Goal: Task Accomplishment & Management: Manage account settings

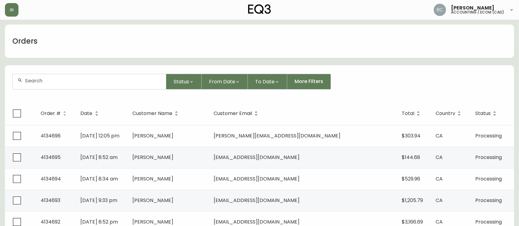
drag, startPoint x: 135, startPoint y: 33, endPoint x: 124, endPoint y: 25, distance: 13.4
click at [134, 33] on div "Orders" at bounding box center [259, 41] width 509 height 33
drag, startPoint x: 176, startPoint y: 42, endPoint x: 181, endPoint y: 45, distance: 5.5
click at [176, 42] on div "Orders" at bounding box center [259, 41] width 509 height 33
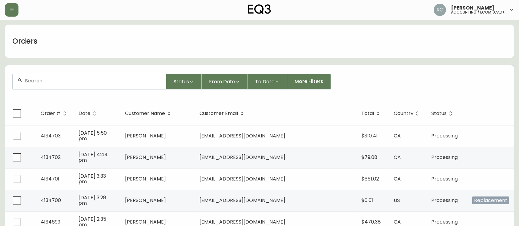
click at [182, 45] on div "Orders" at bounding box center [259, 41] width 509 height 33
click at [189, 45] on div "Orders" at bounding box center [259, 41] width 509 height 33
click at [274, 33] on div "Orders" at bounding box center [259, 41] width 509 height 33
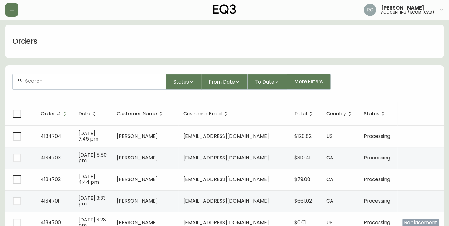
click at [89, 80] on input "text" at bounding box center [93, 81] width 136 height 6
paste input "4134650"
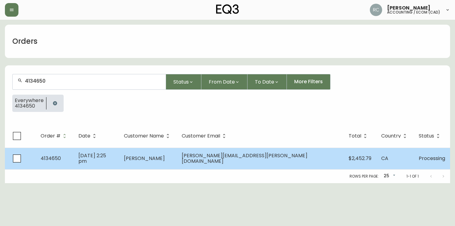
type input "4134650"
click at [177, 153] on td "Alex Auer" at bounding box center [148, 158] width 58 height 22
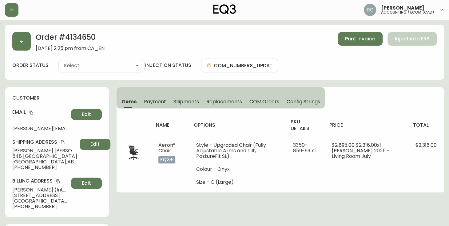
type input "Processing"
select select "PROCESSING"
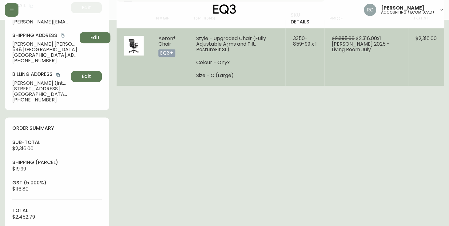
scroll to position [267, 0]
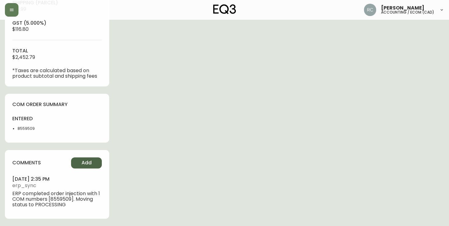
click at [85, 161] on span "Add" at bounding box center [87, 162] width 10 height 7
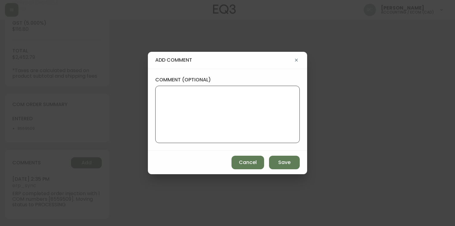
click at [234, 129] on textarea "comment (optional)" at bounding box center [228, 114] width 134 height 49
type textarea "PO: YP019678"
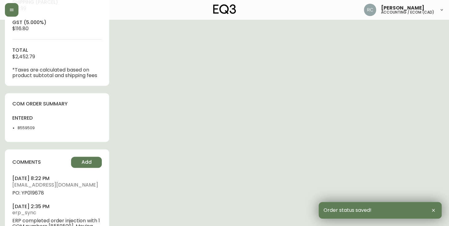
click at [28, 191] on span "PO: YP019678" at bounding box center [57, 193] width 90 height 6
drag, startPoint x: 28, startPoint y: 191, endPoint x: 2, endPoint y: 186, distance: 26.2
click at [28, 191] on span "PO: YP019678" at bounding box center [57, 193] width 90 height 6
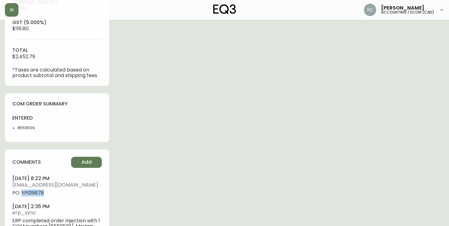
copy span "YP019678"
click at [267, 114] on div "Order # 4134650 August 14, 2025 at 2:25 pm from CA_EN Print Invoice Inject into…" at bounding box center [224, 5] width 439 height 495
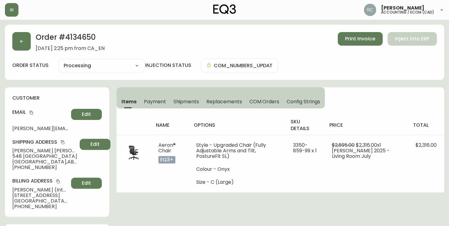
click at [30, 148] on span "Alex Auer" at bounding box center [44, 151] width 65 height 6
drag, startPoint x: 30, startPoint y: 148, endPoint x: 24, endPoint y: 145, distance: 7.2
click at [29, 148] on span "Alex Auer" at bounding box center [44, 151] width 65 height 6
copy span "Alex Auer"
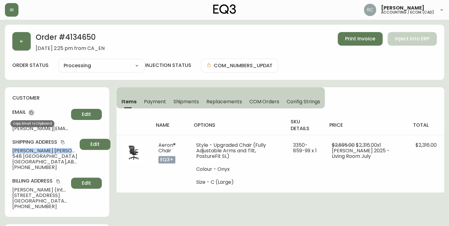
click at [32, 113] on icon "copy" at bounding box center [31, 112] width 4 height 4
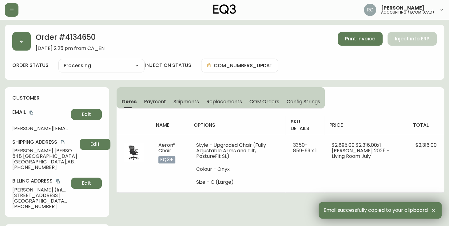
click at [37, 156] on span "548 Citadel Meadow Bay Northwest" at bounding box center [44, 156] width 65 height 6
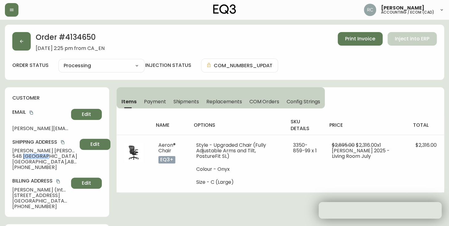
click at [37, 156] on span "548 Citadel Meadow Bay Northwest" at bounding box center [44, 156] width 65 height 6
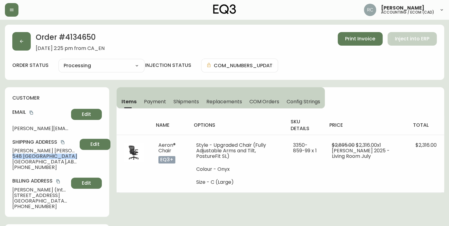
copy span "548 Citadel Meadow Bay Northwest"
click at [27, 161] on span "Calgary , AB , T3G 4Y9 , CA" at bounding box center [44, 162] width 65 height 6
copy span "Calgary , AB , T3G 4Y9 , CA"
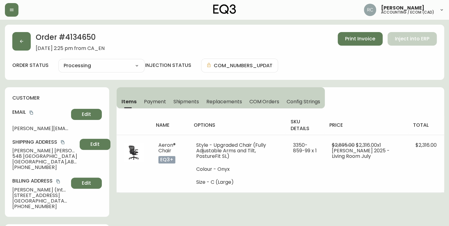
click at [29, 167] on span "+17802881840" at bounding box center [44, 167] width 65 height 6
copy span "17802881840"
click at [50, 152] on span "Alex Auer" at bounding box center [44, 151] width 65 height 6
click at [30, 148] on span "Alex Auer" at bounding box center [44, 151] width 65 height 6
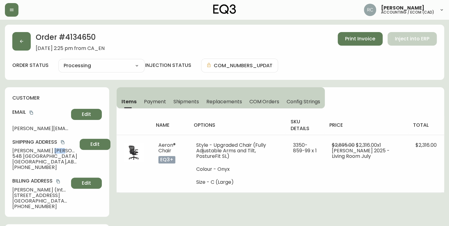
click at [30, 148] on span "Alex Auer" at bounding box center [44, 151] width 65 height 6
copy span "Alex Auer"
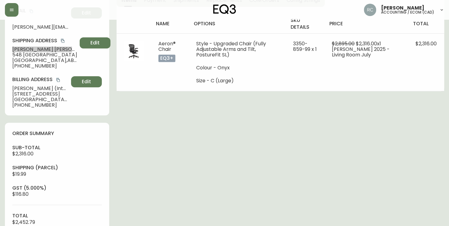
scroll to position [295, 0]
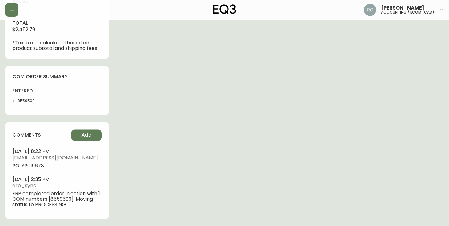
click at [32, 166] on span "PO: YP019678" at bounding box center [57, 166] width 90 height 6
copy span "YP019678"
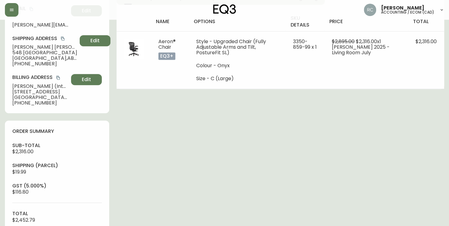
scroll to position [0, 0]
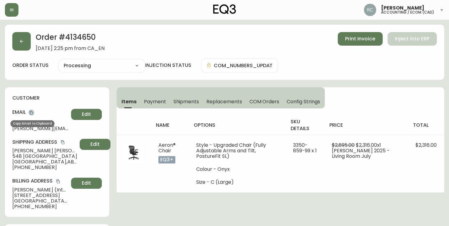
drag, startPoint x: 33, startPoint y: 110, endPoint x: 310, endPoint y: 108, distance: 277.0
click at [33, 111] on icon "copy" at bounding box center [31, 112] width 4 height 4
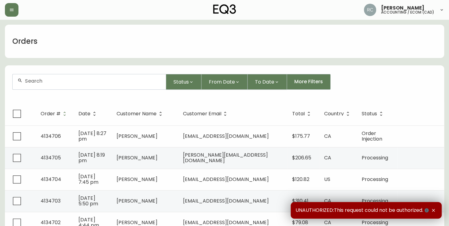
click at [67, 87] on div at bounding box center [89, 81] width 153 height 15
paste input "4134656"
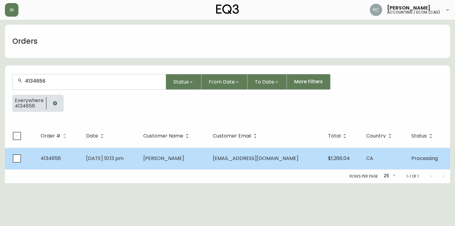
type input "4134656"
click at [159, 150] on td "Scott Brown" at bounding box center [173, 158] width 70 height 22
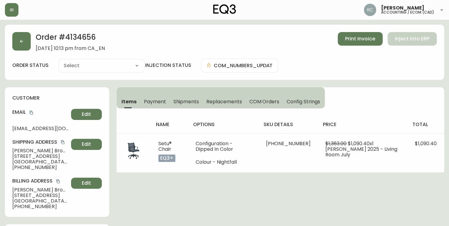
type input "Processing"
select select "PROCESSING"
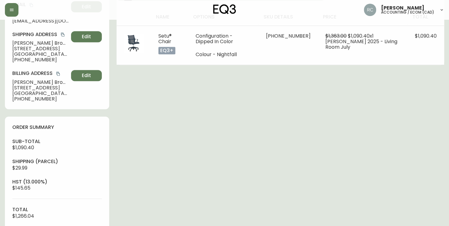
scroll to position [267, 0]
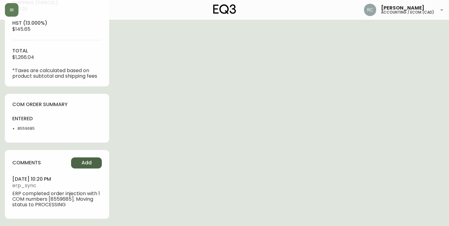
drag, startPoint x: 85, startPoint y: 156, endPoint x: 95, endPoint y: 163, distance: 12.2
click at [85, 156] on div "comments Add august 14, 2025 at 10:20 pm erp_sync ERP completed order injection…" at bounding box center [57, 184] width 104 height 68
click at [94, 166] on button "Add" at bounding box center [86, 162] width 31 height 11
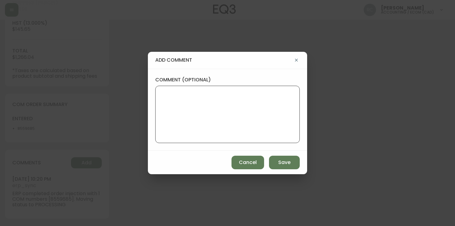
click at [247, 104] on textarea "comment (optional)" at bounding box center [228, 114] width 134 height 49
paste textarea "P019679"
type textarea "PO: Y P019679"
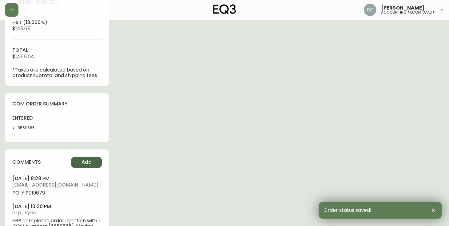
click at [86, 165] on span "Add" at bounding box center [87, 161] width 10 height 7
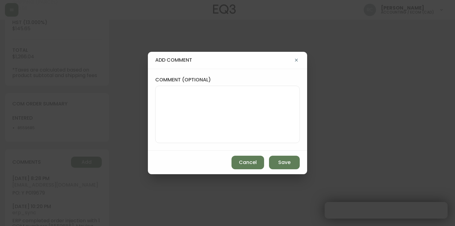
click at [226, 113] on textarea "comment (optional)" at bounding box center [228, 114] width 134 height 49
paste textarea "P019679"
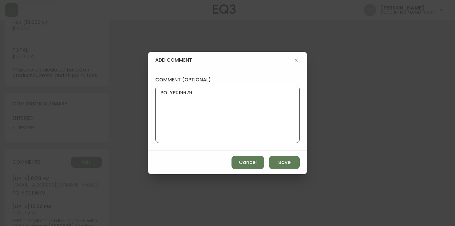
type textarea "PO: YP019679"
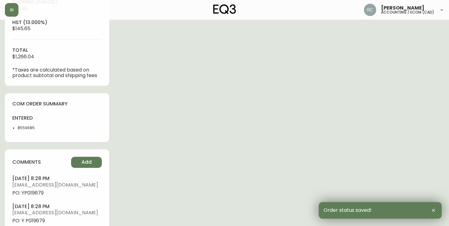
click at [39, 194] on span "PO: YP019679" at bounding box center [57, 193] width 90 height 6
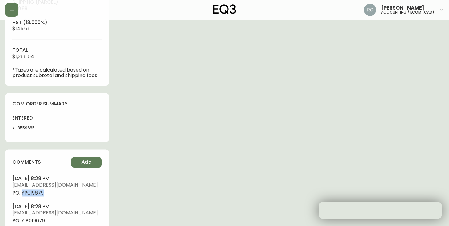
drag, startPoint x: 39, startPoint y: 194, endPoint x: 36, endPoint y: 194, distance: 3.4
click at [38, 194] on span "PO: YP019679" at bounding box center [57, 193] width 90 height 6
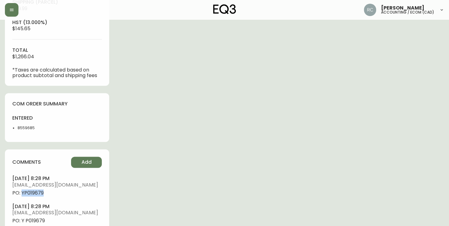
copy span "YP019679"
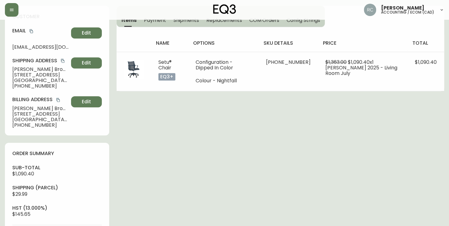
scroll to position [0, 0]
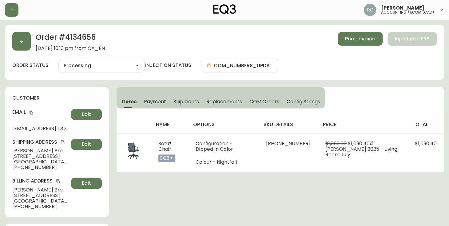
click at [15, 149] on span "Scott Brown" at bounding box center [40, 151] width 56 height 6
copy span "Scott Brown"
drag, startPoint x: 30, startPoint y: 111, endPoint x: 19, endPoint y: 111, distance: 10.2
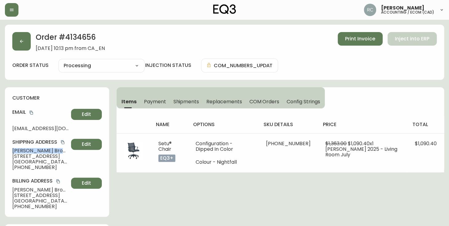
click at [30, 112] on icon "copy" at bounding box center [31, 112] width 4 height 4
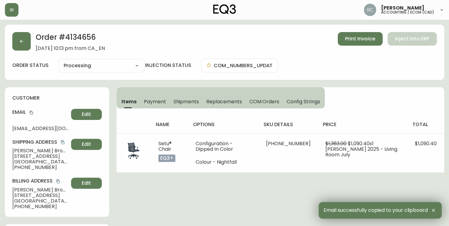
click at [26, 153] on span "54 Lismer Crescent" at bounding box center [40, 156] width 56 height 6
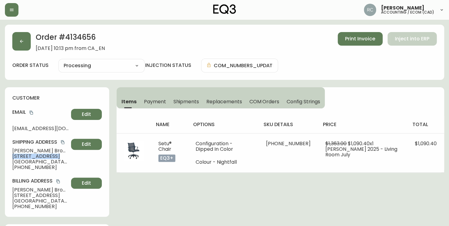
click at [26, 153] on span "54 Lismer Crescent" at bounding box center [40, 156] width 56 height 6
copy span "54 Lismer Crescent"
click at [31, 161] on span "Ottawa , ON , K2K 1A2 , CA" at bounding box center [40, 162] width 56 height 6
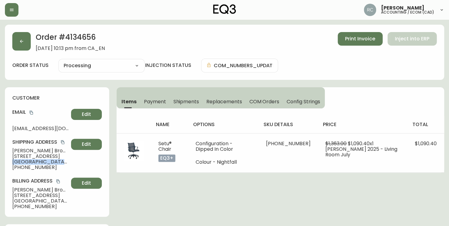
copy span "Ottawa , ON , K2K 1A2 , CA"
click at [33, 166] on span "+14165224522" at bounding box center [40, 167] width 56 height 6
copy span "14165224522"
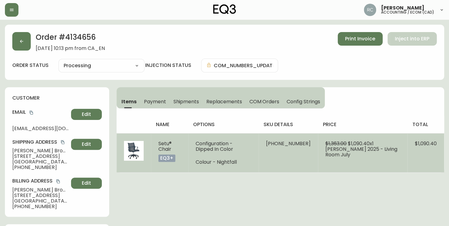
click at [330, 164] on td "$1,363.00 $1,090.40 x 1 Herman Miller 2025 - Living Room July" at bounding box center [363, 152] width 90 height 39
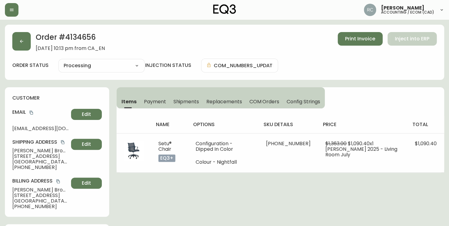
click at [22, 150] on span "Scott Brown" at bounding box center [40, 151] width 56 height 6
copy span "Scott Brown"
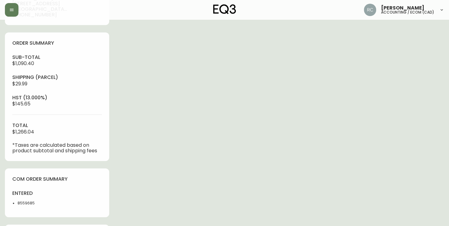
scroll to position [322, 0]
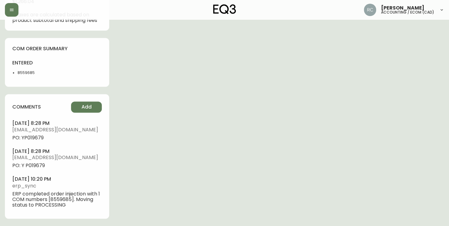
click at [37, 163] on span "PO: Y P019679" at bounding box center [57, 165] width 90 height 6
copy span "P019679"
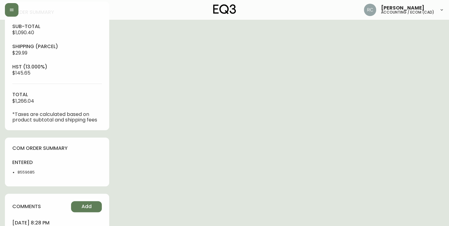
scroll to position [0, 0]
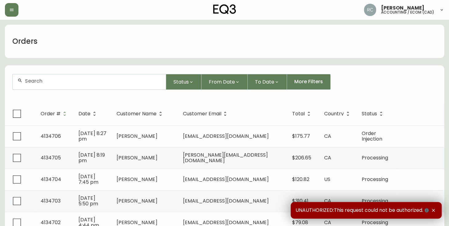
click at [62, 81] on input "text" at bounding box center [93, 81] width 136 height 6
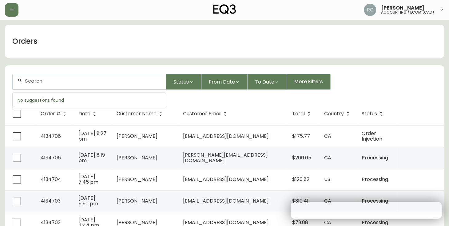
paste input "4134660"
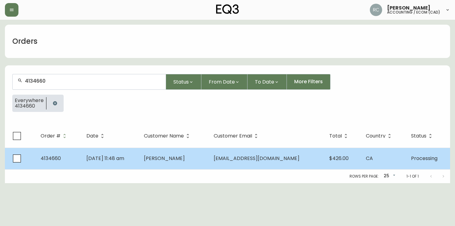
type input "4134660"
click at [139, 161] on td "[DATE] 11:48 am" at bounding box center [111, 158] width 58 height 22
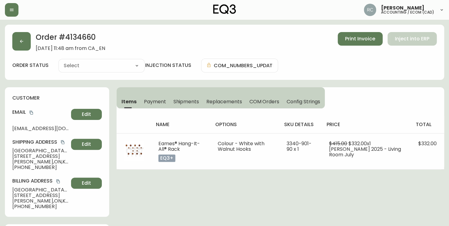
type input "Processing"
select select "PROCESSING"
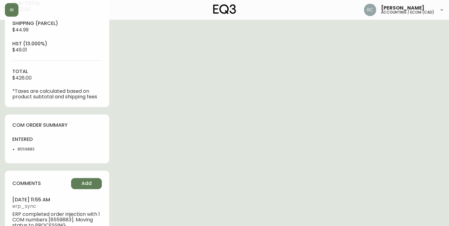
scroll to position [246, 0]
click at [80, 183] on button "Add" at bounding box center [86, 182] width 31 height 11
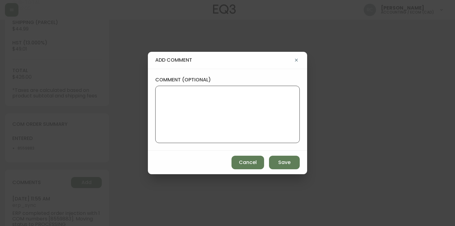
click at [192, 125] on textarea "comment (optional)" at bounding box center [228, 114] width 134 height 49
paste textarea "P019680"
type textarea "PO: YP019680"
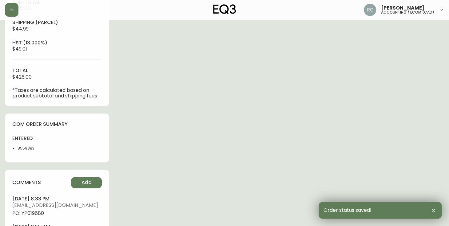
click at [31, 215] on span "PO: YP019680" at bounding box center [57, 213] width 90 height 6
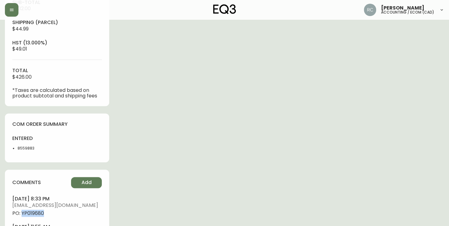
copy span "YP019680"
drag, startPoint x: 196, startPoint y: 92, endPoint x: 184, endPoint y: 97, distance: 13.3
click at [196, 92] on div "Order # 4134660 August 15, 2025 at 11:48 am from CA_EN Print Invoice Inject int…" at bounding box center [224, 25] width 439 height 495
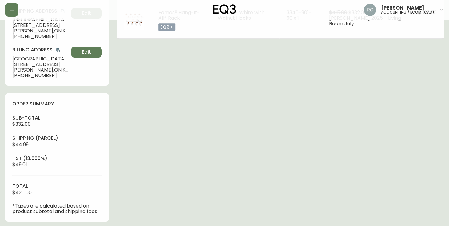
scroll to position [0, 0]
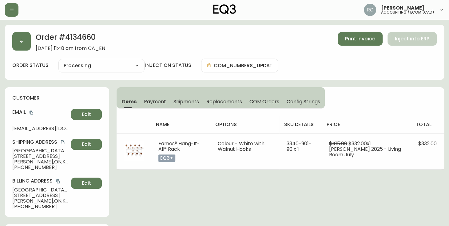
click at [16, 149] on span "Adelaide Utman" at bounding box center [40, 151] width 56 height 6
drag, startPoint x: 16, startPoint y: 149, endPoint x: 10, endPoint y: 148, distance: 6.2
click at [15, 149] on span "Adelaide Utman" at bounding box center [40, 151] width 56 height 6
copy span "Adelaide Utman"
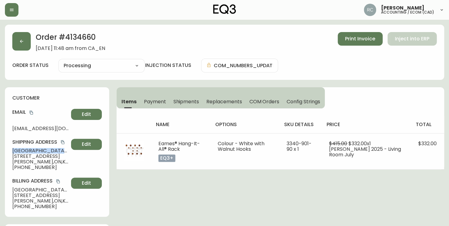
click at [32, 113] on icon "copy" at bounding box center [31, 112] width 4 height 4
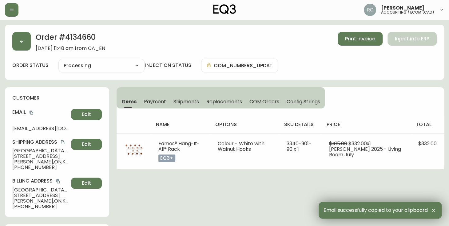
click at [32, 157] on span "127 Westwind Crescent" at bounding box center [40, 156] width 56 height 6
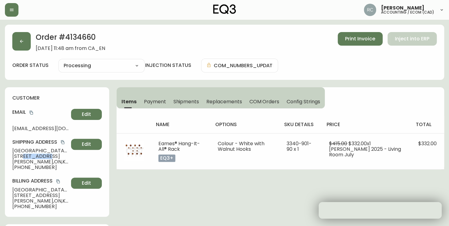
click at [32, 157] on span "127 Westwind Crescent" at bounding box center [40, 156] width 56 height 6
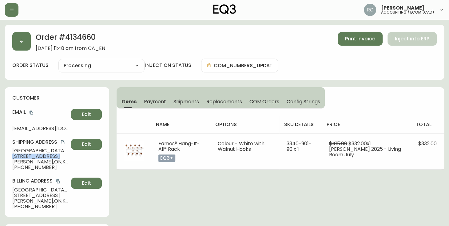
click at [32, 157] on span "127 Westwind Crescent" at bounding box center [40, 156] width 56 height 6
copy span "127 Westwind Crescent"
click at [29, 161] on span "Prince Edward , ON , K0K 3L0 , CA" at bounding box center [40, 162] width 56 height 6
drag, startPoint x: 29, startPoint y: 161, endPoint x: 10, endPoint y: 159, distance: 19.2
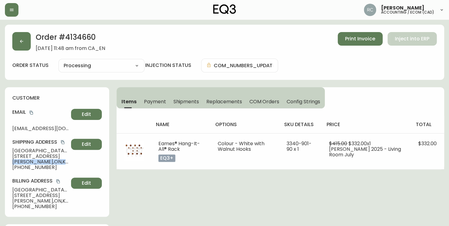
click at [27, 161] on span "Prince Edward , ON , K0K 3L0 , CA" at bounding box center [40, 162] width 56 height 6
copy span "Prince Edward , ON , K0K 3L0 , CA"
click at [38, 168] on span "+16132768237" at bounding box center [40, 167] width 56 height 6
copy span "16132768237"
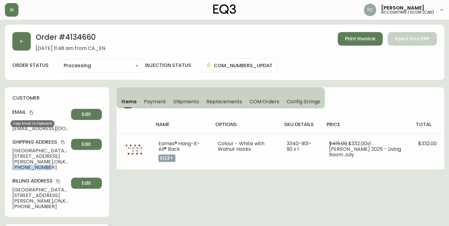
click at [31, 111] on icon "copy" at bounding box center [31, 112] width 4 height 4
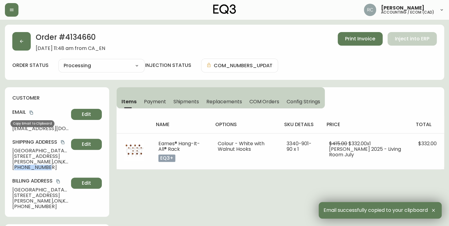
drag, startPoint x: 32, startPoint y: 112, endPoint x: 5, endPoint y: 105, distance: 28.0
click at [31, 112] on icon "copy" at bounding box center [31, 112] width 4 height 4
click at [20, 150] on span "Adelaide Utman" at bounding box center [40, 151] width 56 height 6
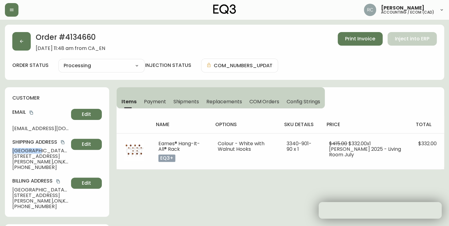
click at [20, 150] on span "Adelaide Utman" at bounding box center [40, 151] width 56 height 6
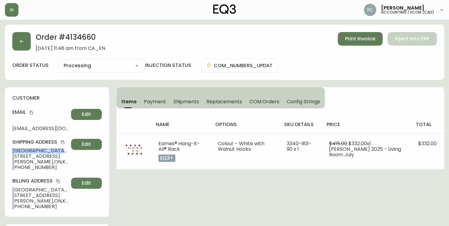
click at [20, 150] on span "Adelaide Utman" at bounding box center [40, 151] width 56 height 6
copy span "Adelaide Utman"
click at [32, 151] on span "Adelaide Utman" at bounding box center [40, 151] width 56 height 6
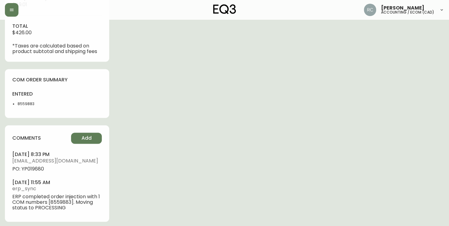
scroll to position [295, 0]
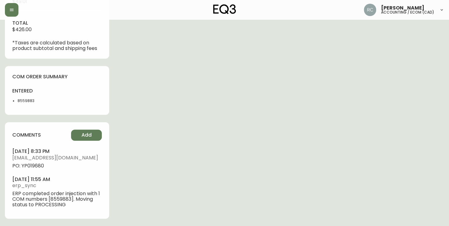
click at [36, 166] on span "PO: YP019680" at bounding box center [57, 166] width 90 height 6
copy span "YP019680"
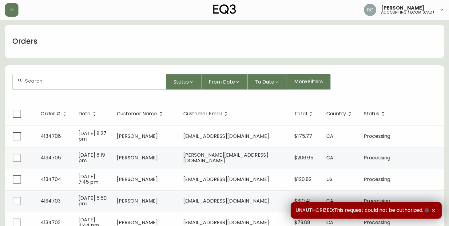
click at [55, 87] on div at bounding box center [89, 81] width 153 height 15
paste input "4134661"
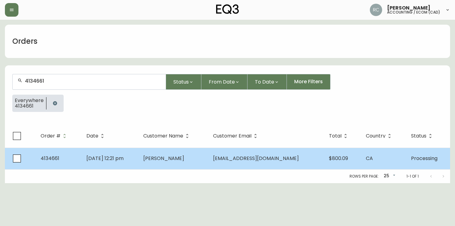
type input "4134661"
click at [122, 159] on span "[DATE] 12:21 pm" at bounding box center [104, 157] width 37 height 7
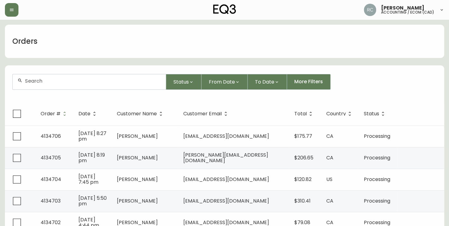
click at [96, 83] on input "text" at bounding box center [93, 81] width 136 height 6
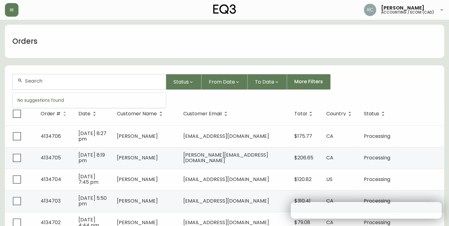
paste input "4134661"
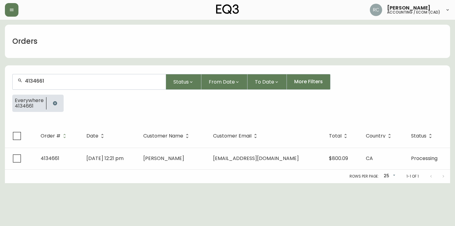
type input "4134661"
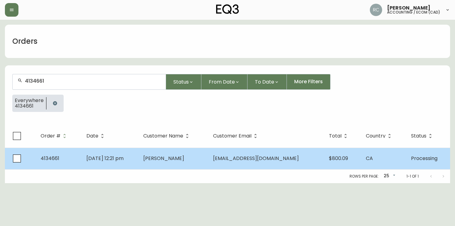
click at [124, 160] on span "[DATE] 12:21 pm" at bounding box center [104, 157] width 37 height 7
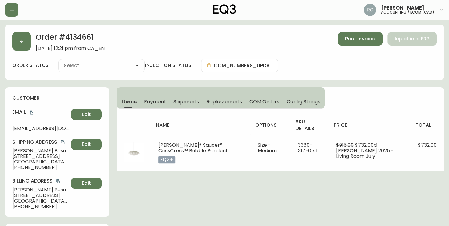
type input "Processing"
select select "PROCESSING"
click at [28, 150] on span "[PERSON_NAME]" at bounding box center [40, 151] width 56 height 6
click at [28, 150] on span "Heidi Besuijen" at bounding box center [40, 151] width 56 height 6
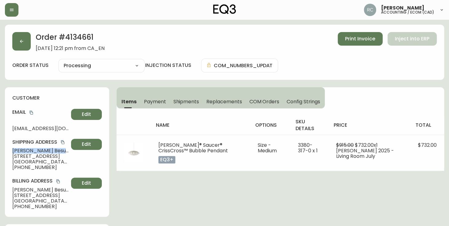
copy span "Heidi Besuijen"
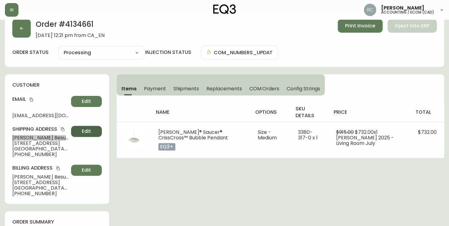
scroll to position [267, 0]
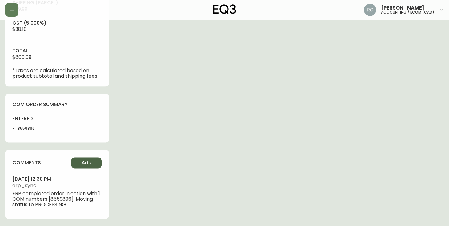
click at [91, 160] on button "Add" at bounding box center [86, 162] width 31 height 11
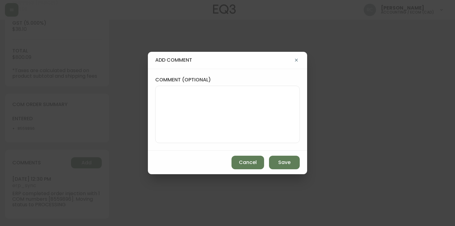
click at [194, 123] on textarea "comment (optional)" at bounding box center [228, 114] width 134 height 49
type textarea "PO: YP019682"
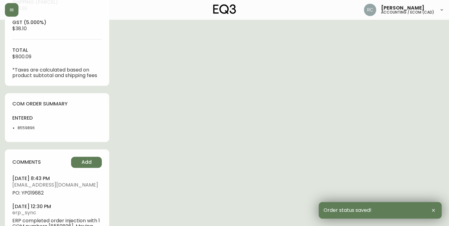
click at [36, 193] on span "PO: YP019682" at bounding box center [57, 193] width 90 height 6
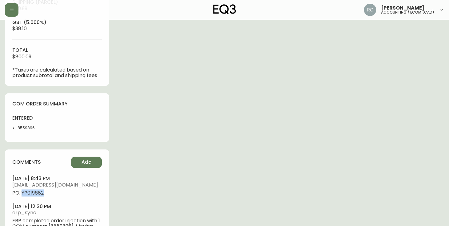
copy span "YP019682"
click at [103, 56] on div "order summary sub-total $732.00 Shipping ( Parcel ) $29.99 gst (5.000%) $38.10 …" at bounding box center [57, 21] width 104 height 128
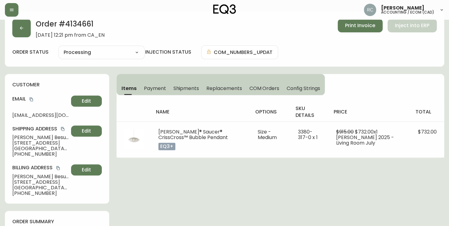
scroll to position [0, 0]
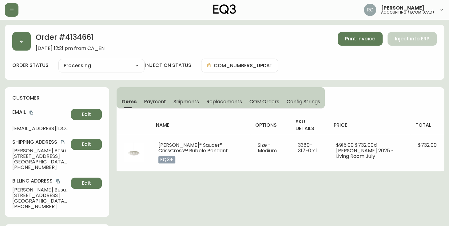
click at [30, 154] on span "11004 132 Street Northwest" at bounding box center [40, 156] width 56 height 6
drag, startPoint x: 30, startPoint y: 154, endPoint x: 13, endPoint y: 150, distance: 17.6
click at [30, 154] on span "11004 132 Street Northwest" at bounding box center [40, 156] width 56 height 6
copy span "11004 132 Street Northwest"
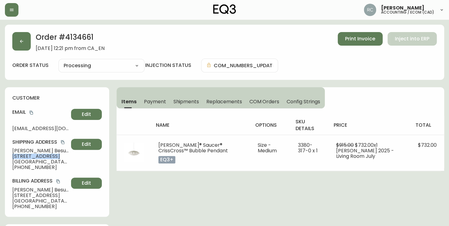
drag, startPoint x: 30, startPoint y: 112, endPoint x: 0, endPoint y: 107, distance: 30.5
click at [30, 112] on icon "copy" at bounding box center [31, 112] width 3 height 4
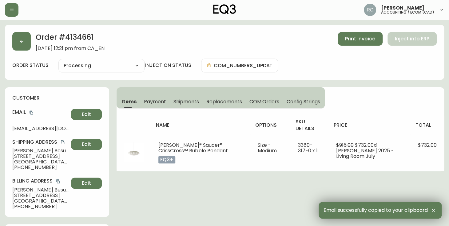
click at [20, 161] on span "Edmonton , AB , T5M 1E2 , CA" at bounding box center [40, 162] width 56 height 6
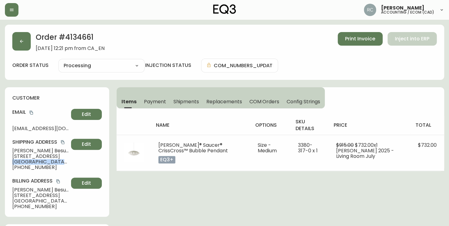
click at [20, 161] on span "Edmonton , AB , T5M 1E2 , CA" at bounding box center [40, 162] width 56 height 6
copy span "Edmonton , AB , T5M 1E2 , CA"
click at [32, 167] on span "+17808507864" at bounding box center [40, 167] width 56 height 6
copy span "17808507864"
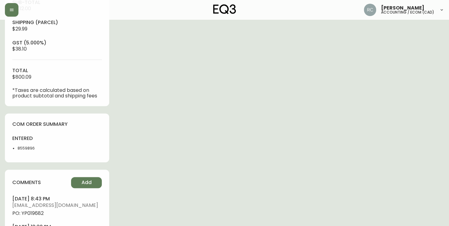
scroll to position [295, 0]
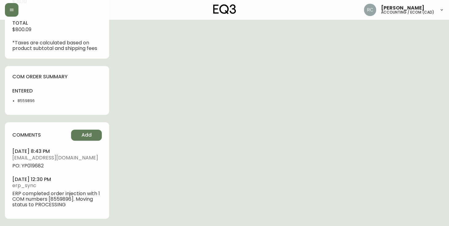
click at [37, 169] on ul "august 18, 2025 at 8:43 pm rcustodio@eq3.ca PO: YP019682 august 15, 2025 at 12:…" at bounding box center [57, 177] width 90 height 59
click at [37, 166] on span "PO: YP019682" at bounding box center [57, 166] width 90 height 6
copy span "YP019682"
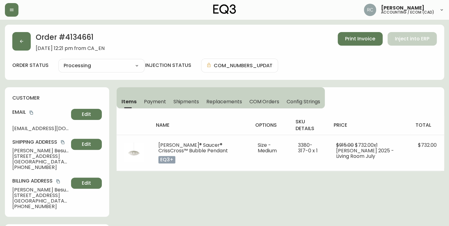
click at [15, 149] on span "Heidi Besuijen" at bounding box center [40, 151] width 56 height 6
copy span "Heidi Besuijen"
drag, startPoint x: 32, startPoint y: 112, endPoint x: 22, endPoint y: 114, distance: 10.4
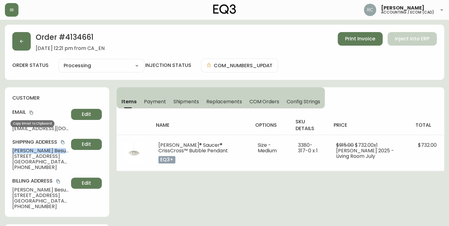
click at [32, 112] on icon "copy" at bounding box center [31, 112] width 4 height 4
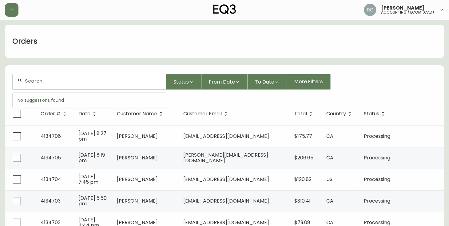
click at [55, 80] on input "text" at bounding box center [93, 81] width 136 height 6
paste input "4134662"
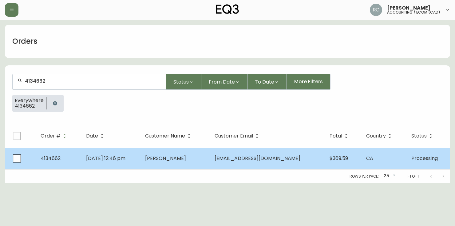
type input "4134662"
click at [140, 154] on td "Aug 15 2025, 12:46 pm" at bounding box center [110, 158] width 59 height 22
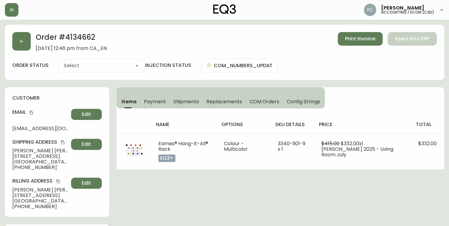
type input "Processing"
select select "PROCESSING"
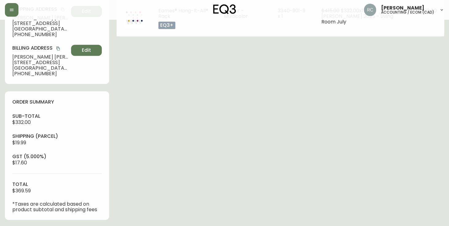
scroll to position [246, 0]
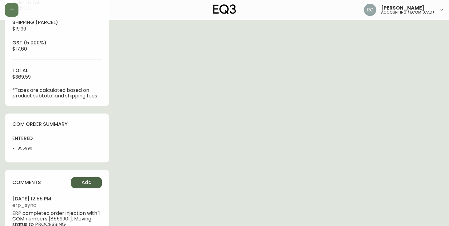
click at [79, 186] on button "Add" at bounding box center [86, 182] width 31 height 11
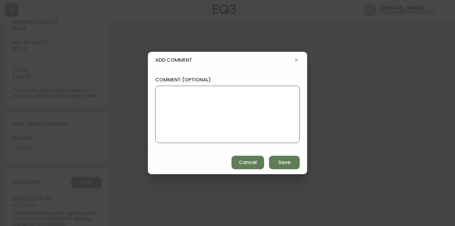
click at [216, 138] on textarea "comment (optional)" at bounding box center [228, 114] width 134 height 49
paste textarea "P019683"
type textarea "PO: YP019683"
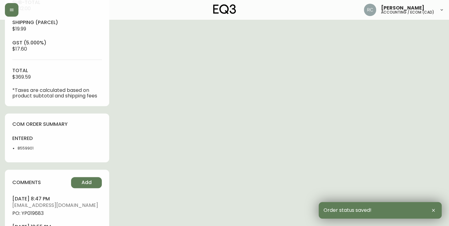
click at [35, 212] on span "PO: YP019683" at bounding box center [57, 213] width 90 height 6
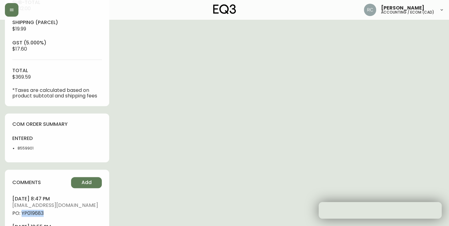
click at [35, 212] on span "PO: YP019683" at bounding box center [57, 213] width 90 height 6
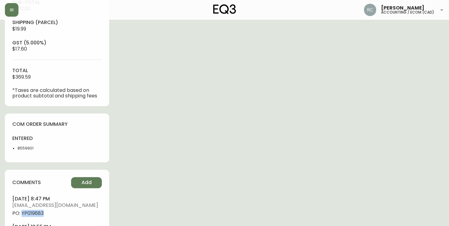
copy span "YP019683"
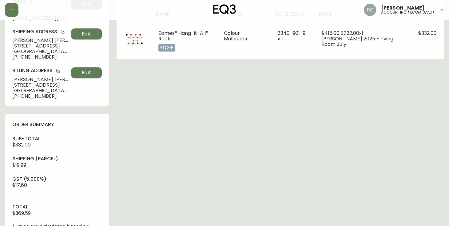
scroll to position [0, 0]
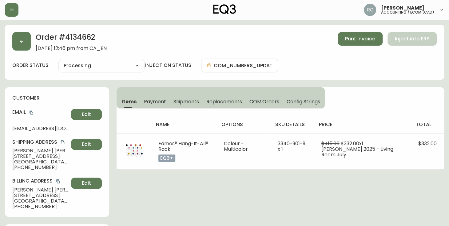
click at [32, 151] on span "Margaret Stewart" at bounding box center [40, 151] width 56 height 6
copy span "Margaret Stewart"
click at [33, 113] on icon "copy" at bounding box center [31, 112] width 4 height 4
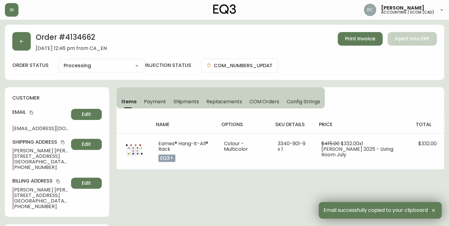
click at [24, 156] on span "225 Royal Elm Road Northwest" at bounding box center [40, 156] width 56 height 6
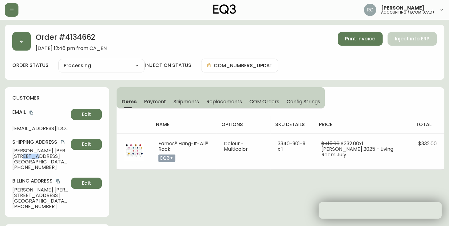
click at [24, 156] on span "225 Royal Elm Road Northwest" at bounding box center [40, 156] width 56 height 6
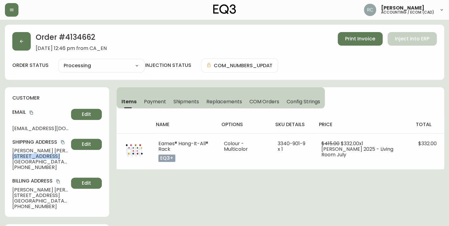
click at [24, 156] on span "225 Royal Elm Road Northwest" at bounding box center [40, 156] width 56 height 6
copy span "225 Royal Elm Road Northwest"
click at [35, 160] on span "Calgary , AB , T3G 5V5 , CA" at bounding box center [40, 162] width 56 height 6
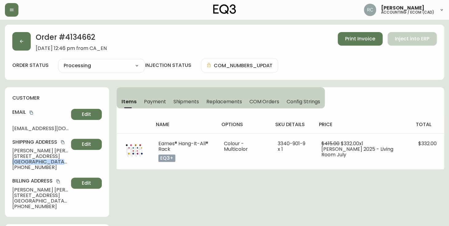
copy span "Calgary , AB , T3G 5V5 , CA"
click at [32, 166] on span "+17058225443" at bounding box center [40, 167] width 56 height 6
copy span "17058225443"
click at [19, 151] on span "Margaret Stewart" at bounding box center [40, 151] width 56 height 6
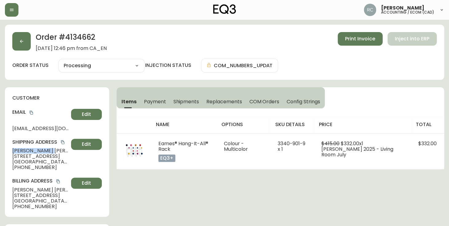
click at [19, 151] on span "Margaret Stewart" at bounding box center [40, 151] width 56 height 6
copy span "Margaret Stewart"
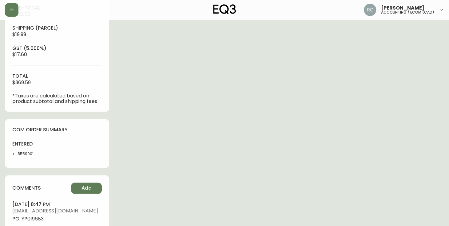
scroll to position [246, 0]
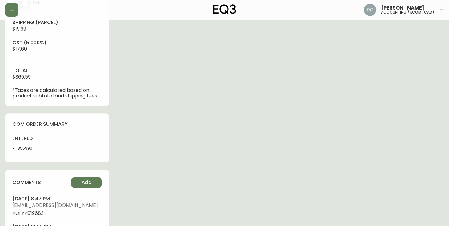
click at [32, 215] on span "PO: YP019683" at bounding box center [57, 213] width 90 height 6
copy span "YP019683"
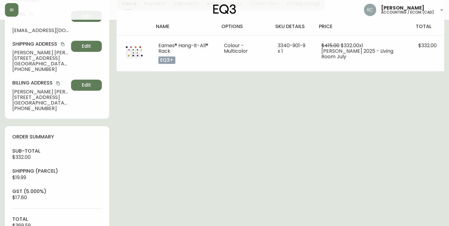
scroll to position [0, 0]
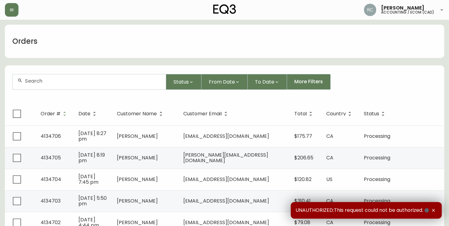
click at [60, 85] on div at bounding box center [89, 81] width 153 height 15
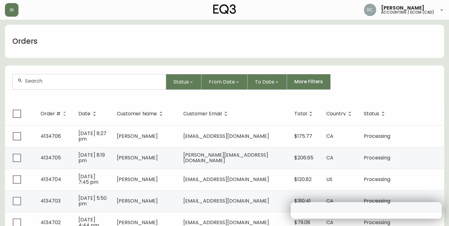
paste input "4134682"
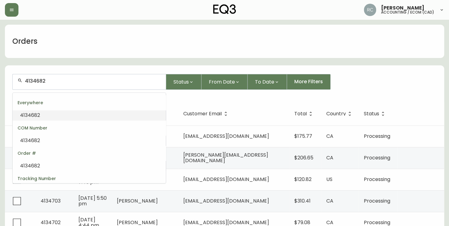
scroll to position [27, 0]
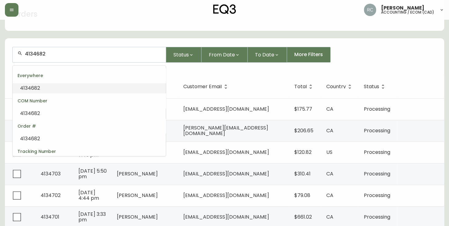
click at [61, 83] on li "4134682" at bounding box center [89, 88] width 153 height 10
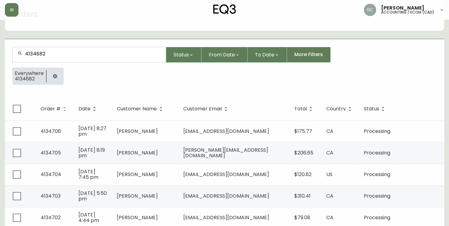
type input "4134682"
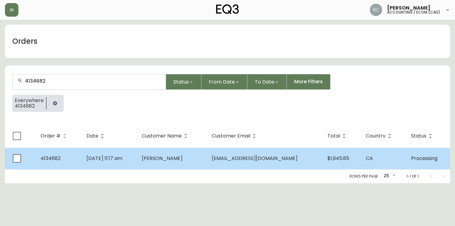
click at [122, 154] on span "Aug 17 2025, 11:17 am" at bounding box center [104, 157] width 36 height 7
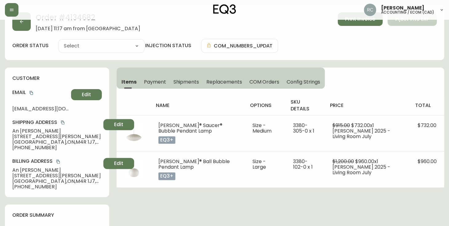
scroll to position [267, 0]
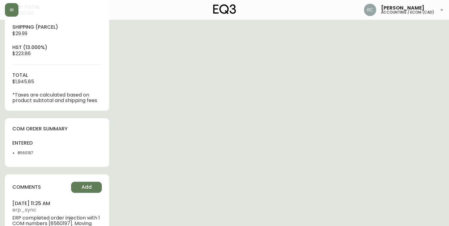
type input "Processing"
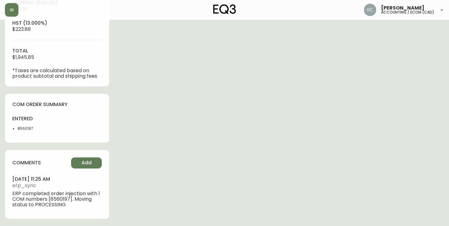
select select "PROCESSING"
click at [83, 160] on span "Add" at bounding box center [87, 162] width 10 height 7
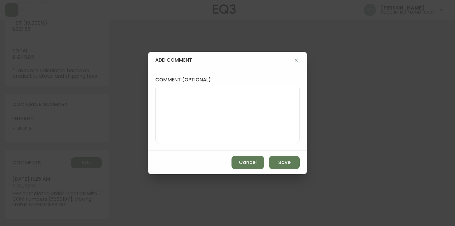
click at [209, 124] on textarea "comment (optional)" at bounding box center [228, 114] width 134 height 49
paste textarea "P019684"
type textarea "PO: YP019684"
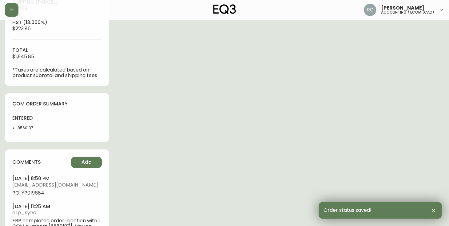
click at [32, 193] on span "PO: YP019684" at bounding box center [57, 193] width 90 height 6
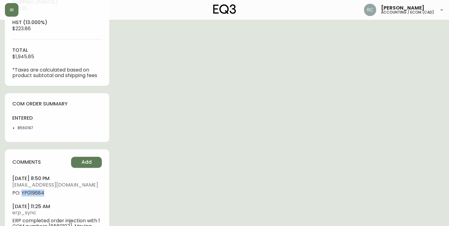
copy span "YP019684"
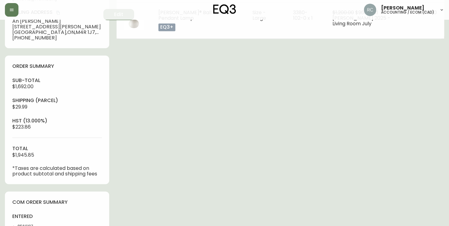
scroll to position [0, 0]
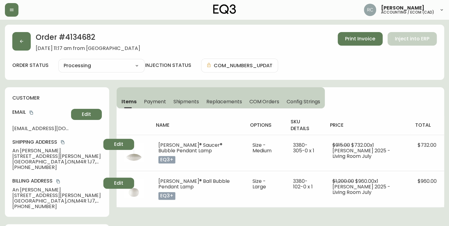
click at [28, 150] on span "An Nguyen" at bounding box center [56, 151] width 89 height 6
copy span "An Nguyen"
click at [32, 111] on icon "copy" at bounding box center [31, 112] width 3 height 4
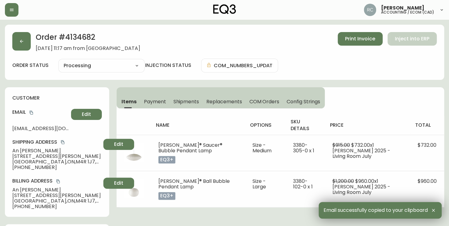
click at [29, 155] on span "140 Albertus Avenue" at bounding box center [56, 156] width 89 height 6
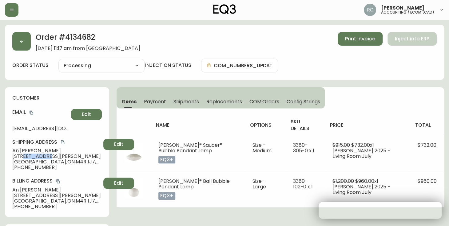
click at [29, 155] on span "140 Albertus Avenue" at bounding box center [56, 156] width 89 height 6
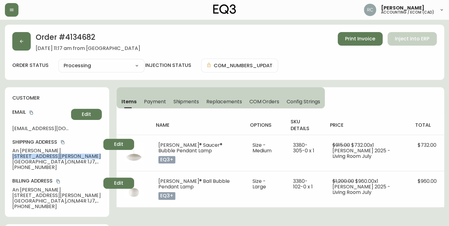
copy span "140 Albertus Avenue"
click at [35, 158] on span "[STREET_ADDRESS][PERSON_NAME]" at bounding box center [56, 156] width 89 height 6
click at [34, 161] on span "Toronto , ON , M4R 1J7 , CA" at bounding box center [56, 162] width 89 height 6
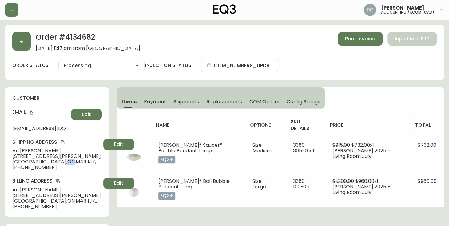
click at [34, 161] on span "Toronto , ON , M4R 1J7 , CA" at bounding box center [56, 162] width 89 height 6
copy span "Toronto , ON , M4R 1J7 , CA"
click at [41, 164] on span "[PHONE_NUMBER]" at bounding box center [56, 167] width 89 height 6
drag, startPoint x: 41, startPoint y: 164, endPoint x: 1, endPoint y: 162, distance: 40.4
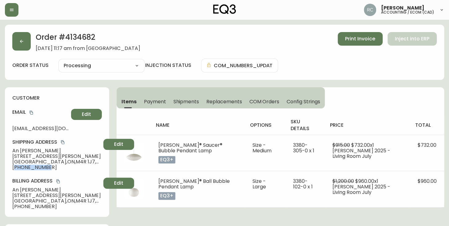
click at [42, 164] on span "+14165688860" at bounding box center [56, 167] width 89 height 6
copy span "14165688860"
drag, startPoint x: 31, startPoint y: 114, endPoint x: 27, endPoint y: 114, distance: 4.4
click at [31, 114] on icon "copy" at bounding box center [31, 112] width 4 height 4
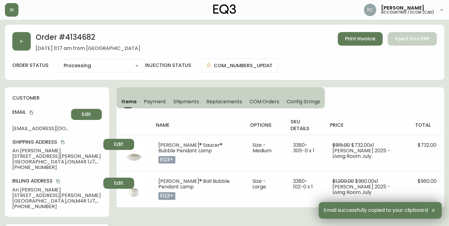
click at [28, 150] on span "An Nguyen" at bounding box center [56, 151] width 89 height 6
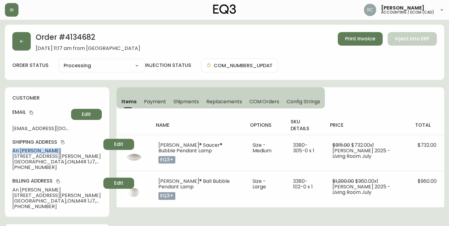
click at [28, 150] on span "An Nguyen" at bounding box center [56, 151] width 89 height 6
copy span "An Nguyen"
click at [35, 151] on span "An Nguyen" at bounding box center [56, 151] width 89 height 6
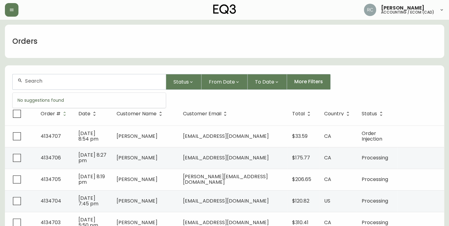
click at [104, 82] on input "text" at bounding box center [93, 81] width 136 height 6
paste input "[EMAIL_ADDRESS][DOMAIN_NAME]"
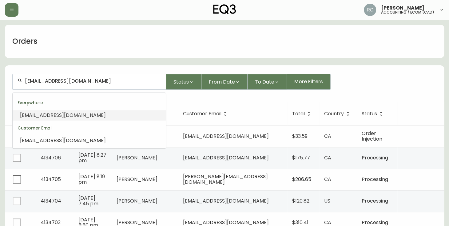
click at [56, 112] on span "LJMCANN@GMAIL.COM" at bounding box center [63, 114] width 86 height 7
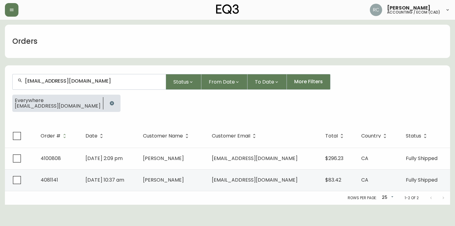
click at [92, 75] on div "LJMCANN@GMAIL.COM" at bounding box center [89, 81] width 153 height 15
paste input "FLETT92@OUTLOOK"
type input "FLETT92@OUTLOOK.COM"
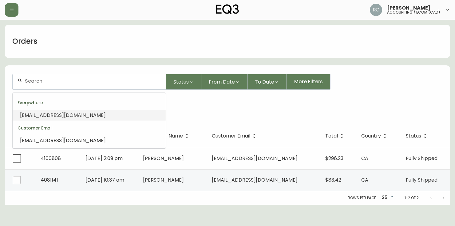
click at [64, 109] on div "Everywhere" at bounding box center [89, 102] width 153 height 15
click at [59, 114] on span "FLETT92@OUTLOOK.COM" at bounding box center [63, 114] width 86 height 7
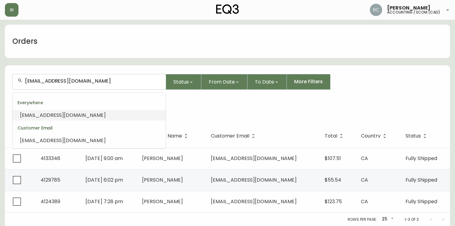
click at [105, 80] on input "FLETT92@OUTLOOK.COM" at bounding box center [93, 81] width 136 height 6
paste input "TYLER@TAKLOGISTICS"
type input "TYLER@TAKLOGISTICS.COM"
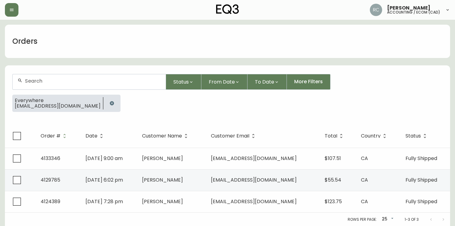
click at [63, 76] on div at bounding box center [89, 81] width 153 height 15
paste input "BRYANT.FP@MSN.COM"
click at [77, 79] on input "BRYANT.FP@MSN.COM" at bounding box center [93, 81] width 136 height 6
paste input "JUNLINLI@HOTMAIL"
click at [83, 82] on input "JUNLINLI@HOTMAIL.COM" at bounding box center [93, 81] width 136 height 6
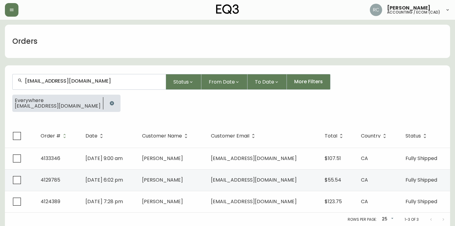
paste input "KRISTOFFPINEDA@G"
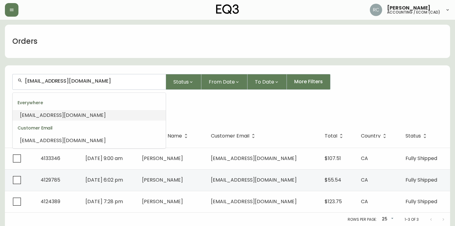
click at [54, 115] on span "KRISTOFFPINEDA@GMAIL.COM" at bounding box center [63, 114] width 86 height 7
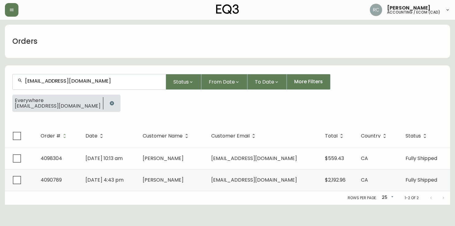
click at [98, 82] on input "KRISTOFFPINEDA@GMAIL.COM" at bounding box center [93, 81] width 136 height 6
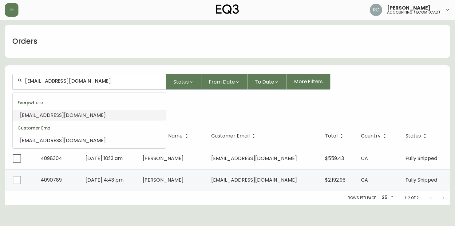
paste input "PROKARINAS"
type input "PROKARINAS@GMAIL.COM"
click at [78, 113] on span "PROKARINAS@GMAIL.COM" at bounding box center [63, 114] width 86 height 7
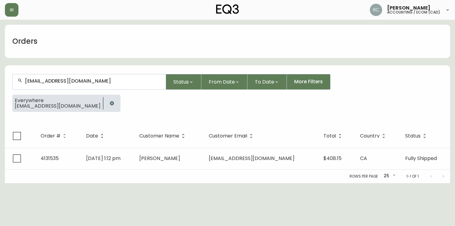
click at [76, 82] on input "PROKARINAS@GMAIL.COM" at bounding box center [93, 81] width 136 height 6
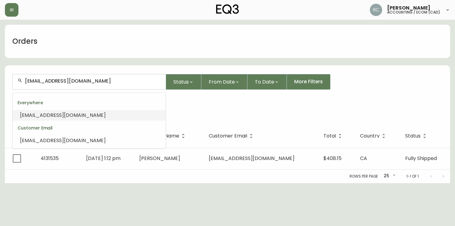
paste input "JCERDELYI"
type input "JCERDELYI@GMAIL.COM"
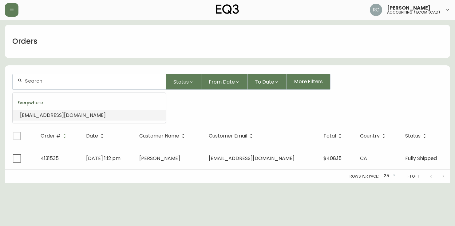
click at [85, 79] on input "text" at bounding box center [93, 81] width 136 height 6
paste input "LAURENCARR585@GMAIL.COM"
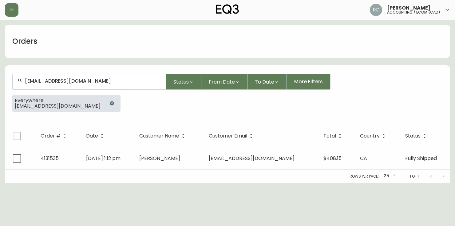
click at [88, 75] on div "LAURENCARR585@GMAIL.COM" at bounding box center [89, 81] width 153 height 15
paste input "MIKE.J.STEWART96"
drag, startPoint x: 71, startPoint y: 82, endPoint x: 67, endPoint y: 81, distance: 3.7
click at [71, 82] on input "MIKE.J.STEWART96@GMAIL.COM" at bounding box center [93, 81] width 136 height 6
paste input "SARAHMCNAIR@MAC"
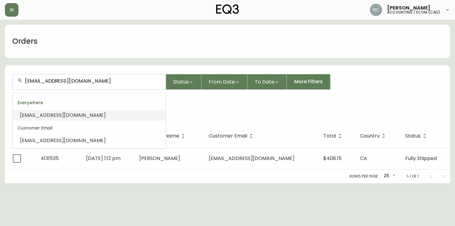
click at [47, 113] on span "SARAHMCNAIR@MAC.COM" at bounding box center [63, 114] width 86 height 7
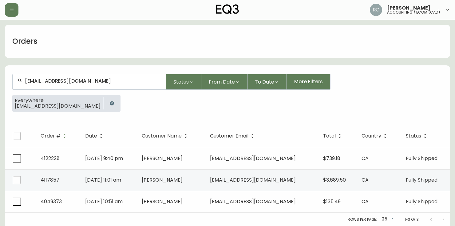
click at [96, 81] on input "SARAHMCNAIR@MAC.COM" at bounding box center [93, 81] width 136 height 6
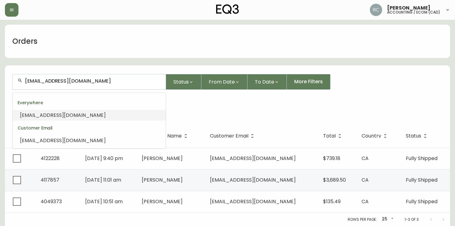
paste input "NA.ZHOU.XYZ@GMAIL"
type input "NA.ZHOU.XYZ@GMAIL.COM"
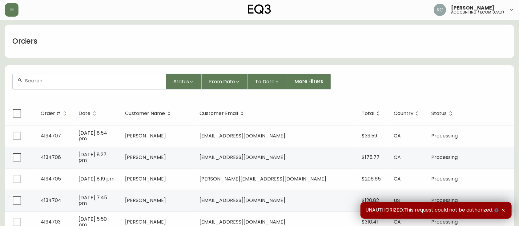
drag, startPoint x: 0, startPoint y: 0, endPoint x: 115, endPoint y: 77, distance: 138.5
click at [115, 77] on div at bounding box center [89, 81] width 153 height 15
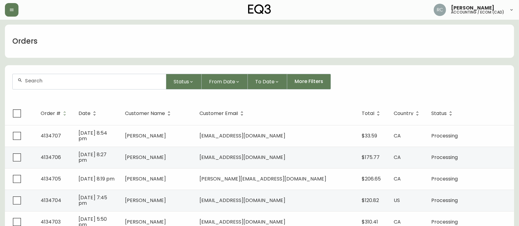
paste input "4133977"
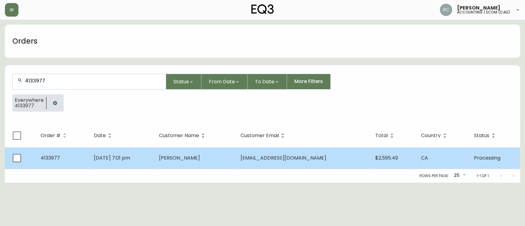
type input "4133977"
click at [230, 154] on td "[PERSON_NAME]" at bounding box center [195, 158] width 82 height 22
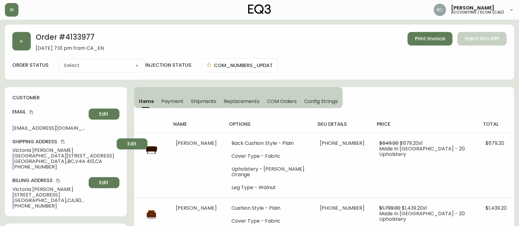
type input "Processing"
select select "PROCESSING"
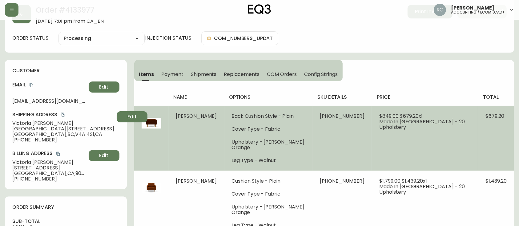
scroll to position [54, 0]
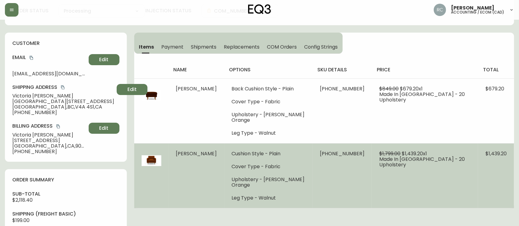
click at [153, 152] on img at bounding box center [152, 161] width 20 height 20
click at [261, 164] on li "Cover Type - Fabric" at bounding box center [268, 167] width 73 height 6
click at [287, 190] on td "Cushion Style - Plain Cover Type - Fabric Upholstery - Lana Burnt Orange Leg Ty…" at bounding box center [268, 175] width 88 height 65
click at [278, 167] on ul "Cushion Style - Plain Cover Type - Fabric Upholstery - Lana Burnt Orange Leg Ty…" at bounding box center [268, 176] width 73 height 50
click at [280, 182] on ul "Cushion Style - Plain Cover Type - Fabric Upholstery - Lana Burnt Orange Leg Ty…" at bounding box center [268, 176] width 73 height 50
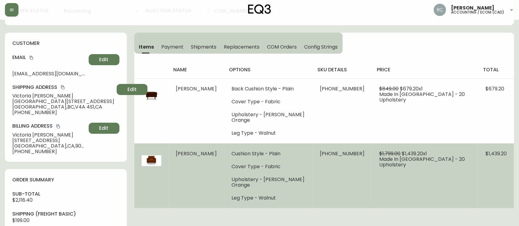
click at [274, 152] on ul "Cushion Style - Plain Cover Type - Fabric Upholstery - Lana Burnt Orange Leg Ty…" at bounding box center [268, 176] width 73 height 50
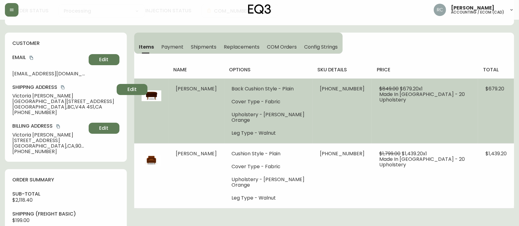
click at [291, 98] on ul "Back Cushion Style - Plain Cover Type - Fabric Upholstery - Lana Burnt Orange L…" at bounding box center [268, 111] width 73 height 50
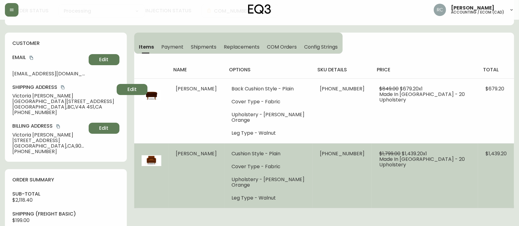
click at [288, 144] on td "Cushion Style - Plain Cover Type - Fabric Upholstery - Lana Burnt Orange Leg Ty…" at bounding box center [268, 175] width 88 height 65
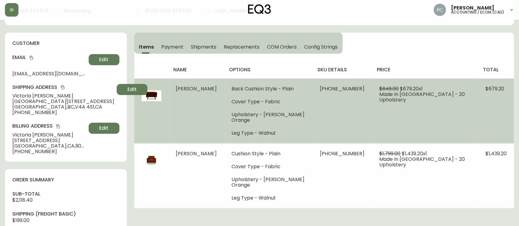
click at [267, 122] on ul "Back Cushion Style - Plain Cover Type - Fabric Upholstery - Lana Burnt Orange L…" at bounding box center [268, 111] width 73 height 50
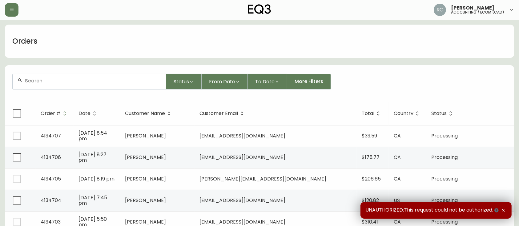
click at [111, 90] on form "Status From Date To Date More Filters" at bounding box center [259, 83] width 509 height 35
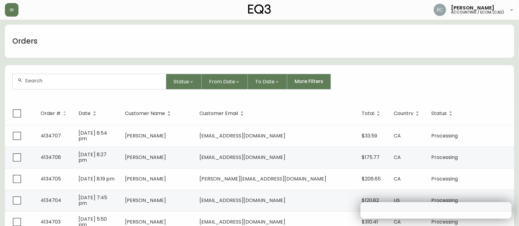
click at [111, 82] on input "text" at bounding box center [93, 81] width 136 height 6
paste input "4134297"
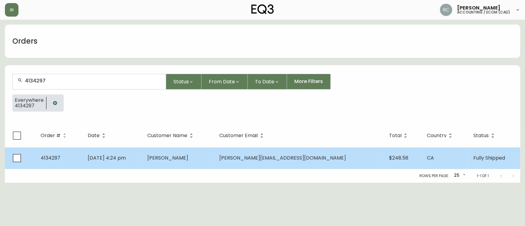
type input "4134297"
click at [200, 152] on td "[PERSON_NAME]" at bounding box center [178, 158] width 72 height 22
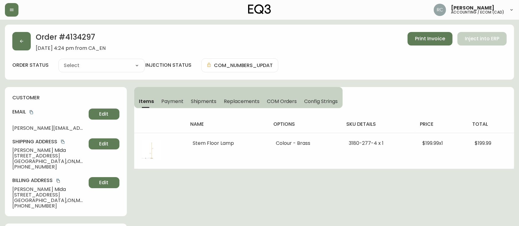
type input "Fully Shipped"
select select "FULLY_SHIPPED"
click at [173, 96] on button "Payment" at bounding box center [173, 101] width 30 height 14
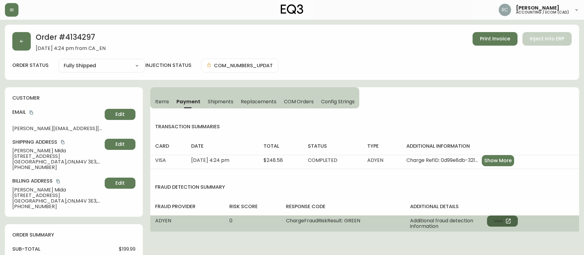
click at [495, 222] on button "View" at bounding box center [502, 220] width 31 height 11
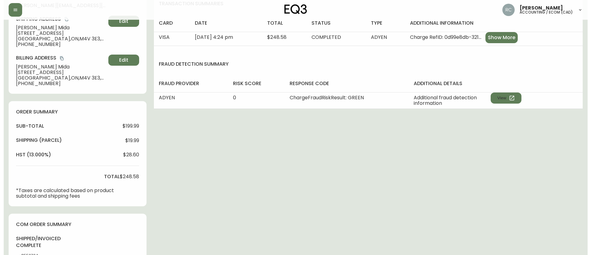
scroll to position [308, 0]
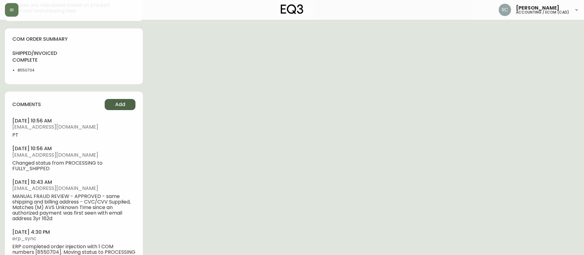
click at [114, 105] on button "Add" at bounding box center [120, 104] width 31 height 11
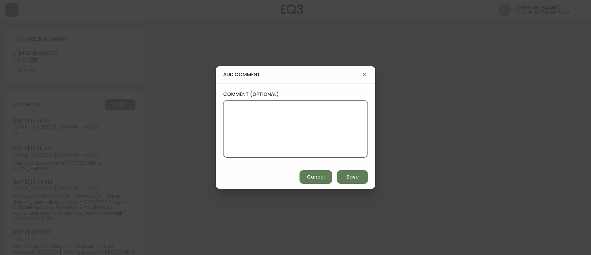
click at [281, 132] on textarea "comment (optional)" at bounding box center [295, 128] width 134 height 49
paste textarea "ECOM RETURN TICKET# 814752 ECOM ORD# 4134297 RTN# 1161915532 (still open but Fe…"
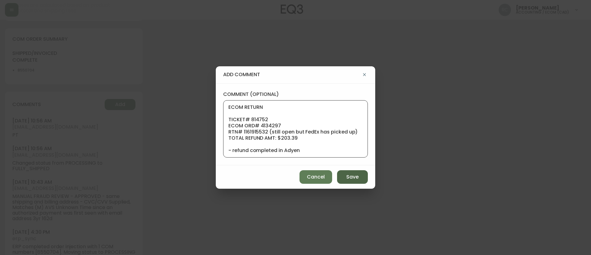
scroll to position [49, 0]
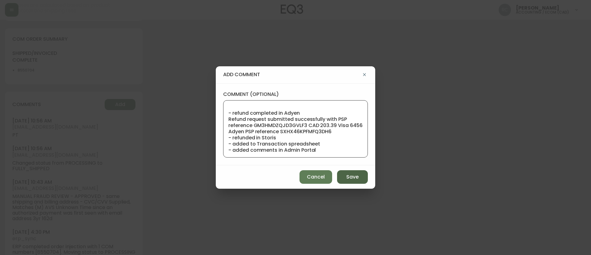
type textarea "ECOM RETURN TICKET# 814752 ECOM ORD# 4134297 RTN# 1161915532 (still open but Fe…"
drag, startPoint x: 355, startPoint y: 176, endPoint x: 328, endPoint y: 115, distance: 66.6
click at [355, 175] on span "Save" at bounding box center [352, 176] width 12 height 7
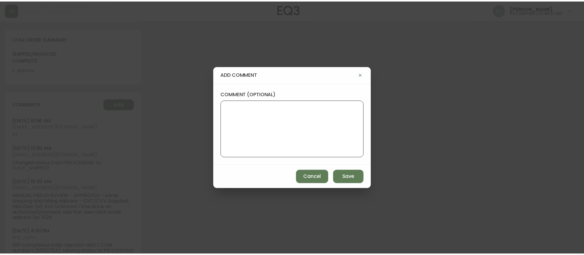
scroll to position [0, 0]
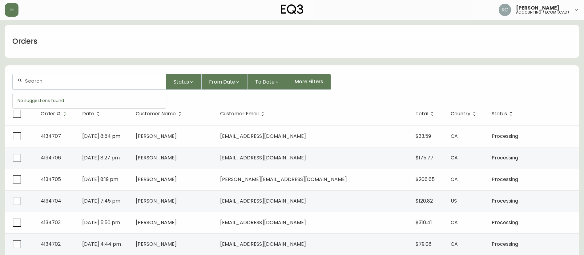
click at [108, 81] on input "text" at bounding box center [93, 81] width 136 height 6
paste input "4134672"
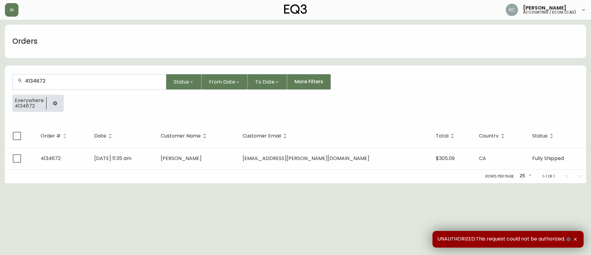
type input "4134672"
click at [53, 104] on icon "button" at bounding box center [55, 103] width 5 height 5
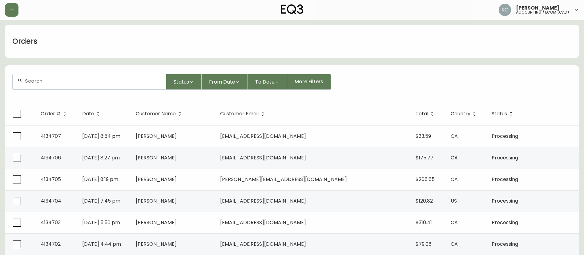
click at [39, 79] on input "text" at bounding box center [93, 81] width 136 height 6
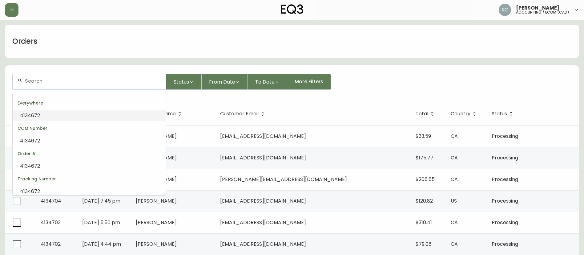
paste input "4132512"
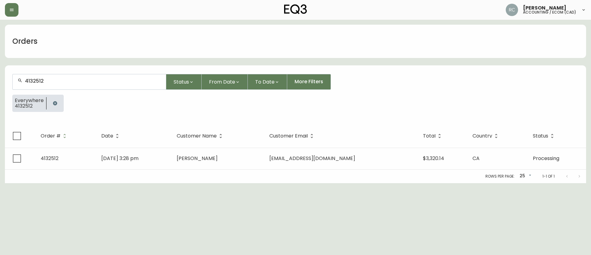
type input "4132512"
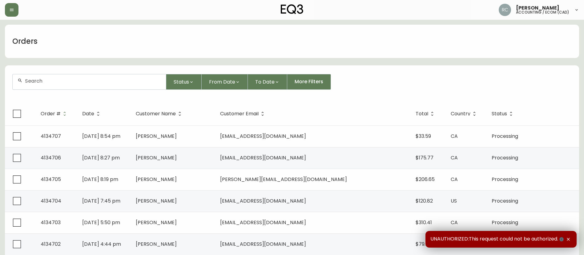
click at [137, 81] on input "text" at bounding box center [93, 81] width 136 height 6
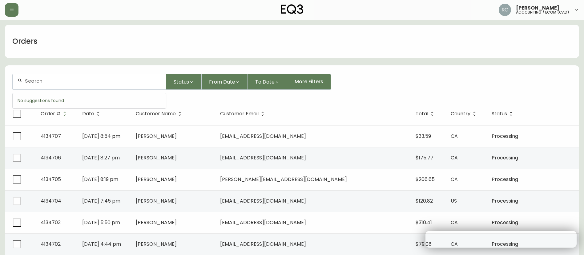
paste input "4134576"
type input "4134576"
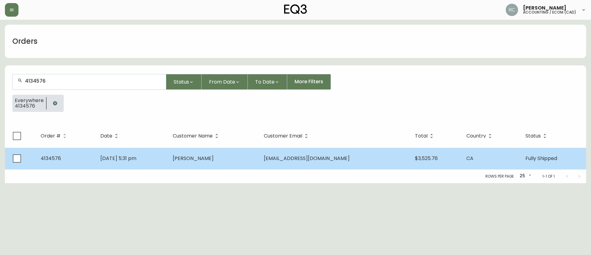
click at [209, 162] on td "Tally Barmash" at bounding box center [213, 158] width 91 height 22
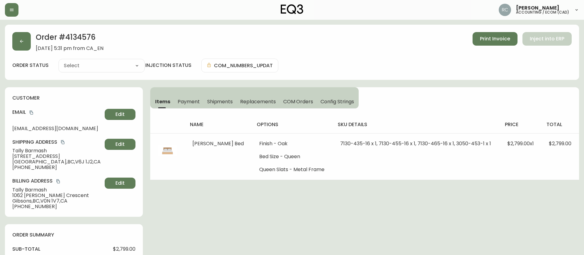
type input "Fully Shipped"
select select "FULLY_SHIPPED"
click at [362, 51] on div "Order # 4134576 August 8, 2025 at 5:31 pm from CA_EN Print Invoice Inject into …" at bounding box center [292, 52] width 574 height 55
click at [184, 44] on div "Order # 4134576 August 8, 2025 at 5:31 pm from CA_EN Print Invoice Inject into …" at bounding box center [291, 41] width 559 height 19
click at [193, 103] on span "Payment" at bounding box center [189, 101] width 22 height 6
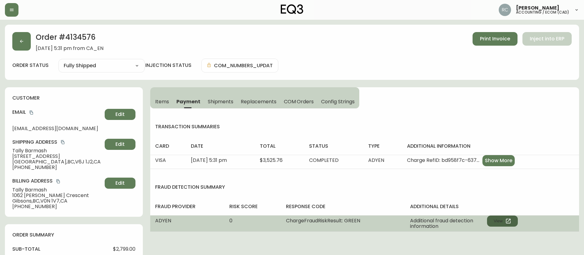
click at [503, 223] on button "View" at bounding box center [502, 220] width 31 height 11
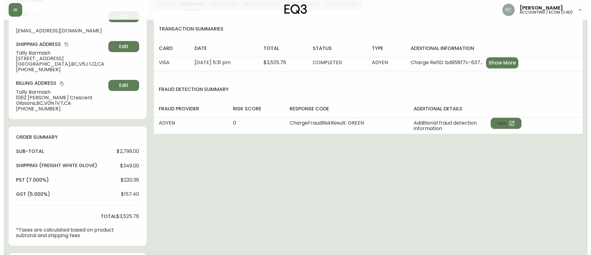
scroll to position [246, 0]
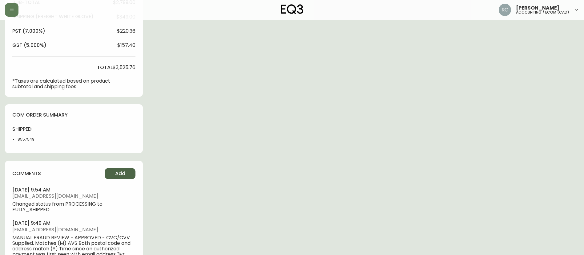
click at [120, 168] on button "Add" at bounding box center [120, 173] width 31 height 11
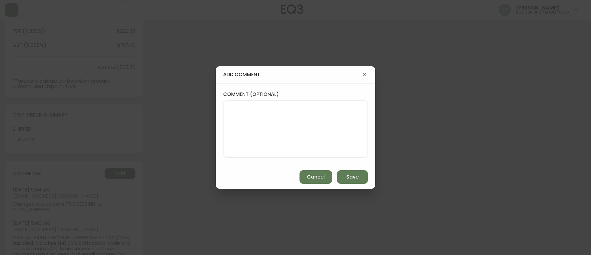
click at [313, 122] on textarea "comment (optional)" at bounding box center [295, 128] width 134 height 49
paste textarea "ECOM RETURN TICKET# 819359 ECOM ORD# 4134576 RTN# 1161917791 TOTAL REFUND AMT: …"
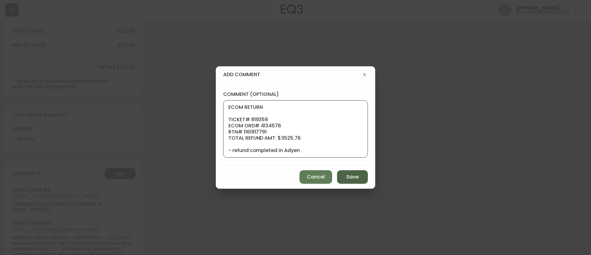
scroll to position [55, 0]
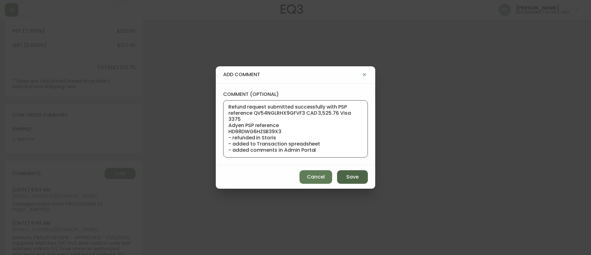
type textarea "ECOM RETURN TICKET# 819359 ECOM ORD# 4134576 RTN# 1161917791 TOTAL REFUND AMT: …"
click at [360, 174] on button "Save" at bounding box center [352, 177] width 31 height 14
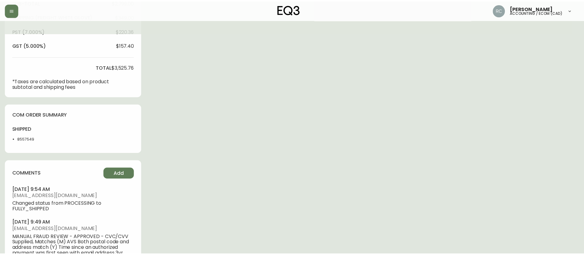
scroll to position [0, 0]
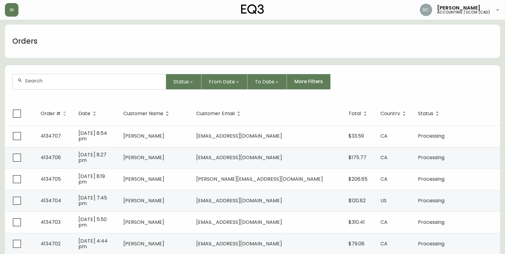
click at [99, 85] on div at bounding box center [89, 81] width 153 height 15
paste input "[EMAIL_ADDRESS][DOMAIN_NAME]"
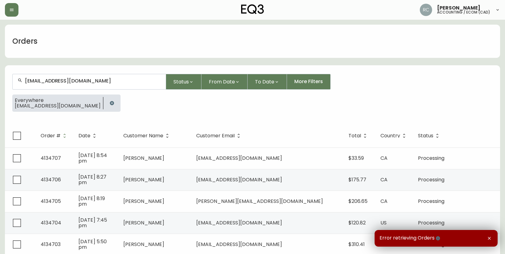
type input "[EMAIL_ADDRESS][DOMAIN_NAME]"
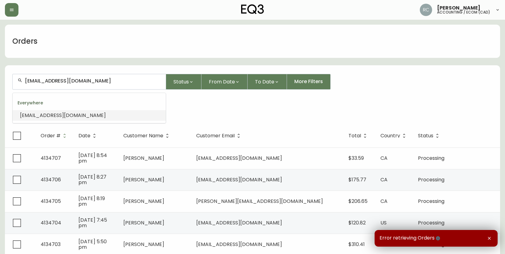
click at [104, 78] on input "[EMAIL_ADDRESS][DOMAIN_NAME]" at bounding box center [93, 81] width 136 height 6
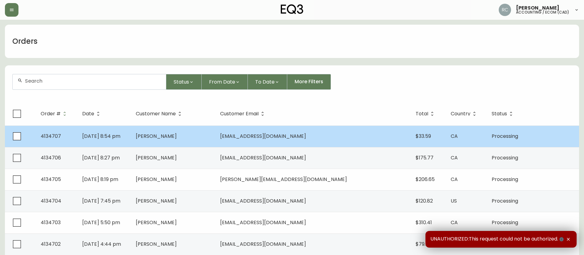
click at [182, 128] on td "[PERSON_NAME]" at bounding box center [173, 136] width 85 height 22
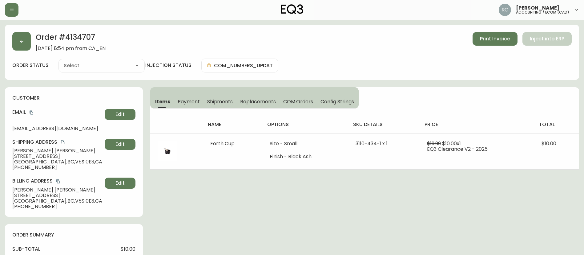
type input "Processing"
select select "PROCESSING"
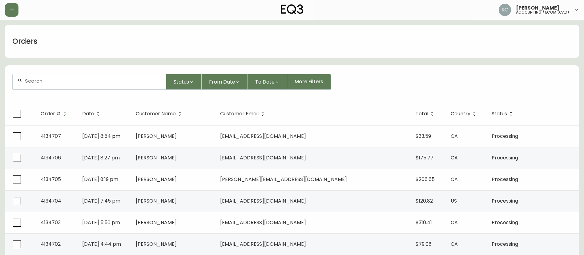
click at [221, 73] on form "Status From Date To Date More Filters" at bounding box center [292, 83] width 574 height 35
click at [221, 76] on button "From Date" at bounding box center [225, 82] width 46 height 16
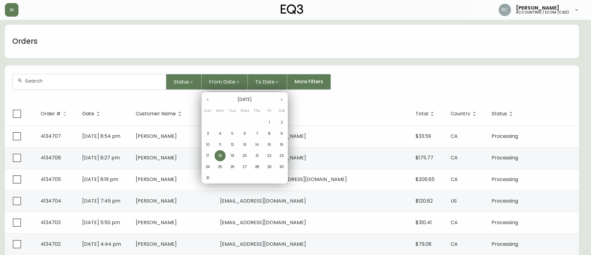
click at [272, 146] on span "15" at bounding box center [269, 145] width 11 height 6
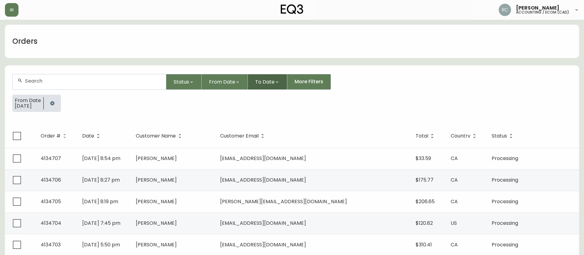
click at [266, 82] on span "To Date" at bounding box center [264, 82] width 19 height 8
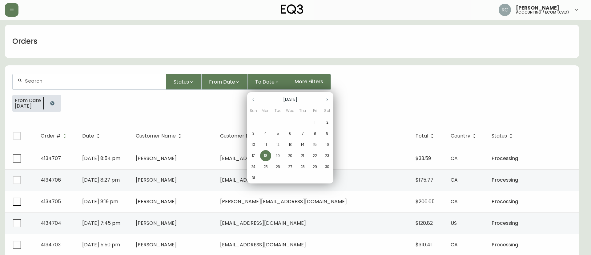
click at [317, 142] on span "15" at bounding box center [314, 145] width 11 height 6
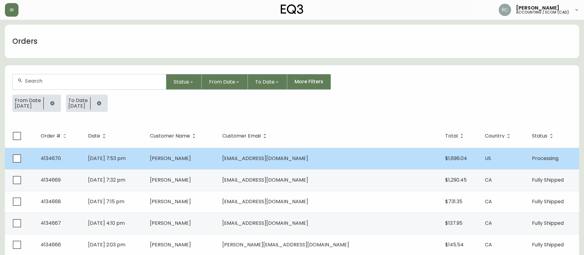
click at [191, 154] on span "Nathan Mandreza" at bounding box center [170, 157] width 41 height 7
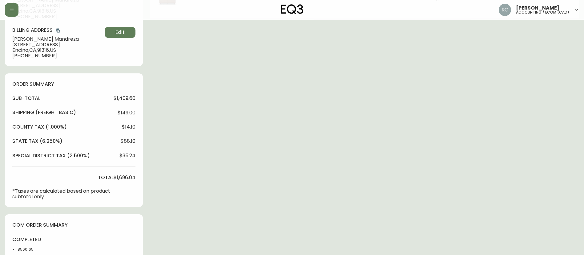
type input "Processing"
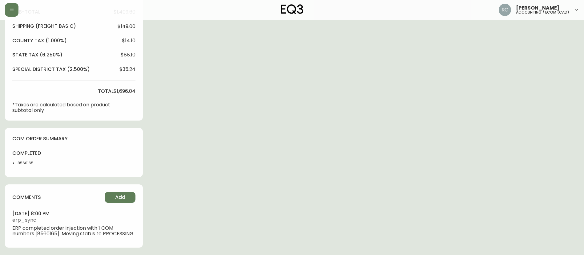
select select "PROCESSING"
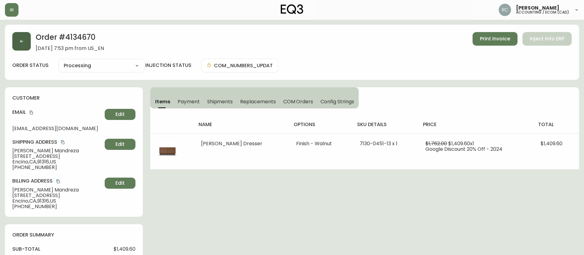
click at [21, 45] on button "button" at bounding box center [21, 41] width 18 height 18
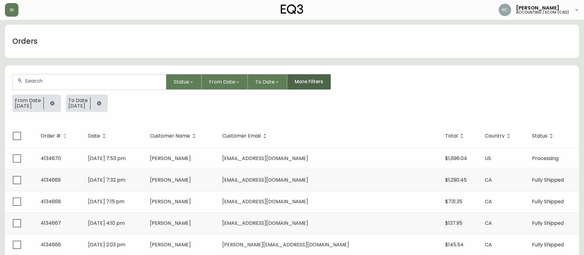
click at [303, 76] on button "More Filters" at bounding box center [309, 82] width 44 height 16
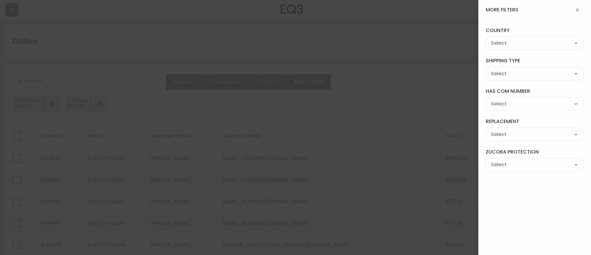
click at [517, 39] on select "--- CA US" at bounding box center [535, 43] width 98 height 9
select select "CA"
click at [486, 39] on select "--- CA US" at bounding box center [535, 43] width 98 height 9
type input "CA"
click at [439, 72] on div at bounding box center [295, 127] width 591 height 255
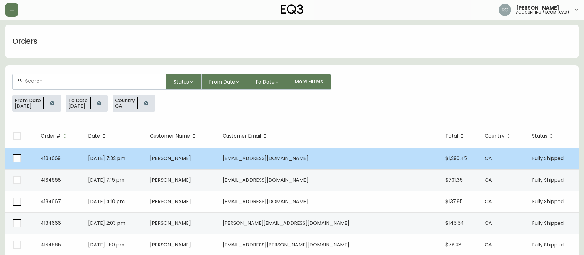
click at [190, 158] on td "Pat Hay" at bounding box center [181, 158] width 73 height 22
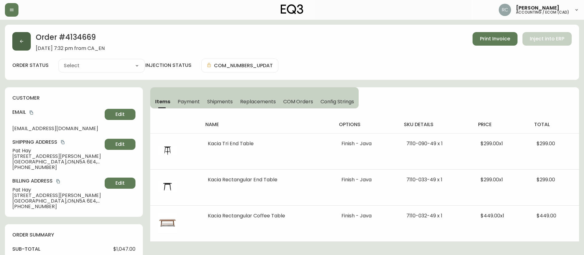
type input "Fully Shipped"
select select "FULLY_SHIPPED"
click at [18, 38] on button "button" at bounding box center [21, 41] width 18 height 18
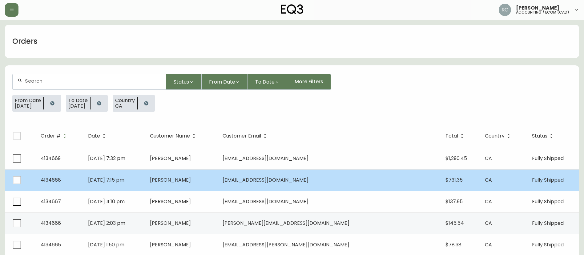
click at [145, 182] on td "Aug 15 2025, 7:15 pm" at bounding box center [114, 180] width 62 height 22
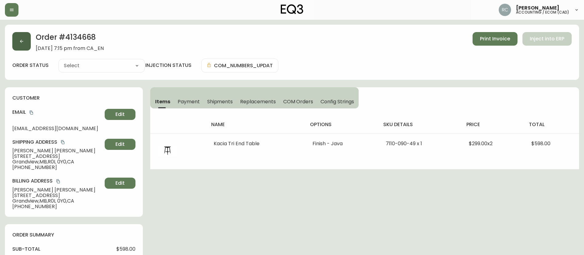
type input "Fully Shipped"
select select "FULLY_SHIPPED"
click at [24, 43] on button "button" at bounding box center [21, 41] width 18 height 18
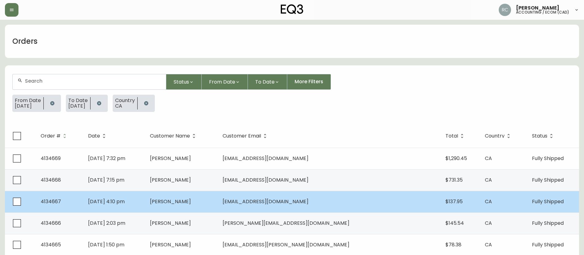
click at [125, 199] on span "Aug 15 2025, 4:10 pm" at bounding box center [106, 201] width 37 height 7
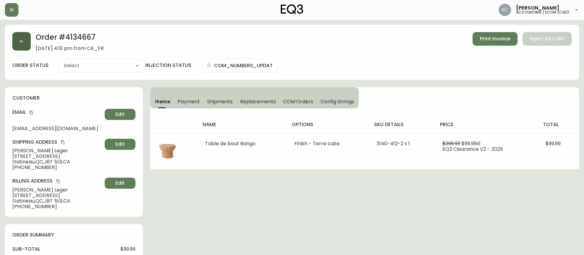
type input "Fully Shipped"
select select "FULLY_SHIPPED"
click at [195, 102] on span "Payment" at bounding box center [189, 101] width 22 height 6
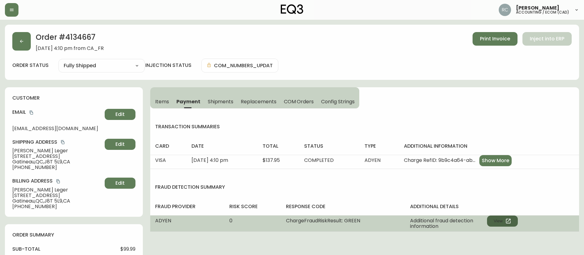
click at [504, 221] on button "View" at bounding box center [502, 220] width 31 height 11
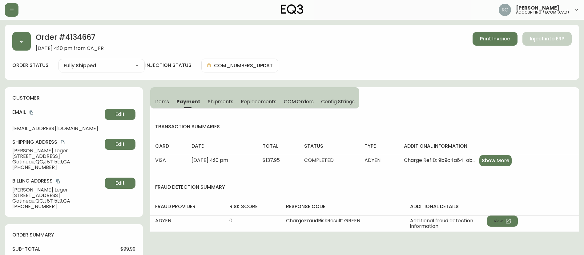
scroll to position [291, 0]
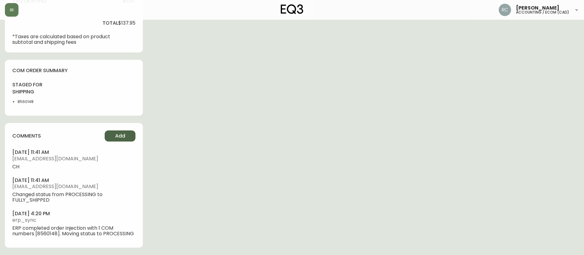
click at [121, 138] on span "Add" at bounding box center [120, 135] width 10 height 7
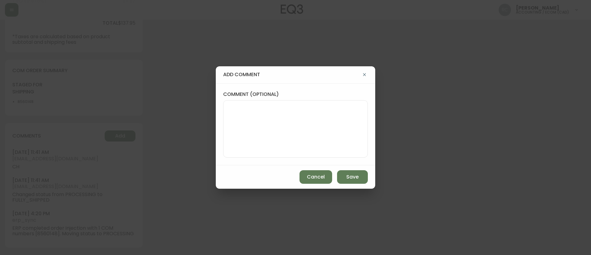
drag, startPoint x: 263, startPoint y: 140, endPoint x: 560, endPoint y: 114, distance: 298.7
click at [263, 140] on textarea "comment (optional)" at bounding box center [295, 128] width 134 height 49
paste textarea "Time since an authorized payment was first seen with email address 3yr 102d"
click at [324, 132] on textarea "Time since an authorized payment was first seen with email address 3yr 102d" at bounding box center [295, 128] width 134 height 49
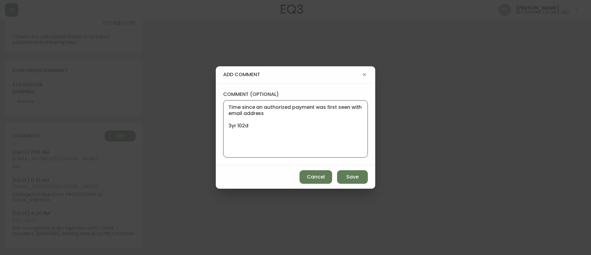
paste textarea "MANUAL FRAUD REVIEW - APPROVED -"
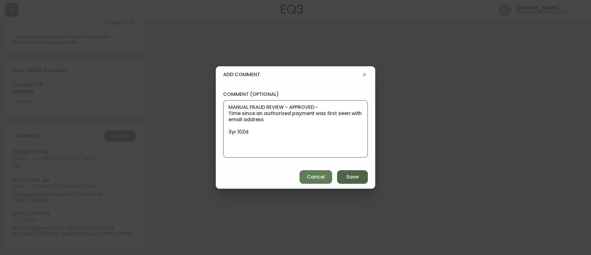
type textarea "MANUAL FRAUD REVIEW - APPROVED - Time since an authorized payment was first see…"
click at [351, 175] on span "Save" at bounding box center [352, 176] width 12 height 7
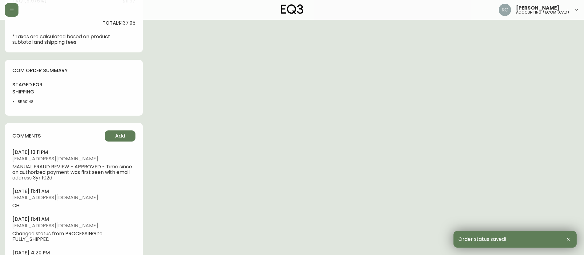
scroll to position [0, 0]
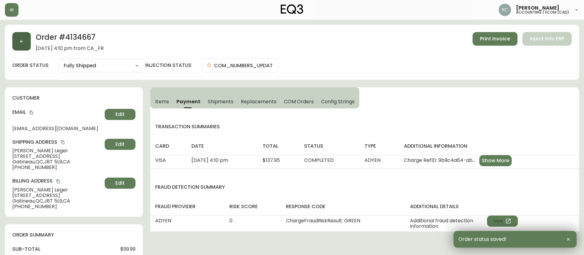
click at [21, 39] on icon "button" at bounding box center [21, 41] width 5 height 5
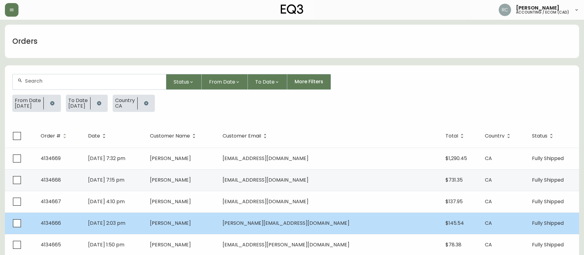
click at [218, 221] on td "Carlos Aller" at bounding box center [181, 223] width 73 height 22
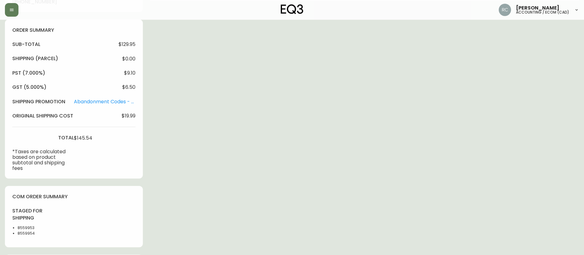
type input "Fully Shipped"
select select "FULLY_SHIPPED"
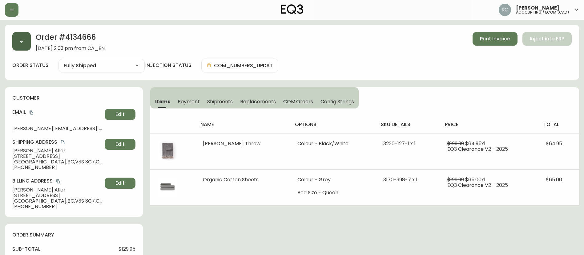
click at [18, 40] on button "button" at bounding box center [21, 41] width 18 height 18
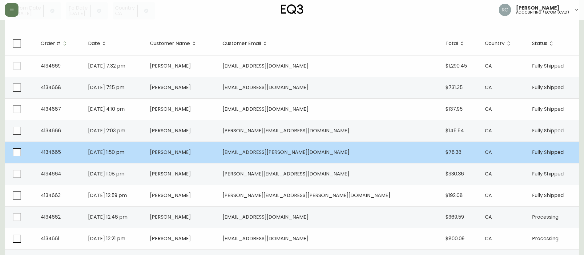
click at [210, 159] on td "Hailey Welton" at bounding box center [181, 152] width 73 height 22
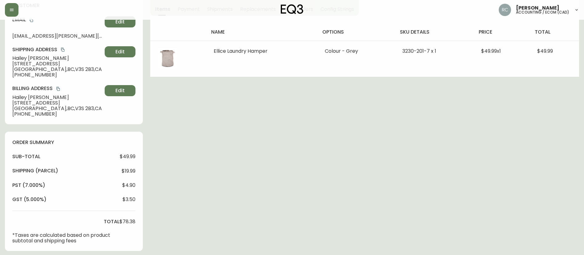
type input "Fully Shipped"
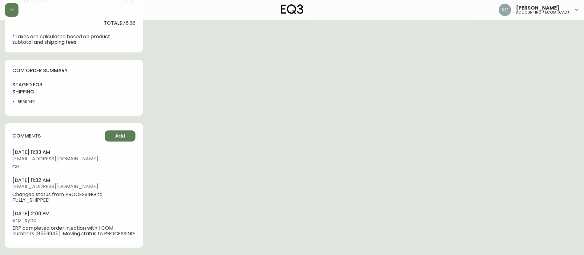
select select "FULLY_SHIPPED"
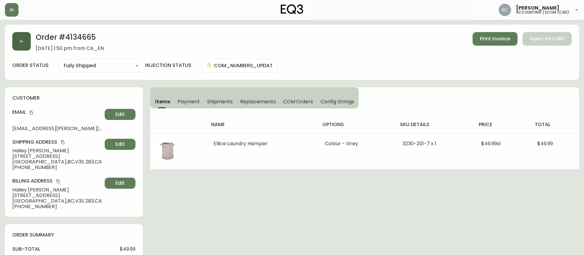
click at [24, 37] on button "button" at bounding box center [21, 41] width 18 height 18
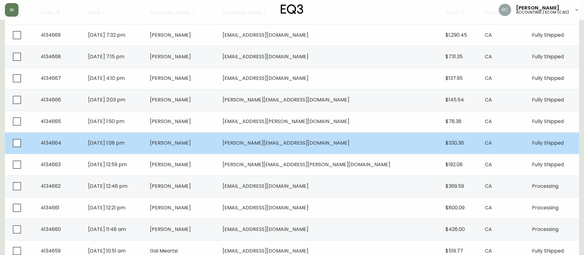
click at [215, 147] on td "Kate Watson" at bounding box center [181, 143] width 73 height 22
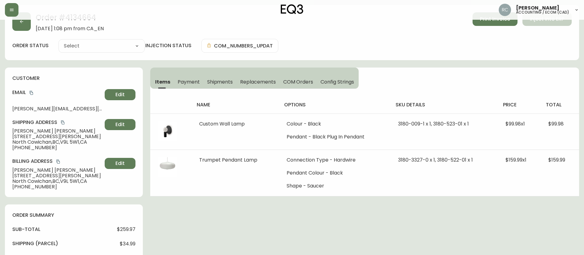
scroll to position [296, 0]
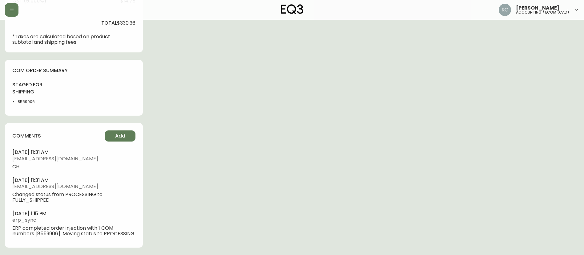
type input "Fully Shipped"
select select "FULLY_SHIPPED"
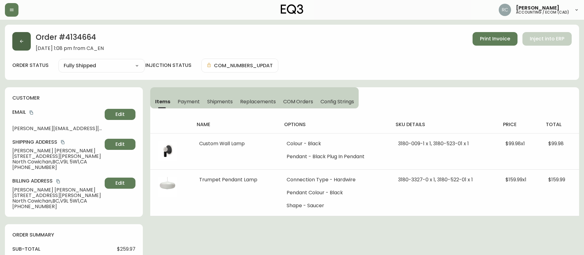
click at [17, 42] on button "button" at bounding box center [21, 41] width 18 height 18
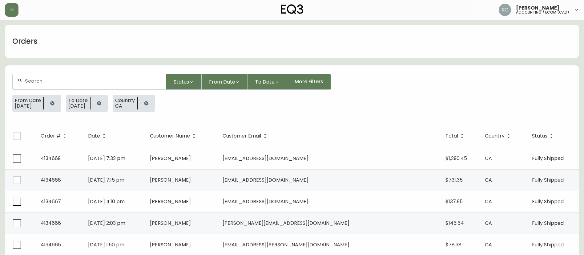
scroll to position [165, 0]
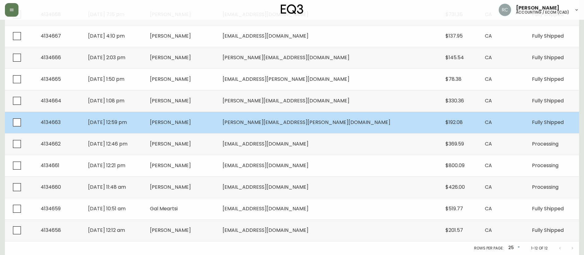
click at [218, 123] on td "Lori Hatcher" at bounding box center [181, 122] width 73 height 22
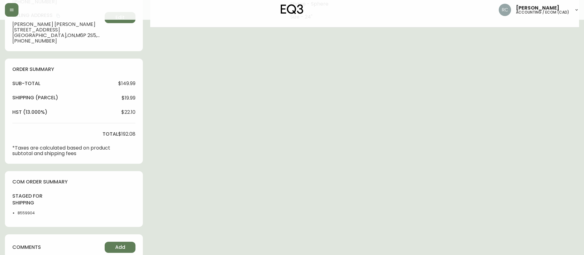
type input "Fully Shipped"
select select "FULLY_SHIPPED"
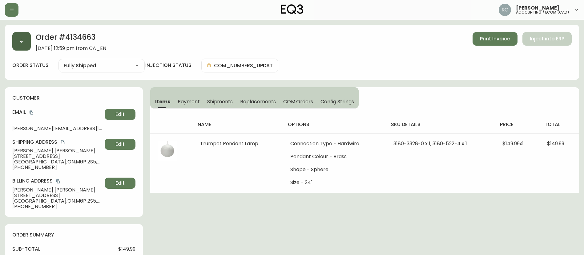
click at [20, 38] on button "button" at bounding box center [21, 41] width 18 height 18
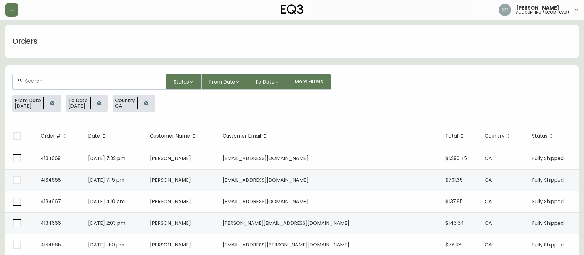
scroll to position [154, 0]
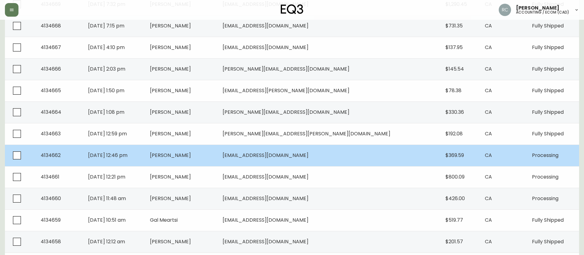
click at [218, 157] on td "Margaret Stewart" at bounding box center [181, 155] width 73 height 22
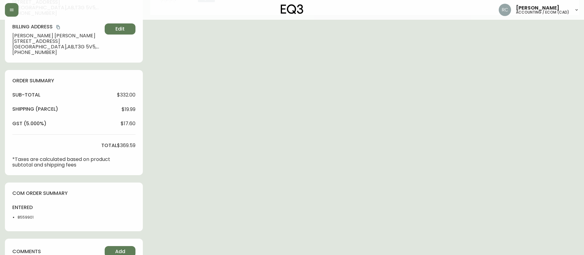
type input "Processing"
select select "PROCESSING"
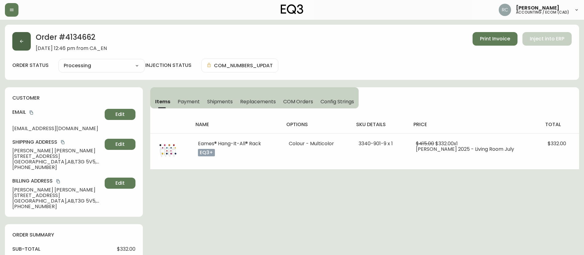
click at [17, 42] on button "button" at bounding box center [21, 41] width 18 height 18
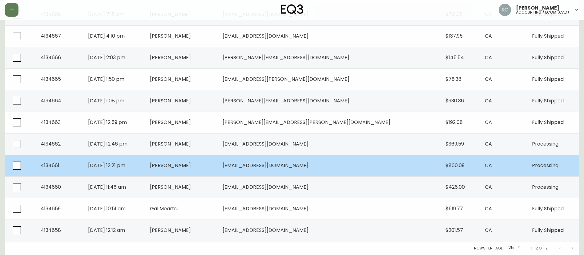
click at [218, 171] on td "Heidi Besuijen" at bounding box center [181, 165] width 73 height 22
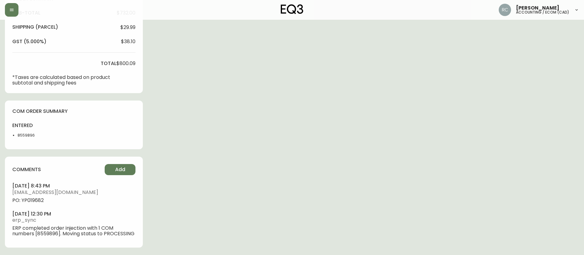
type input "Processing"
select select "PROCESSING"
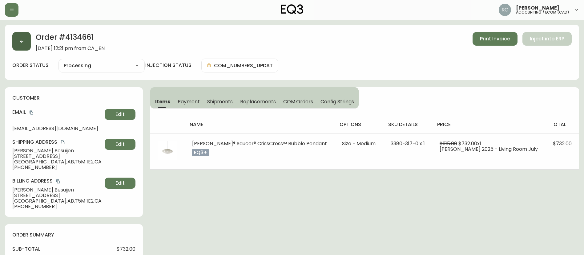
click at [24, 40] on button "button" at bounding box center [21, 41] width 18 height 18
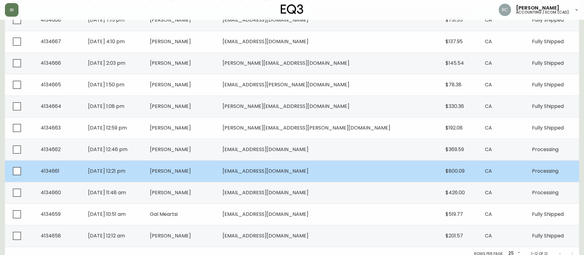
scroll to position [165, 0]
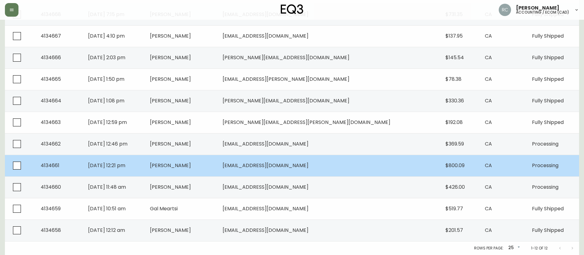
click at [218, 171] on td "Heidi Besuijen" at bounding box center [181, 165] width 73 height 22
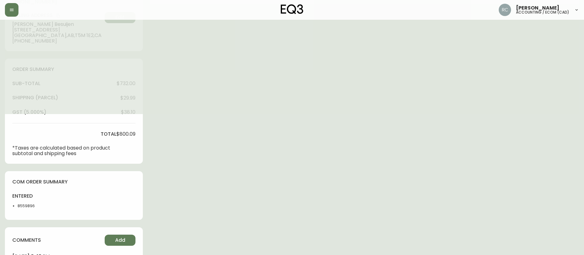
type input "Processing"
select select "PROCESSING"
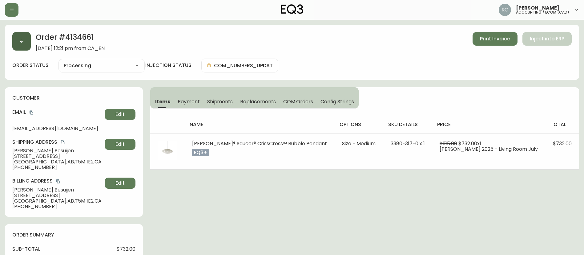
click at [22, 36] on button "button" at bounding box center [21, 41] width 18 height 18
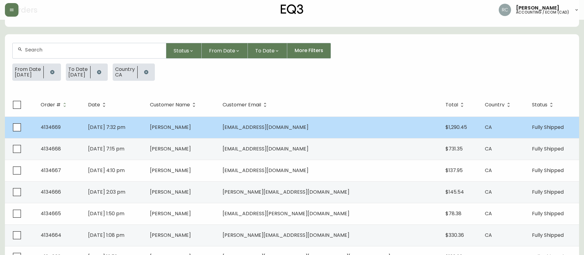
scroll to position [165, 0]
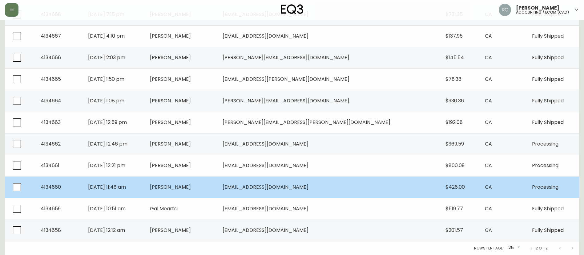
click at [191, 189] on span "Adelaide Utman" at bounding box center [170, 186] width 41 height 7
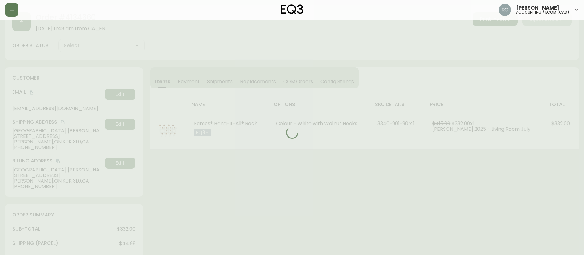
scroll to position [241, 0]
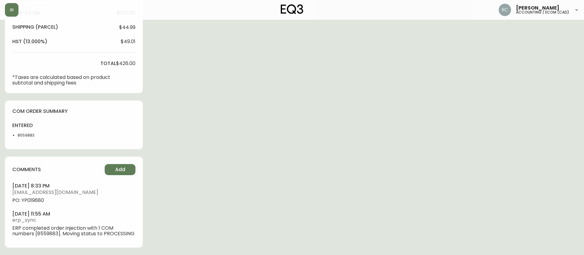
type input "Processing"
select select "PROCESSING"
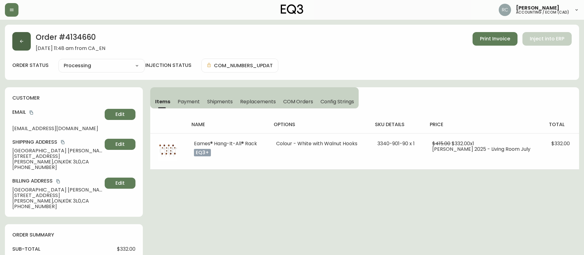
click at [21, 39] on icon "button" at bounding box center [21, 41] width 5 height 5
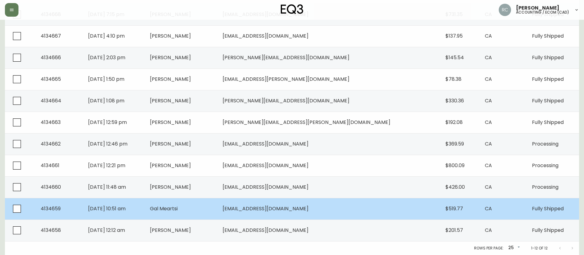
click at [218, 208] on td "Gal Meartsi" at bounding box center [181, 209] width 73 height 22
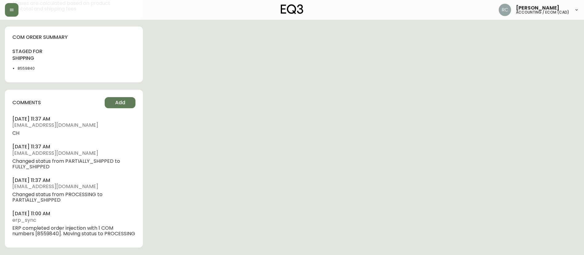
scroll to position [315, 0]
type input "Fully Shipped"
select select "FULLY_SHIPPED"
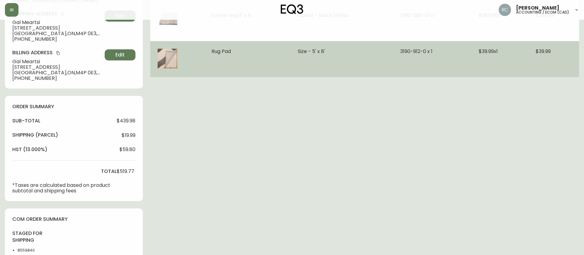
scroll to position [0, 0]
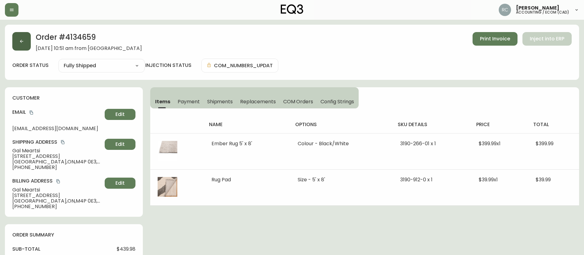
click at [22, 39] on icon "button" at bounding box center [21, 41] width 5 height 5
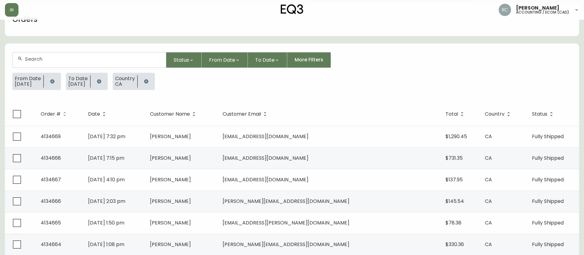
scroll to position [165, 0]
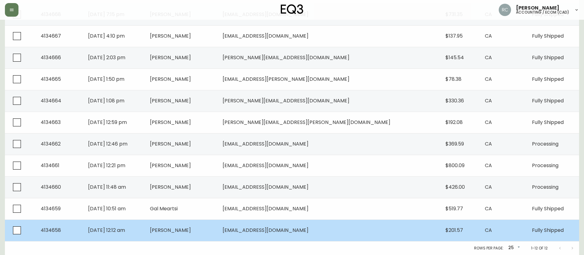
click at [191, 230] on span "Nikkie Randhawa" at bounding box center [170, 229] width 41 height 7
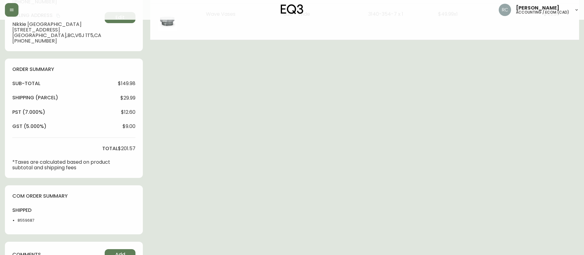
type input "Fully Shipped"
select select "FULLY_SHIPPED"
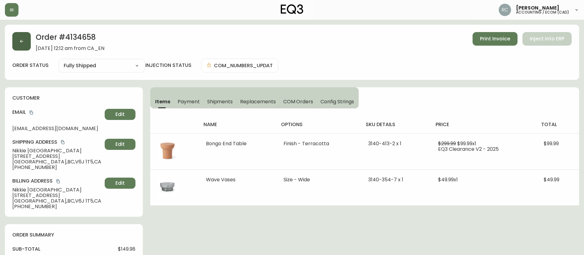
click at [22, 43] on icon "button" at bounding box center [21, 41] width 5 height 5
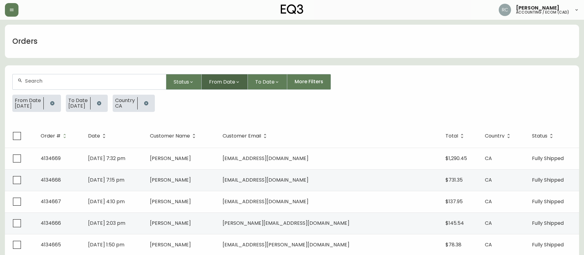
click at [241, 79] on button "From Date" at bounding box center [225, 82] width 46 height 16
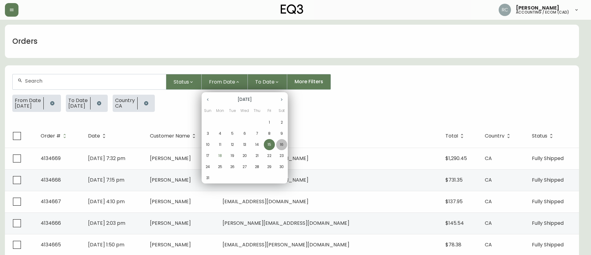
click at [278, 144] on span "16" at bounding box center [281, 145] width 11 height 6
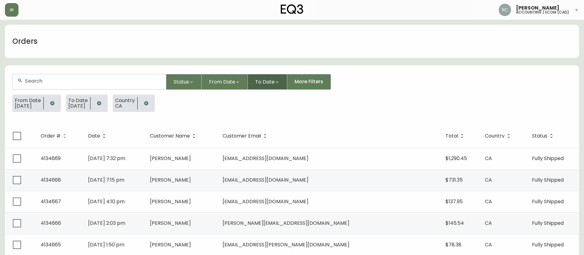
click at [256, 80] on span "To Date" at bounding box center [264, 82] width 19 height 8
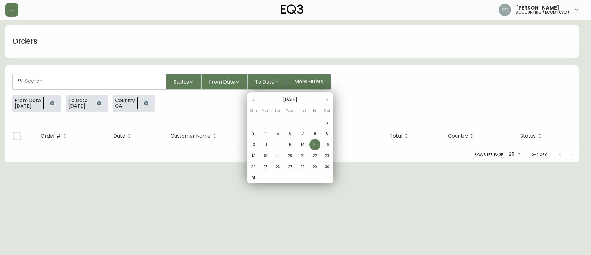
click at [324, 145] on span "16" at bounding box center [327, 145] width 11 height 6
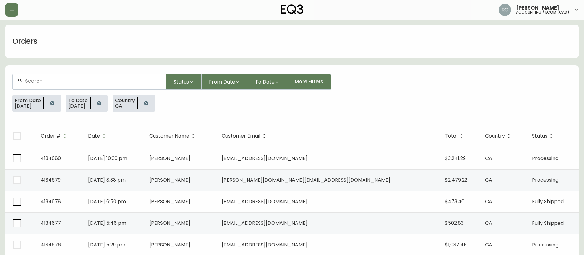
click at [108, 135] on span "Date" at bounding box center [98, 136] width 20 height 6
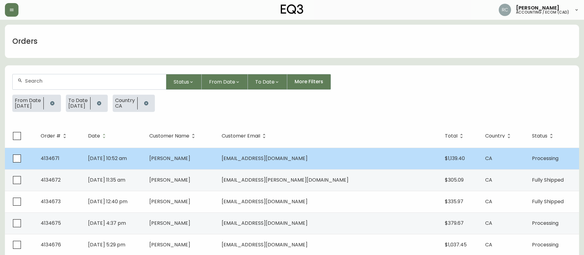
click at [190, 160] on span "Alexander Karpazis" at bounding box center [169, 157] width 41 height 7
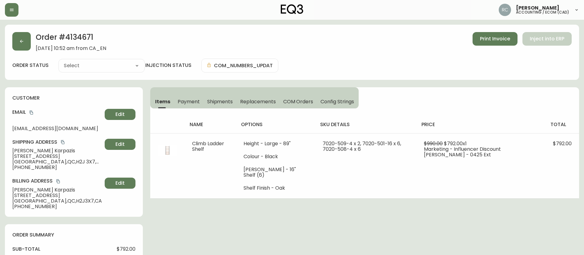
type input "Processing"
select select "PROCESSING"
click at [192, 102] on span "Payment" at bounding box center [189, 101] width 22 height 6
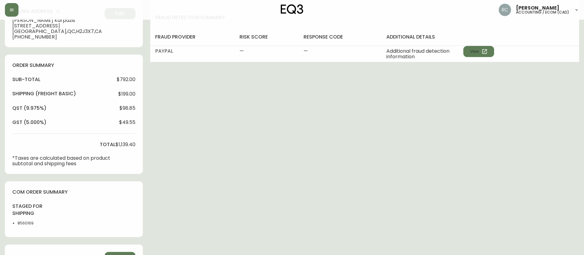
scroll to position [229, 0]
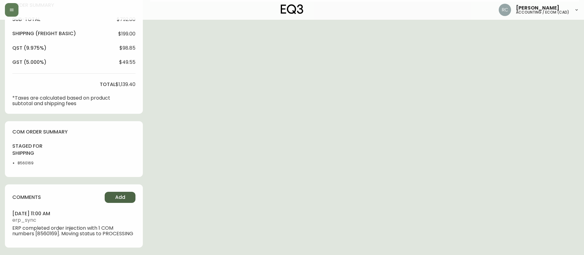
click at [124, 198] on span "Add" at bounding box center [120, 197] width 10 height 7
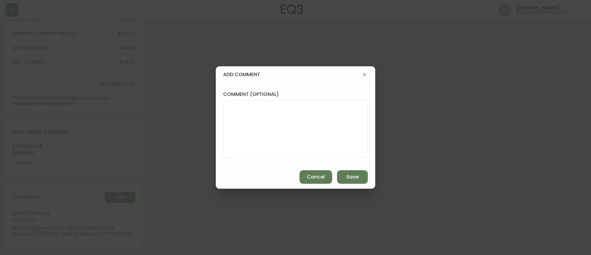
drag, startPoint x: 346, startPoint y: 126, endPoint x: 347, endPoint y: 129, distance: 3.9
click at [346, 126] on textarea "comment (optional)" at bounding box center [295, 128] width 134 height 49
paste textarea "MANUAL FRAUD REVIEW - PayPal"
type textarea "MANUAL FRAUD REVIEW - PayPal"
click at [349, 177] on span "Save" at bounding box center [352, 176] width 12 height 7
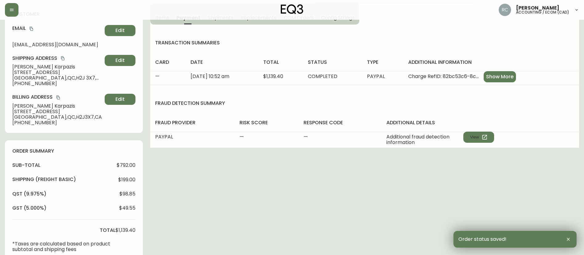
scroll to position [0, 0]
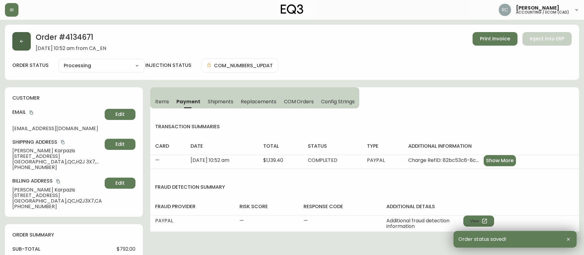
click at [21, 43] on icon "button" at bounding box center [21, 41] width 5 height 5
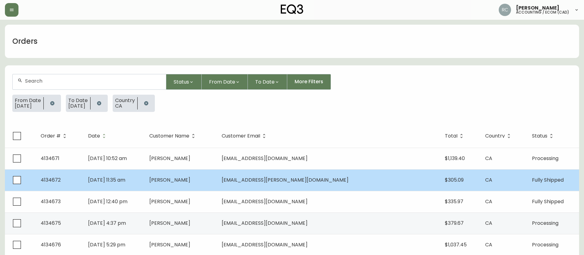
click at [205, 183] on td "Huw Tranter" at bounding box center [180, 180] width 72 height 22
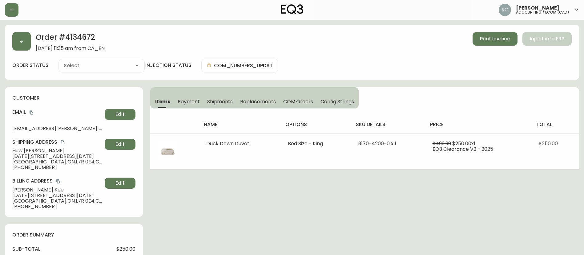
type input "Fully Shipped"
select select "FULLY_SHIPPED"
click at [207, 98] on span "Shipments" at bounding box center [220, 101] width 26 height 6
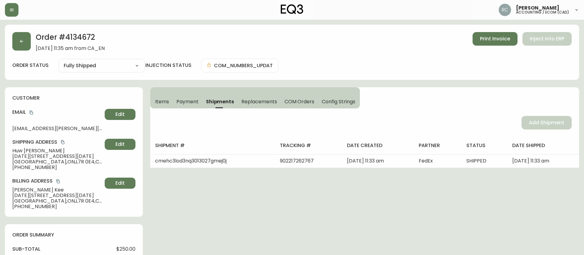
click at [187, 103] on span "Payment" at bounding box center [187, 101] width 22 height 6
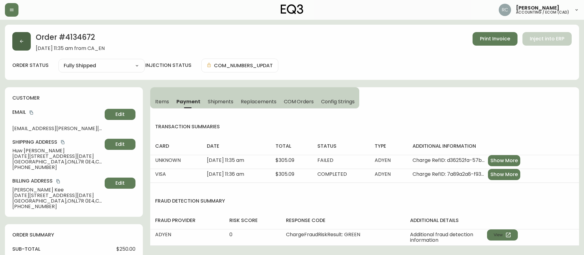
click at [21, 38] on button "button" at bounding box center [21, 41] width 18 height 18
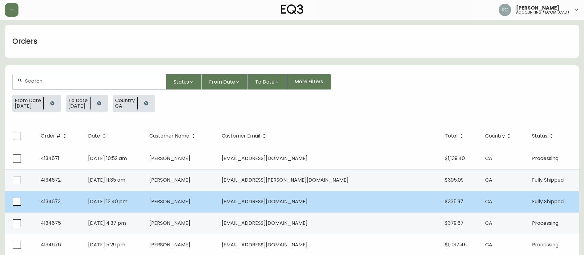
click at [145, 208] on td "Aug 16 2025, 12:40 pm" at bounding box center [114, 201] width 62 height 22
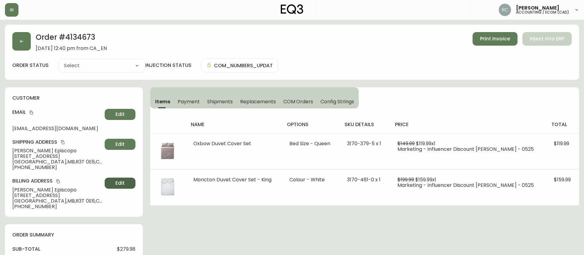
type input "Fully Shipped"
select select "FULLY_SHIPPED"
click at [19, 42] on button "button" at bounding box center [21, 41] width 18 height 18
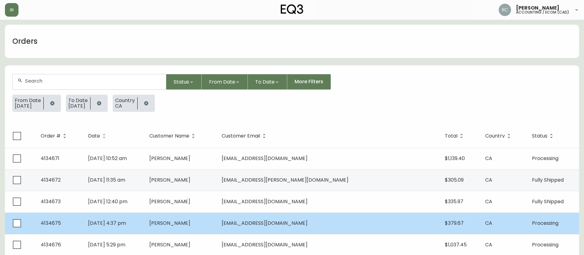
click at [190, 223] on span "Hana Ito" at bounding box center [169, 222] width 41 height 7
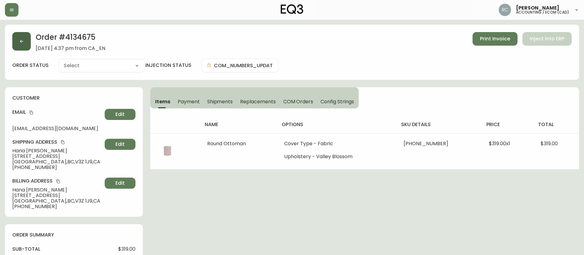
type input "Processing"
select select "PROCESSING"
click at [23, 42] on icon "button" at bounding box center [21, 41] width 5 height 5
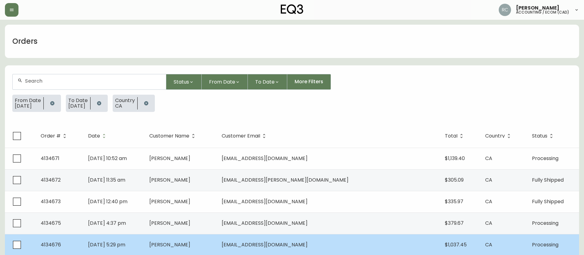
click at [191, 242] on td "Audette Rose" at bounding box center [180, 245] width 72 height 22
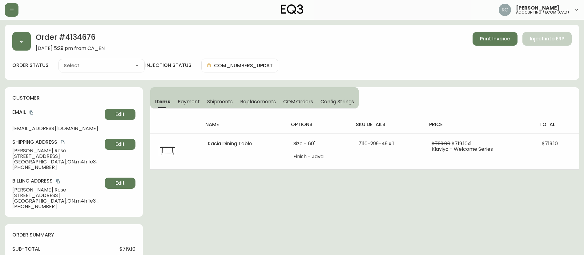
type input "Processing"
select select "PROCESSING"
click at [16, 42] on button "button" at bounding box center [21, 41] width 18 height 18
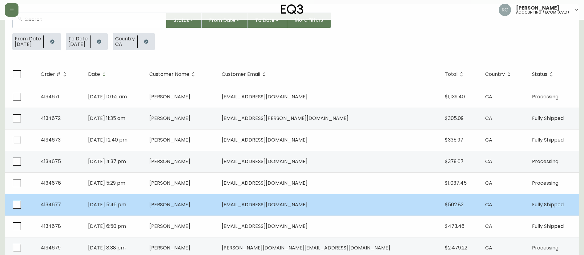
click at [190, 206] on span "Amy Youngren" at bounding box center [169, 204] width 41 height 7
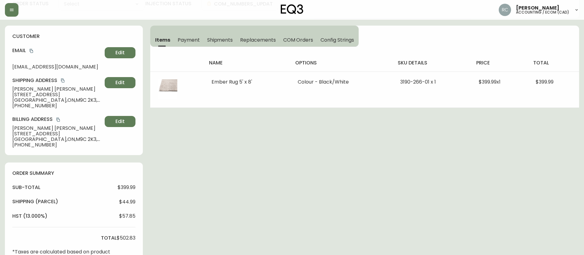
type input "Fully Shipped"
select select "FULLY_SHIPPED"
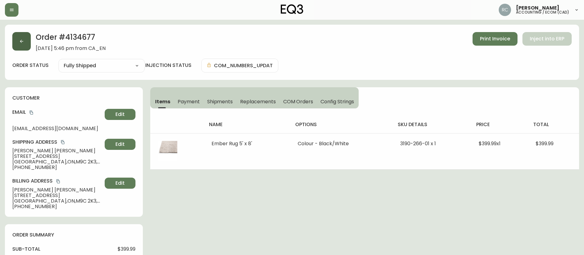
click at [21, 40] on icon "button" at bounding box center [21, 41] width 5 height 5
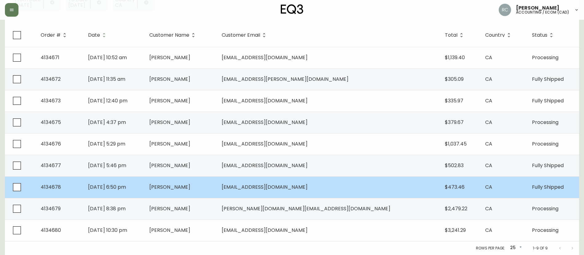
click at [190, 185] on span "Wenjiu Wang" at bounding box center [169, 186] width 41 height 7
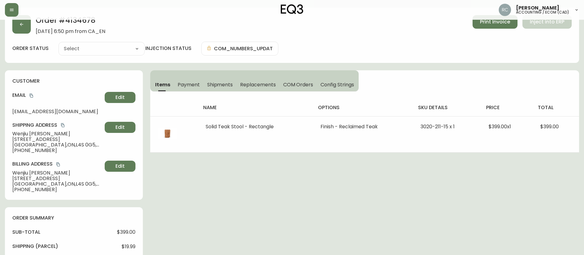
scroll to position [266, 0]
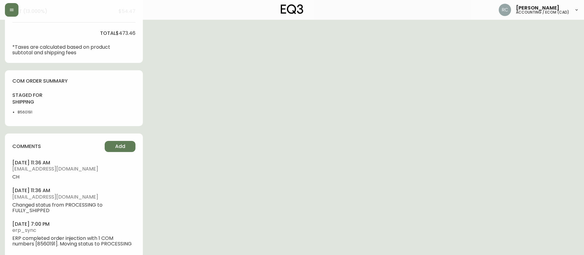
type input "Fully Shipped"
select select "FULLY_SHIPPED"
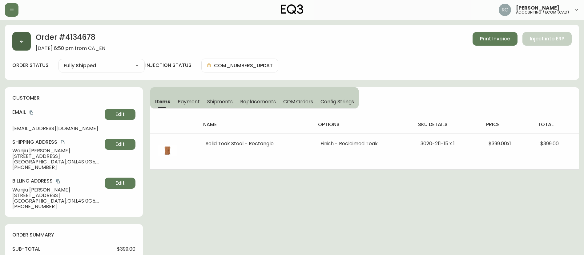
click at [22, 39] on icon "button" at bounding box center [21, 41] width 5 height 5
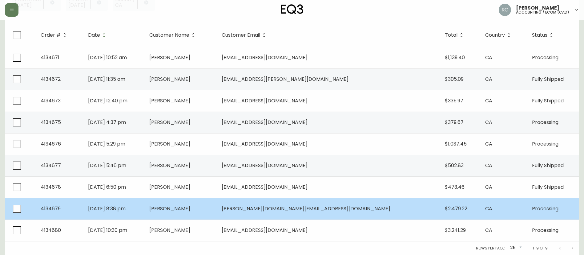
click at [145, 213] on td "Aug 16 2025, 8:38 pm" at bounding box center [114, 209] width 62 height 22
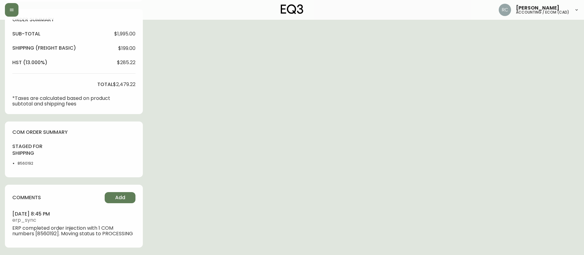
type input "Processing"
select select "PROCESSING"
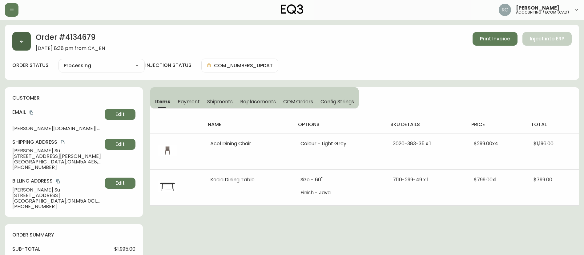
click at [21, 38] on button "button" at bounding box center [21, 41] width 18 height 18
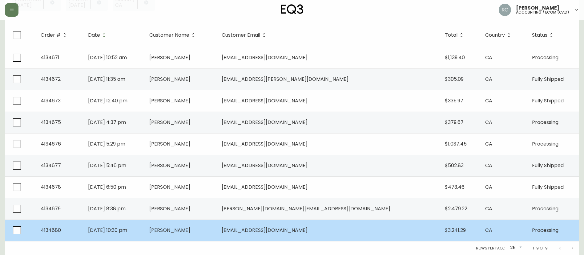
click at [190, 230] on span "Douglas Millar" at bounding box center [169, 229] width 41 height 7
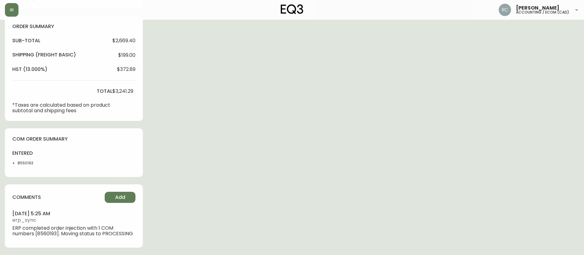
type input "Processing"
select select "PROCESSING"
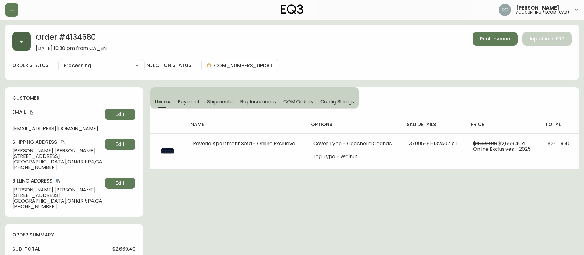
click at [25, 42] on button "button" at bounding box center [21, 41] width 18 height 18
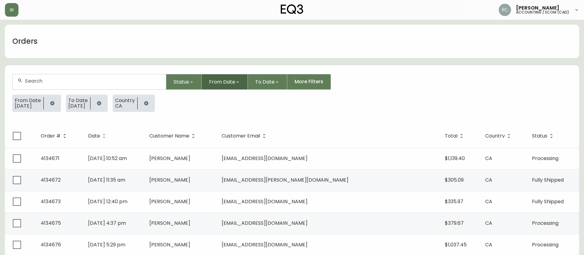
click at [231, 81] on span "From Date" at bounding box center [222, 82] width 26 height 8
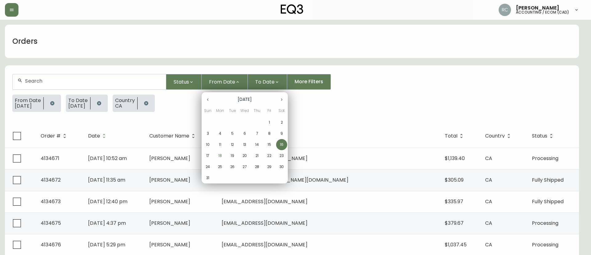
click at [208, 154] on p "17" at bounding box center [207, 156] width 3 height 6
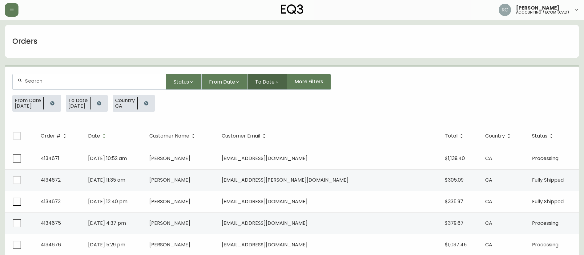
click at [264, 80] on span "To Date" at bounding box center [264, 82] width 19 height 8
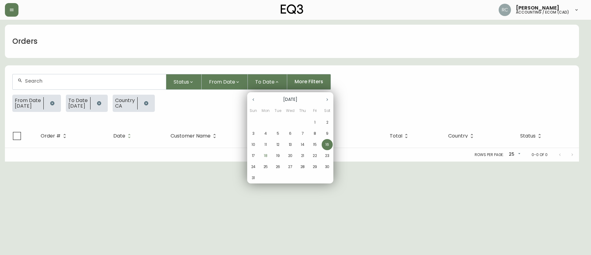
click at [253, 156] on p "17" at bounding box center [253, 156] width 3 height 6
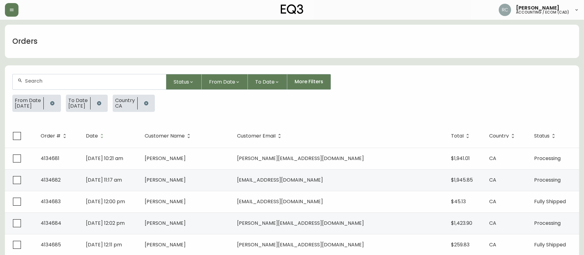
click at [139, 165] on td "Aug 17 2025, 10:21 am" at bounding box center [110, 158] width 58 height 22
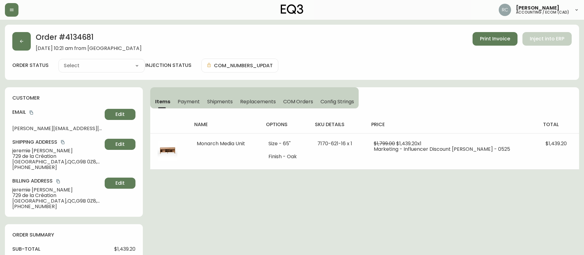
type input "Processing"
select select "PROCESSING"
click at [179, 98] on span "Payment" at bounding box center [189, 101] width 22 height 6
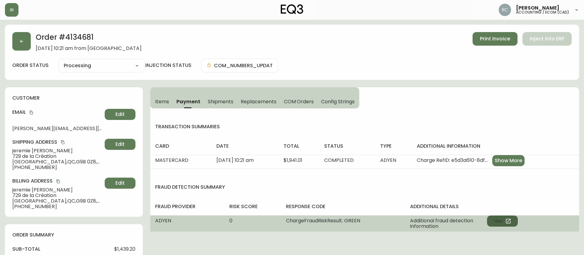
click at [511, 223] on icon "button" at bounding box center [508, 221] width 6 height 6
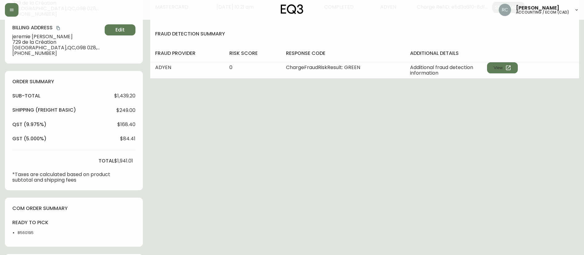
scroll to position [222, 0]
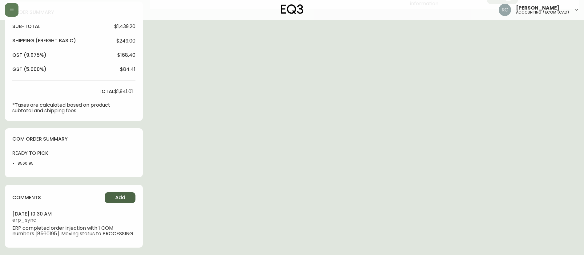
click at [112, 197] on button "Add" at bounding box center [120, 197] width 31 height 11
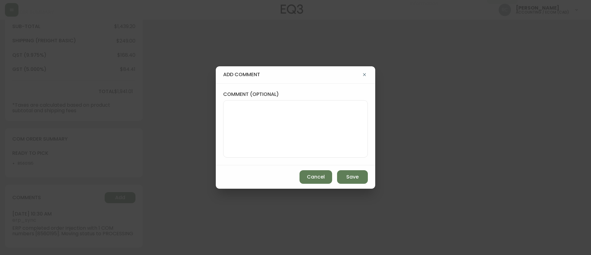
click at [263, 118] on textarea "comment (optional)" at bounding box center [295, 128] width 134 height 49
paste textarea "MANUAL FRAUD REVIEW - APPROVED -"
paste textarea "Time since an authorized payment was first seen with email address 2yr 297d"
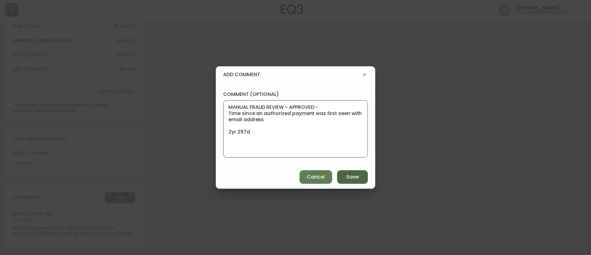
type textarea "MANUAL FRAUD REVIEW - APPROVED - Time since an authorized payment was first see…"
click at [347, 171] on button "Save" at bounding box center [352, 177] width 31 height 14
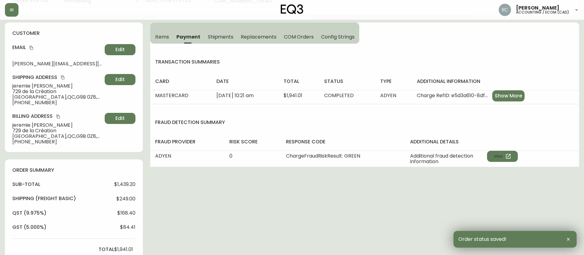
scroll to position [0, 0]
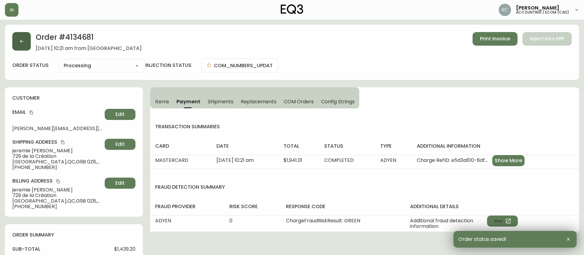
click at [19, 41] on icon "button" at bounding box center [21, 41] width 5 height 5
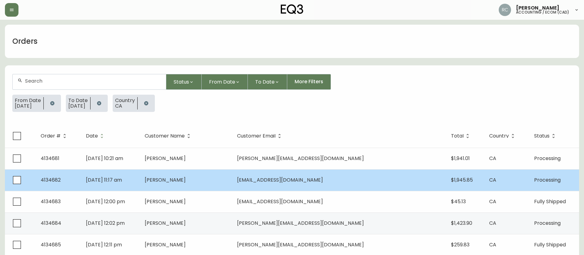
click at [216, 175] on td "An Nguyen" at bounding box center [186, 180] width 93 height 22
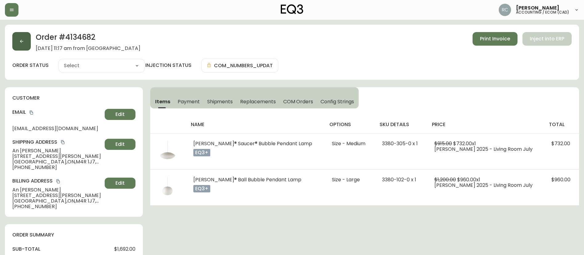
type input "Processing"
select select "PROCESSING"
click at [14, 42] on button "button" at bounding box center [21, 41] width 18 height 18
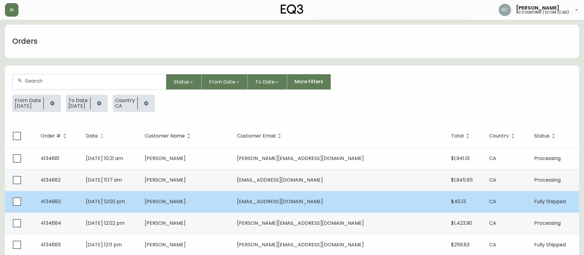
click at [186, 203] on span "[PERSON_NAME]" at bounding box center [165, 201] width 41 height 7
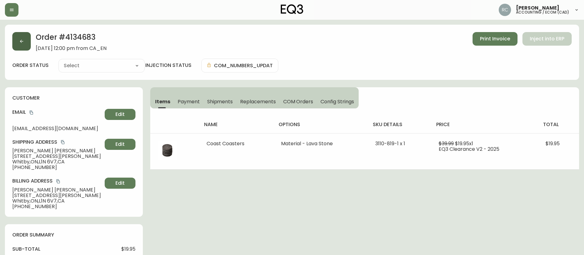
type input "Fully Shipped"
select select "FULLY_SHIPPED"
click at [22, 44] on button "button" at bounding box center [21, 41] width 18 height 18
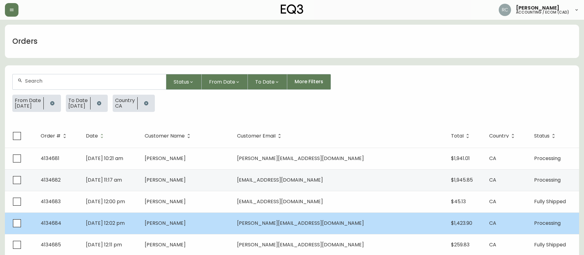
click at [139, 218] on td "[DATE] 12:02 pm" at bounding box center [110, 223] width 58 height 22
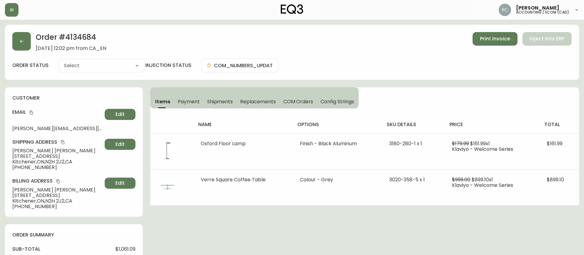
type input "Processing"
select select "PROCESSING"
click at [23, 39] on icon "button" at bounding box center [21, 41] width 5 height 5
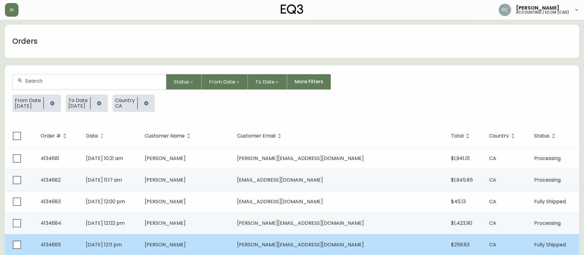
click at [218, 248] on td "[PERSON_NAME]" at bounding box center [186, 245] width 93 height 22
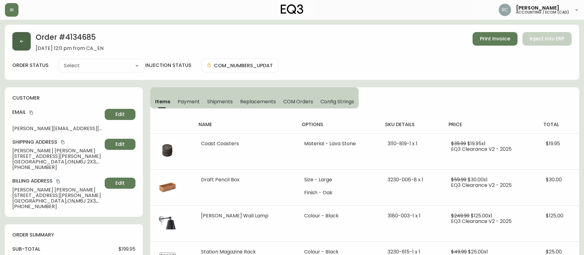
type input "Fully Shipped"
select select "FULLY_SHIPPED"
click at [21, 41] on icon "button" at bounding box center [21, 41] width 3 height 3
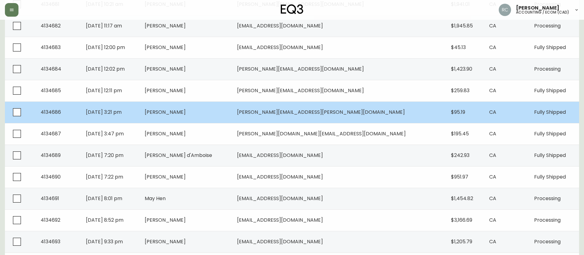
click at [205, 118] on td "[PERSON_NAME]" at bounding box center [186, 112] width 93 height 22
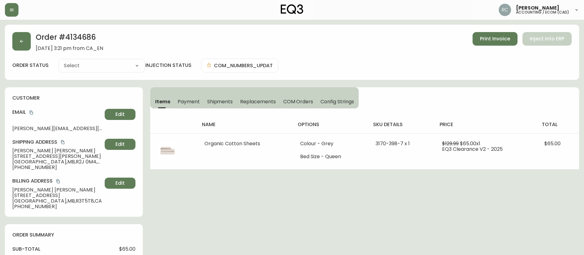
type input "Fully Shipped"
select select "FULLY_SHIPPED"
click at [18, 35] on button "button" at bounding box center [21, 41] width 18 height 18
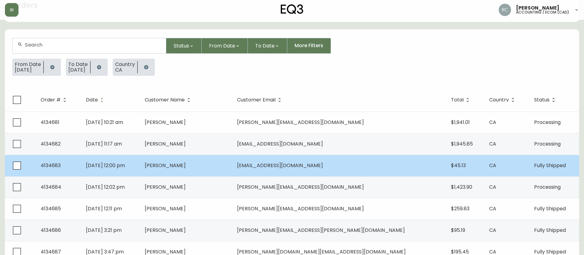
scroll to position [92, 0]
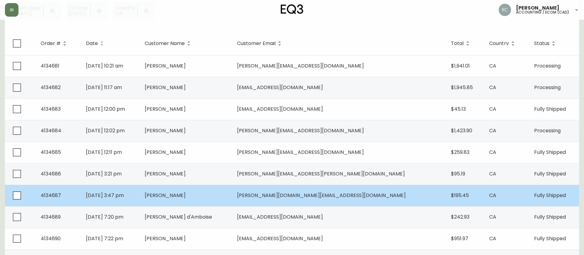
click at [139, 197] on td "[DATE] 3:47 pm" at bounding box center [110, 195] width 58 height 22
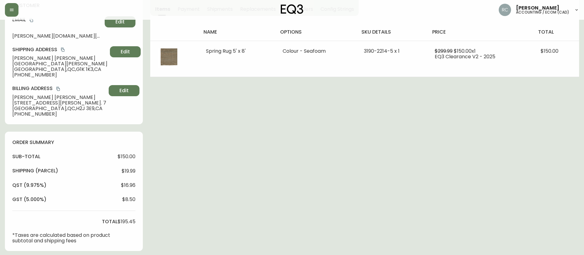
type input "Fully Shipped"
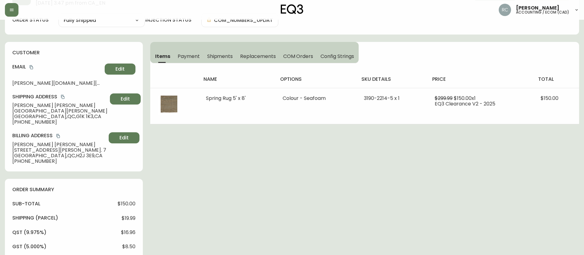
select select "FULLY_SHIPPED"
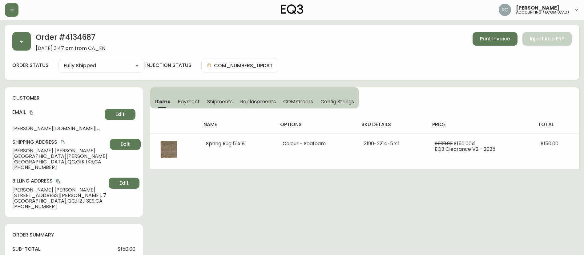
drag, startPoint x: 26, startPoint y: 39, endPoint x: 217, endPoint y: 92, distance: 198.0
click at [183, 100] on span "Payment" at bounding box center [189, 101] width 22 height 6
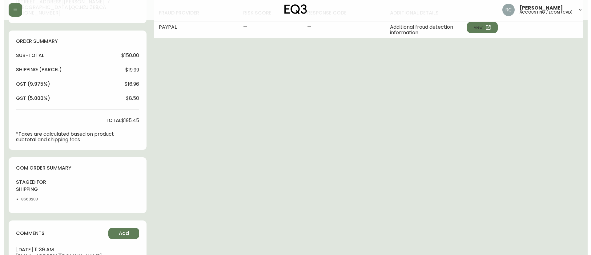
scroll to position [296, 0]
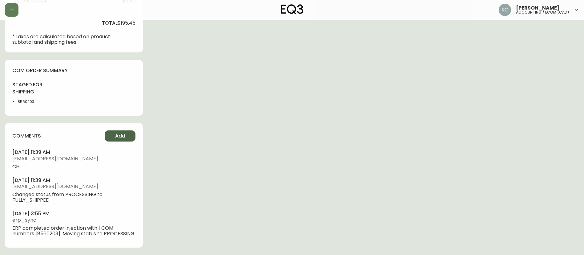
click at [126, 132] on button "Add" at bounding box center [120, 135] width 31 height 11
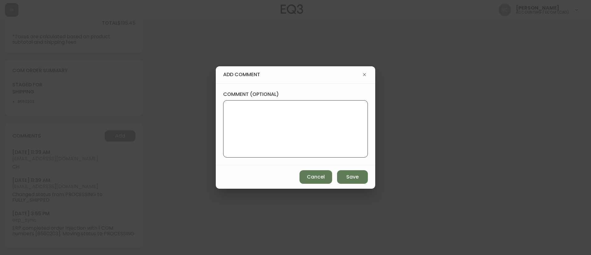
drag, startPoint x: 277, startPoint y: 134, endPoint x: 360, endPoint y: 162, distance: 88.1
click at [277, 134] on textarea "comment (optional)" at bounding box center [295, 128] width 134 height 49
paste textarea "MANUAL FRAUD REVIEW - PayPal"
type textarea "MANUAL FRAUD REVIEW - PayPal"
click at [362, 175] on button "Save" at bounding box center [352, 177] width 31 height 14
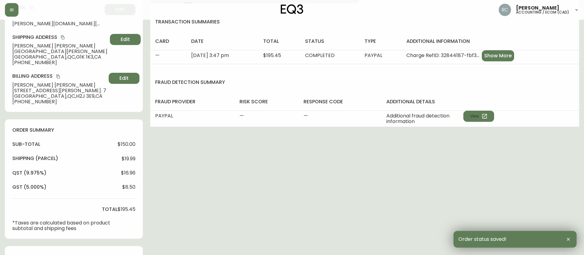
scroll to position [0, 0]
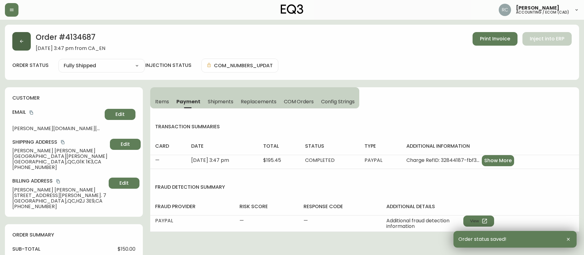
click at [22, 41] on icon "button" at bounding box center [21, 41] width 5 height 5
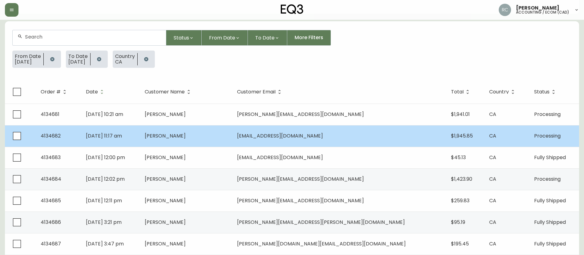
scroll to position [123, 0]
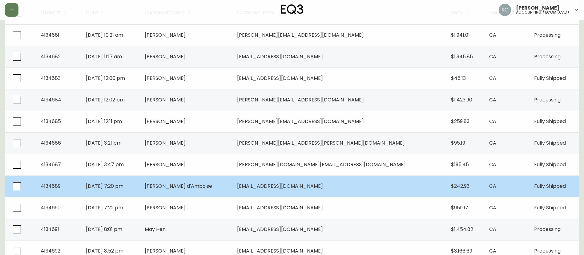
click at [210, 192] on td "[PERSON_NAME] d'Amboise" at bounding box center [186, 186] width 93 height 22
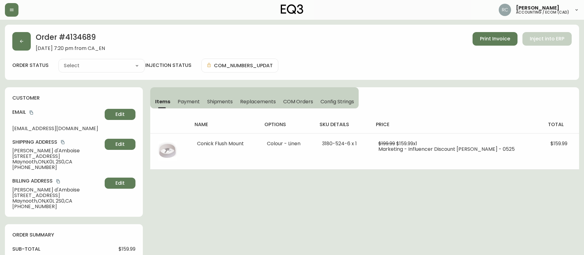
type input "Fully Shipped"
select select "FULLY_SHIPPED"
click at [19, 38] on button "button" at bounding box center [21, 41] width 18 height 18
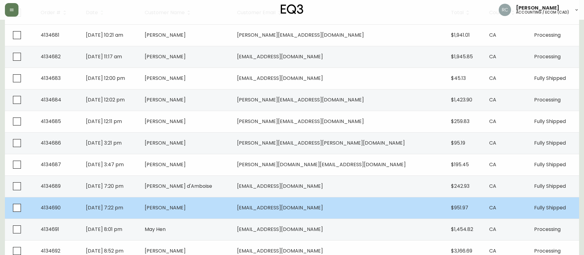
click at [186, 207] on span "[PERSON_NAME]" at bounding box center [165, 207] width 41 height 7
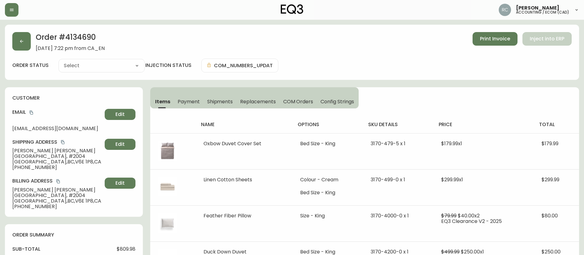
type input "Fully Shipped"
select select "FULLY_SHIPPED"
click at [20, 35] on button "button" at bounding box center [21, 41] width 18 height 18
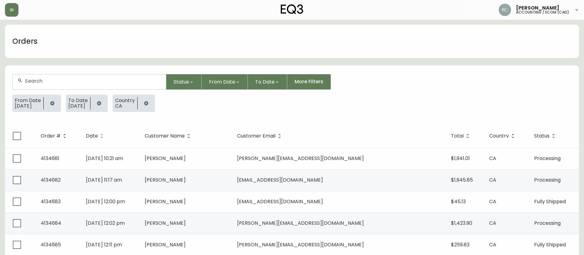
scroll to position [165, 0]
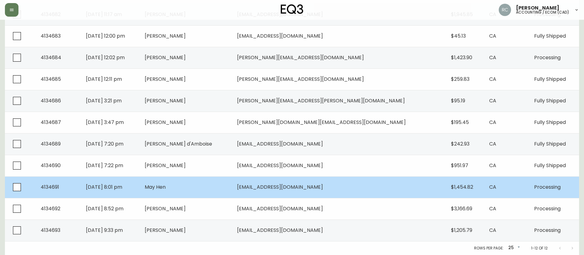
click at [221, 179] on td "May Hen" at bounding box center [186, 187] width 93 height 22
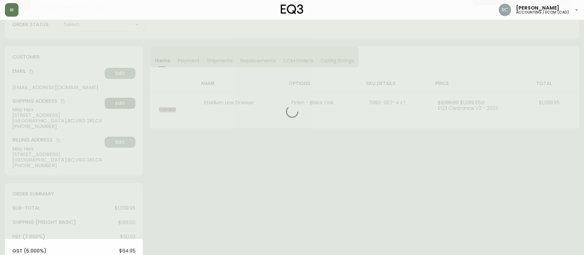
scroll to position [0, 0]
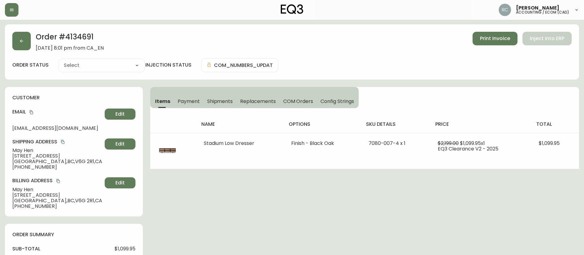
type input "Processing"
select select "PROCESSING"
click at [16, 32] on button "button" at bounding box center [21, 41] width 18 height 18
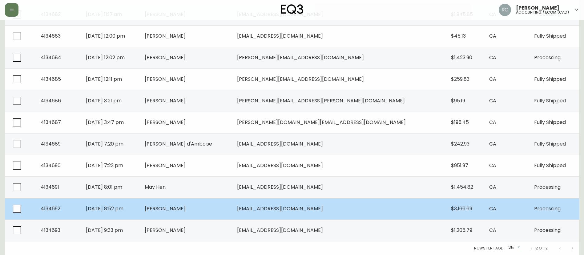
click at [186, 210] on span "[PERSON_NAME]" at bounding box center [165, 208] width 41 height 7
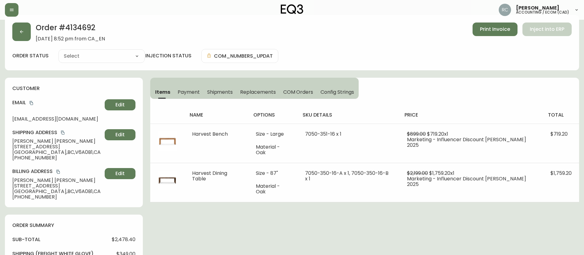
type input "Processing"
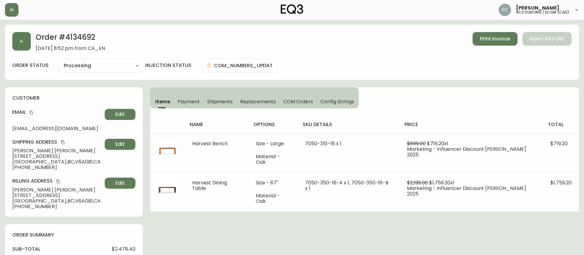
select select "PROCESSING"
click at [16, 34] on button "button" at bounding box center [21, 41] width 18 height 18
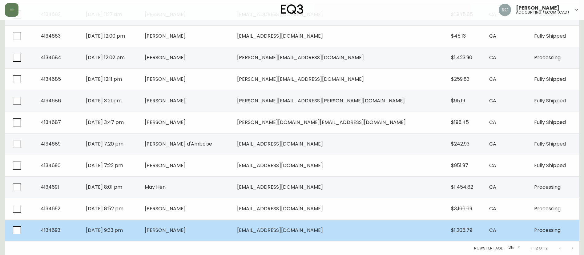
click at [139, 223] on td "[DATE] 9:33 pm" at bounding box center [110, 230] width 58 height 22
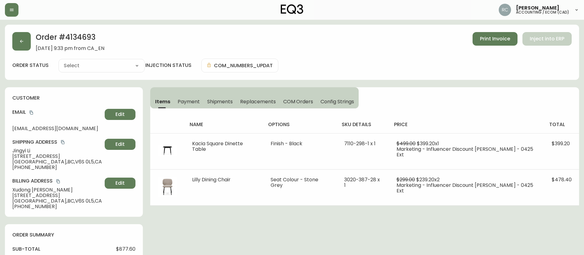
type input "Processing"
select select "PROCESSING"
click at [25, 36] on button "button" at bounding box center [21, 41] width 18 height 18
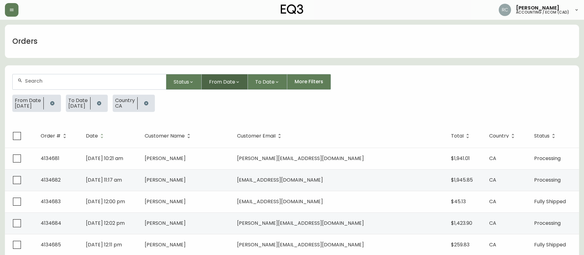
click at [218, 82] on span "From Date" at bounding box center [222, 82] width 26 height 8
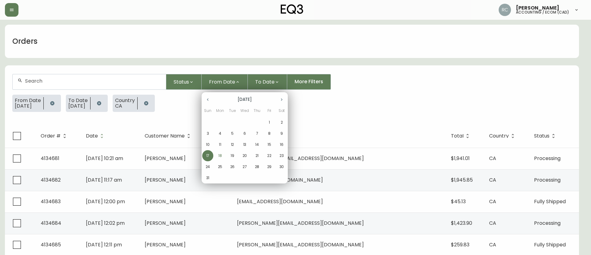
click at [221, 157] on p "18" at bounding box center [220, 156] width 4 height 6
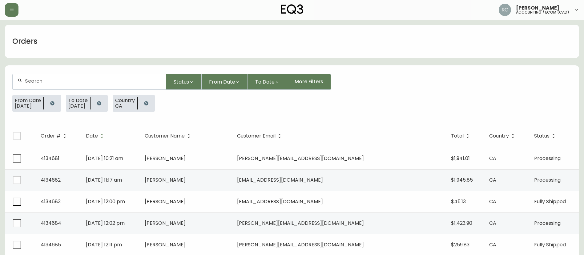
click at [266, 70] on form "Status From Date To Date More Filters From Date 18/08/2025 To Date 17/08/2025 C…" at bounding box center [292, 95] width 574 height 58
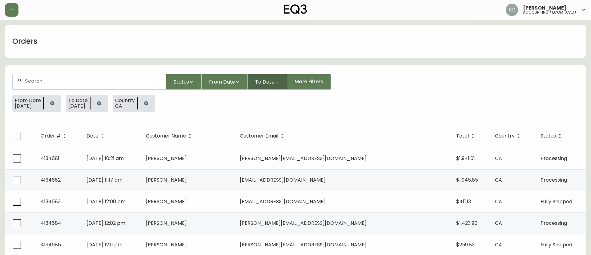
click at [262, 78] on span "To Date" at bounding box center [264, 82] width 19 height 8
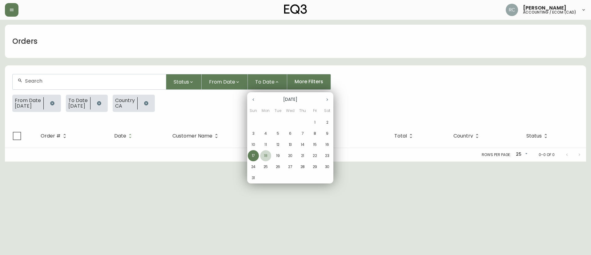
click at [266, 157] on p "18" at bounding box center [266, 156] width 4 height 6
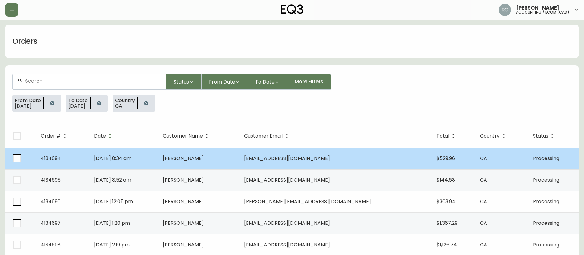
click at [220, 151] on td "[PERSON_NAME]" at bounding box center [199, 158] width 82 height 22
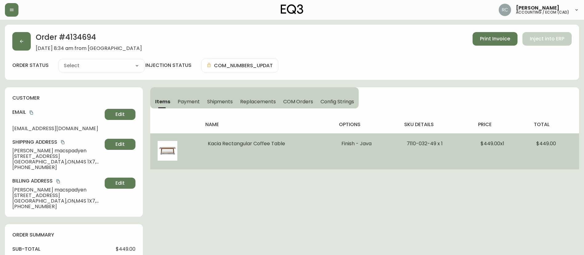
type input "Processing"
select select "PROCESSING"
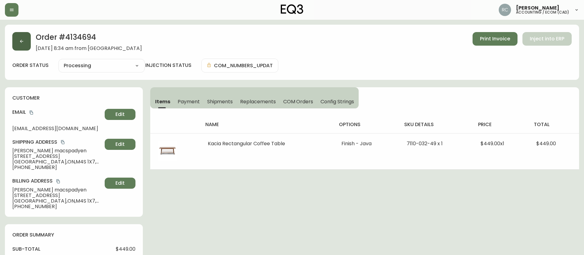
click at [24, 39] on button "button" at bounding box center [21, 41] width 18 height 18
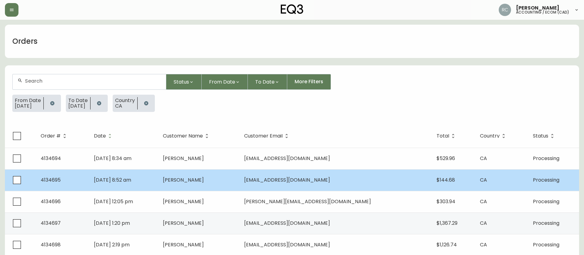
click at [158, 186] on td "[DATE] 8:52 am" at bounding box center [123, 180] width 69 height 22
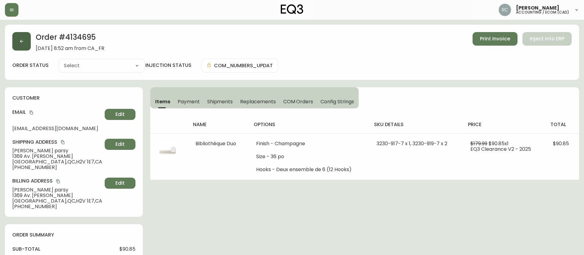
type input "Processing"
select select "PROCESSING"
click at [179, 100] on span "Payment" at bounding box center [189, 101] width 22 height 6
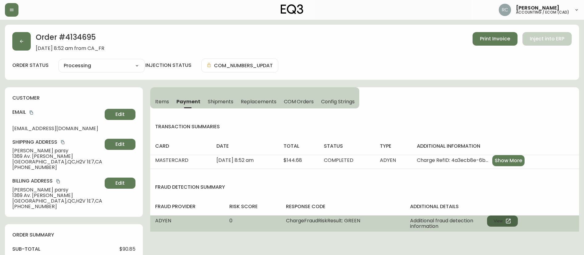
click at [503, 217] on button "View" at bounding box center [502, 220] width 31 height 11
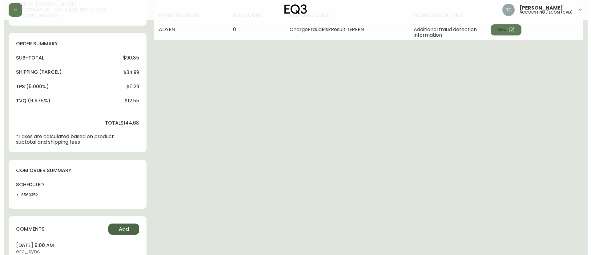
scroll to position [228, 0]
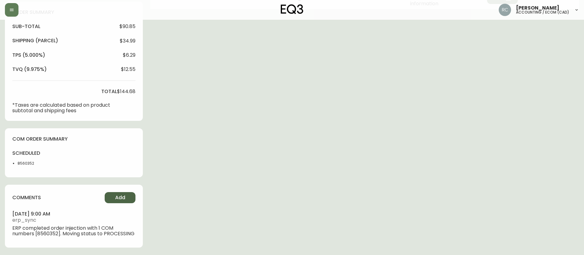
click at [126, 192] on button "Add" at bounding box center [120, 197] width 31 height 11
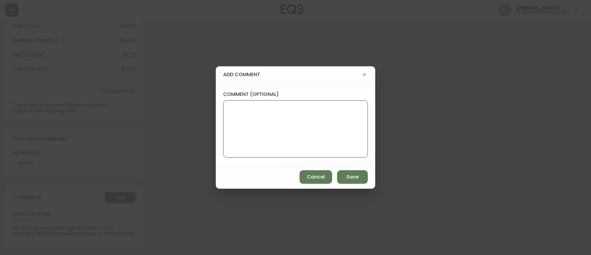
click at [346, 116] on textarea "comment (optional)" at bounding box center [295, 128] width 134 height 49
paste textarea "MANUAL FRAUD REVIEW - APPROVED - same shipping and billing address -"
paste textarea "Based on Adyen's global transaction data Authorization rate of IP address Last …"
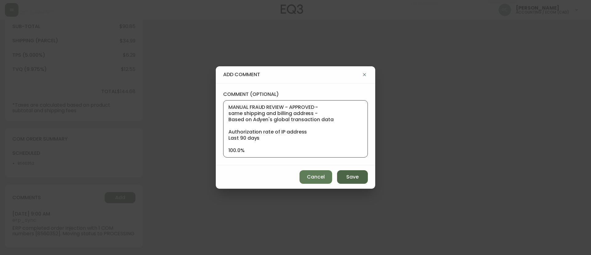
scroll to position [25, 0]
type textarea "MANUAL FRAUD REVIEW - APPROVED - same shipping and billing address - Based on A…"
click at [351, 181] on button "Save" at bounding box center [352, 177] width 31 height 14
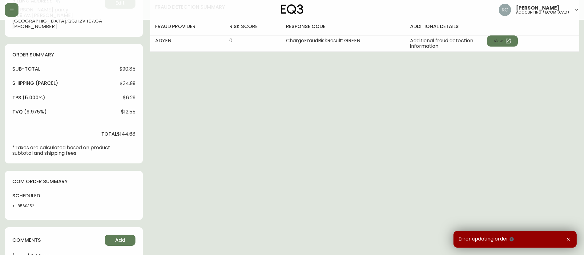
scroll to position [0, 0]
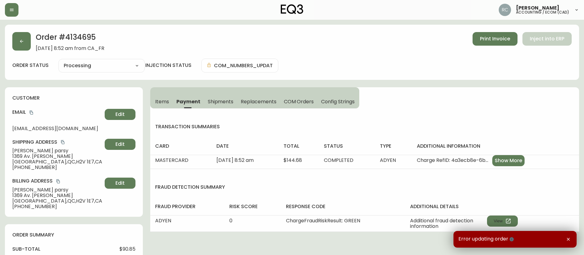
click at [174, 107] on span at bounding box center [188, 107] width 30 height 1
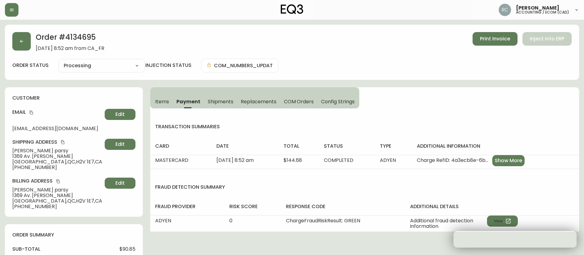
click at [155, 99] on span "Items" at bounding box center [162, 101] width 14 height 6
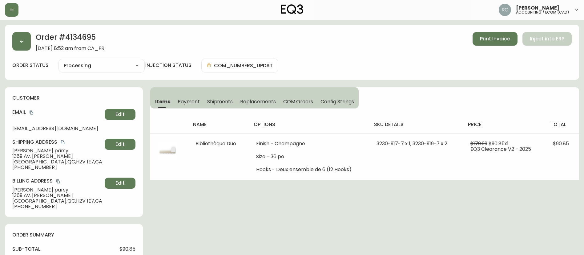
click at [30, 113] on icon "copy" at bounding box center [31, 112] width 4 height 4
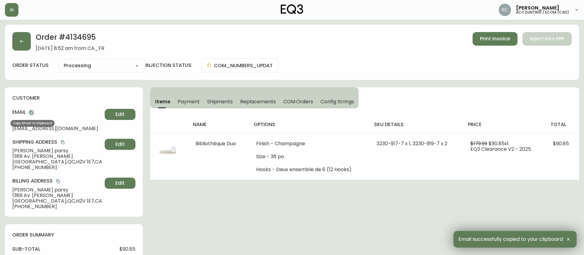
click at [33, 113] on icon "copy" at bounding box center [31, 112] width 4 height 4
click at [29, 115] on h4 "Email" at bounding box center [57, 112] width 90 height 7
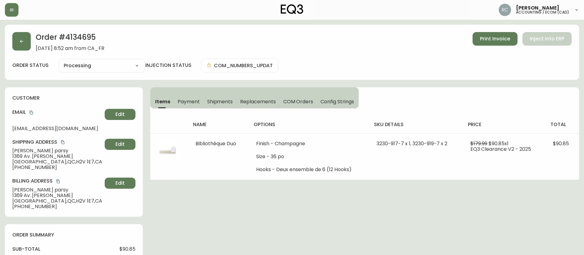
click at [32, 110] on icon "copy" at bounding box center [31, 112] width 3 height 4
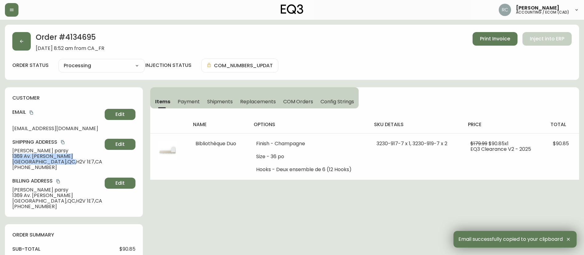
drag, startPoint x: 45, startPoint y: 160, endPoint x: 6, endPoint y: 156, distance: 39.4
click at [6, 156] on div "customer Email alexandreparsy@gmail.com Edit Shipping Address alexandre parsy 1…" at bounding box center [74, 151] width 138 height 129
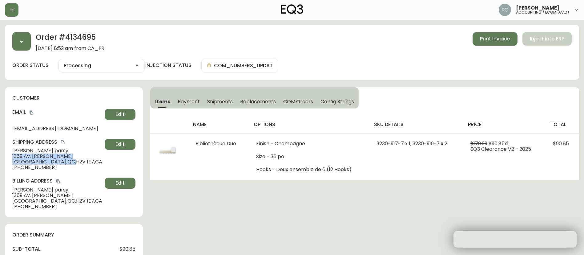
copy div "1369 Av. Ducharme Montréal , QC ,"
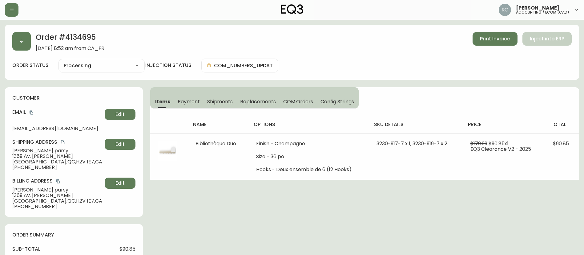
click at [80, 202] on span "Montréal , QC , H2V 1E7 , CA" at bounding box center [57, 201] width 90 height 6
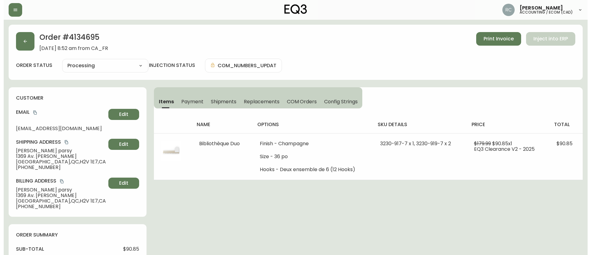
scroll to position [228, 0]
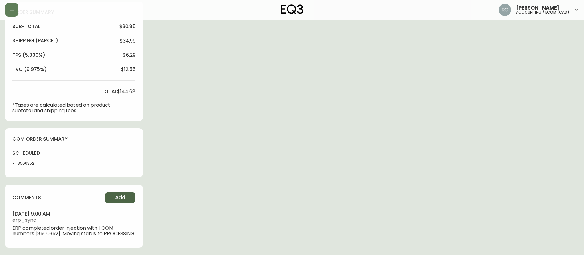
click at [126, 196] on button "Add" at bounding box center [120, 197] width 31 height 11
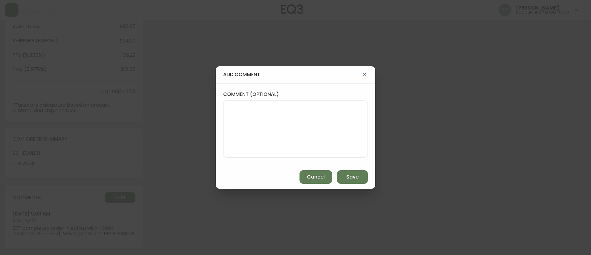
click at [285, 131] on textarea "comment (optional)" at bounding box center [295, 128] width 134 height 49
type textarea "NO ADDRESS CHANGE ALLOWED"
click at [343, 176] on button "Save" at bounding box center [352, 177] width 31 height 14
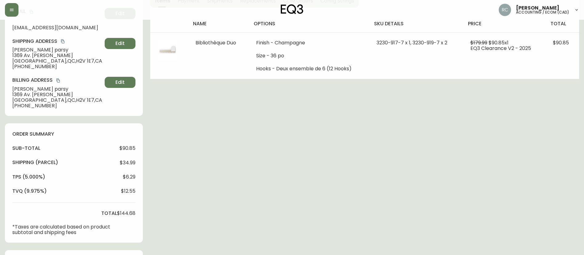
scroll to position [0, 0]
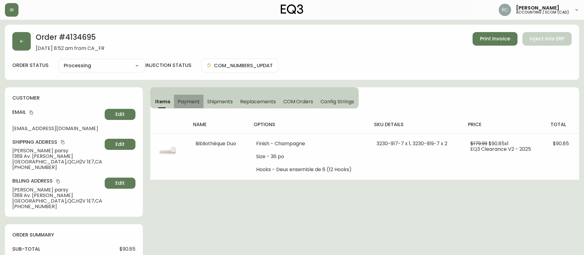
click at [188, 99] on span "Payment" at bounding box center [189, 101] width 22 height 6
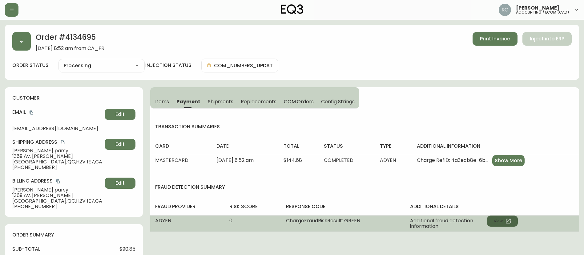
click at [495, 222] on button "View" at bounding box center [502, 220] width 31 height 11
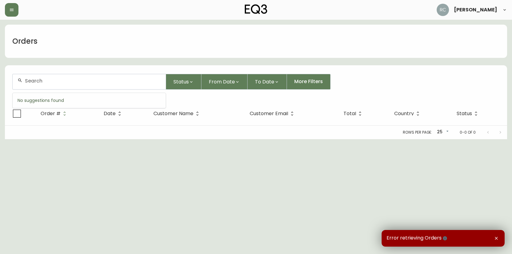
click at [118, 83] on input "text" at bounding box center [93, 81] width 136 height 6
paste input "[EMAIL_ADDRESS][DOMAIN_NAME]"
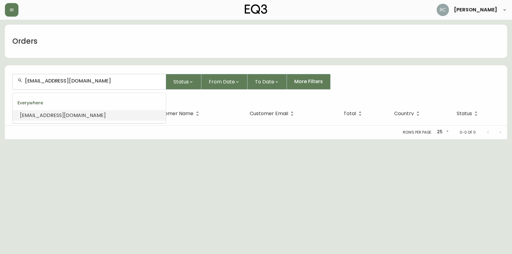
type input "[EMAIL_ADDRESS][DOMAIN_NAME]"
click at [405, 88] on div "alexandreparsy@gmail.com Status From Date To Date More Filters" at bounding box center [256, 82] width 488 height 16
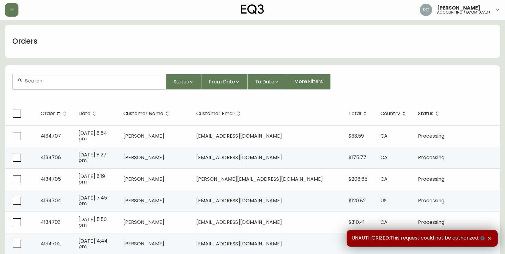
click at [74, 80] on input "text" at bounding box center [93, 81] width 136 height 6
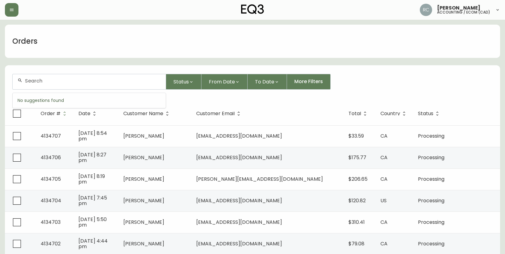
paste input "[EMAIL_ADDRESS][DOMAIN_NAME]"
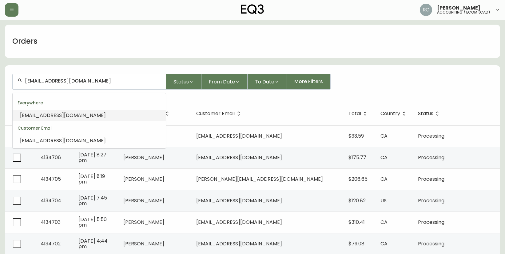
click at [77, 117] on span "[EMAIL_ADDRESS][DOMAIN_NAME]" at bounding box center [63, 115] width 86 height 7
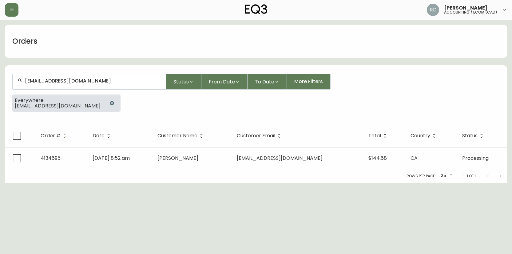
type input "[EMAIL_ADDRESS][DOMAIN_NAME]"
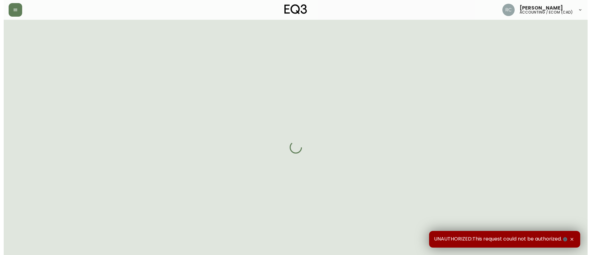
scroll to position [228, 0]
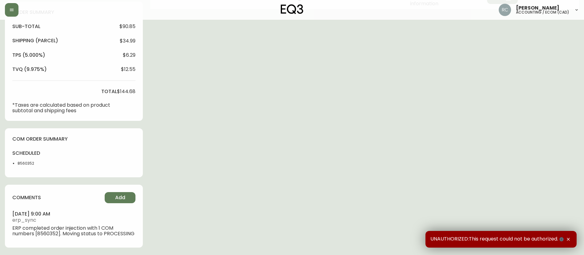
type input "Processing"
select select "PROCESSING"
click at [114, 192] on button "Add" at bounding box center [120, 197] width 31 height 11
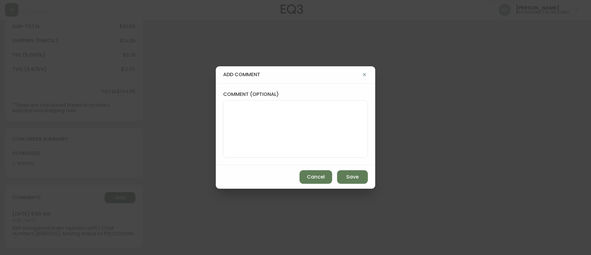
click at [278, 134] on textarea "comment (optional)" at bounding box center [295, 128] width 134 height 49
paste textarea "MANUAL FRAUD REVIEW - APPROVED - same shipping and billing address -"
paste textarea "Based on Adyen's global transaction data Authorization rate of IP address Last …"
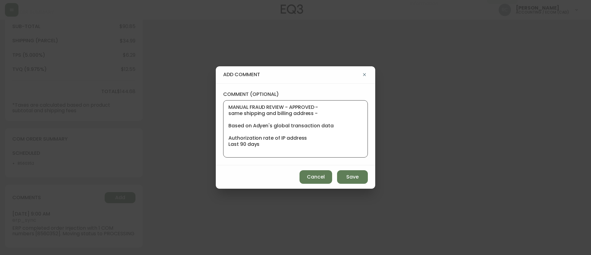
scroll to position [31, 0]
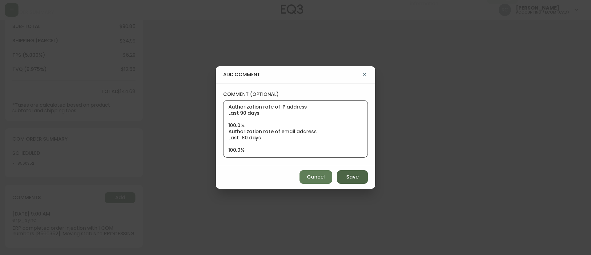
type textarea "MANUAL FRAUD REVIEW - APPROVED - same shipping and billing address - Based on A…"
click at [355, 171] on button "Save" at bounding box center [352, 177] width 31 height 14
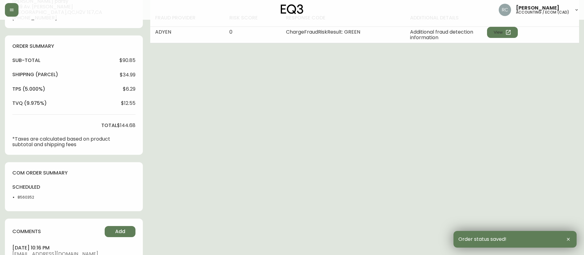
scroll to position [278, 0]
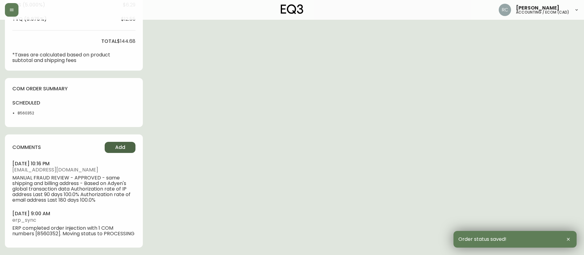
click at [122, 144] on span "Add" at bounding box center [120, 147] width 10 height 7
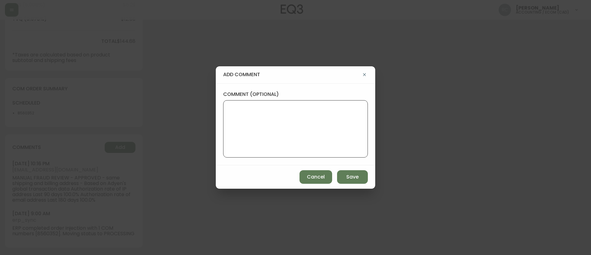
click at [234, 120] on textarea "comment (optional)" at bounding box center [295, 128] width 134 height 49
type textarea "NO ADDRESS CHANGE ALLOWED"
click at [350, 175] on span "Save" at bounding box center [352, 176] width 12 height 7
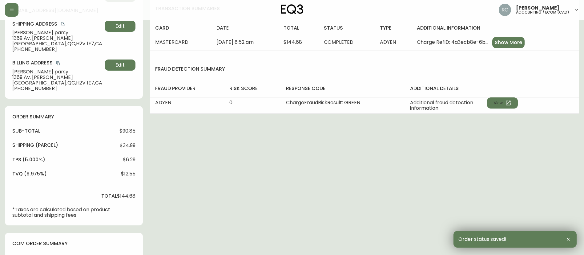
scroll to position [0, 0]
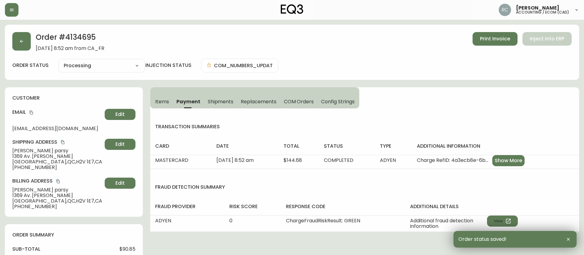
click at [156, 100] on span "Items" at bounding box center [162, 101] width 14 height 6
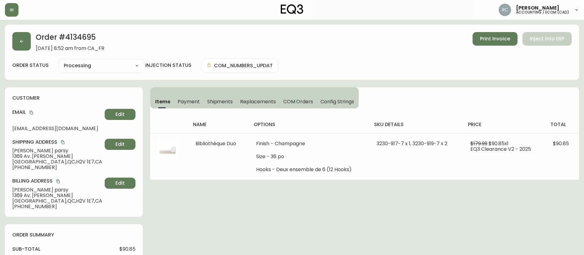
click at [22, 150] on span "[PERSON_NAME]" at bounding box center [57, 151] width 90 height 6
copy span "[PERSON_NAME]"
click at [46, 157] on span "1369 Av. [PERSON_NAME]" at bounding box center [57, 156] width 90 height 6
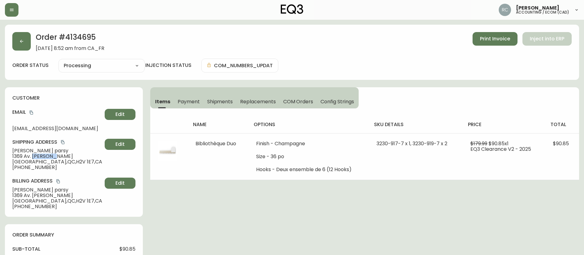
copy span "[PERSON_NAME]"
click at [35, 163] on span "[GEOGRAPHIC_DATA] , [GEOGRAPHIC_DATA] , H2V 1E7 , [GEOGRAPHIC_DATA]" at bounding box center [57, 162] width 90 height 6
click at [35, 164] on span "[GEOGRAPHIC_DATA] , [GEOGRAPHIC_DATA] , H2V 1E7 , [GEOGRAPHIC_DATA]" at bounding box center [57, 162] width 90 height 6
click at [34, 166] on span "[PHONE_NUMBER]" at bounding box center [57, 167] width 90 height 6
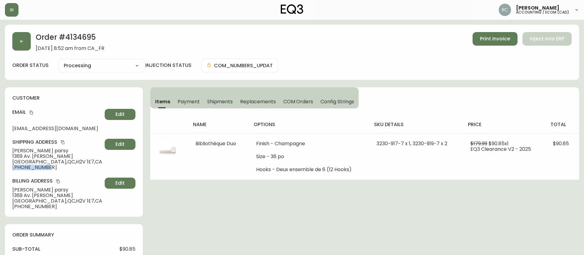
click at [34, 166] on span "[PHONE_NUMBER]" at bounding box center [57, 167] width 90 height 6
copy span "15149622753"
drag, startPoint x: 33, startPoint y: 113, endPoint x: 20, endPoint y: 112, distance: 13.2
click at [33, 113] on icon "copy" at bounding box center [31, 112] width 4 height 4
click at [20, 38] on button "button" at bounding box center [21, 41] width 18 height 18
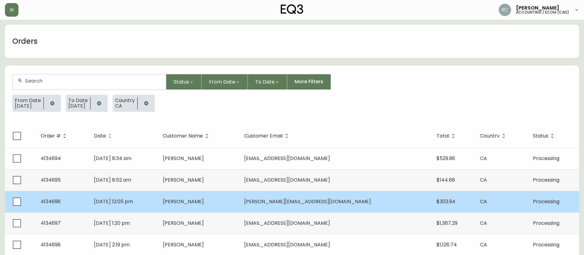
click at [231, 202] on td "[PERSON_NAME]" at bounding box center [199, 201] width 82 height 22
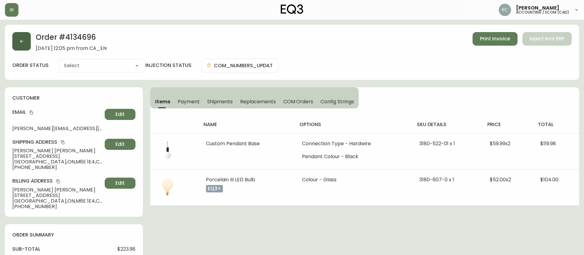
type input "Processing"
select select "PROCESSING"
click at [25, 43] on button "button" at bounding box center [21, 41] width 18 height 18
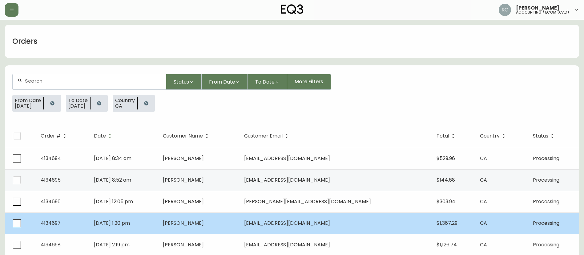
click at [196, 222] on span "[PERSON_NAME]" at bounding box center [183, 222] width 41 height 7
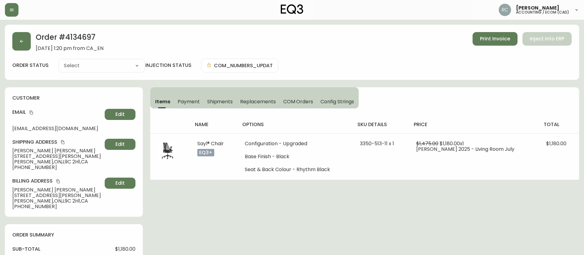
type input "Processing"
select select "PROCESSING"
click at [25, 39] on button "button" at bounding box center [21, 41] width 18 height 18
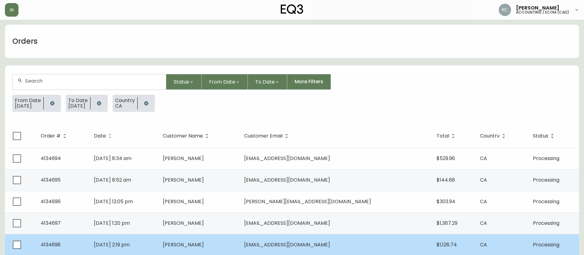
click at [158, 240] on td "[DATE] 2:19 pm" at bounding box center [123, 245] width 69 height 22
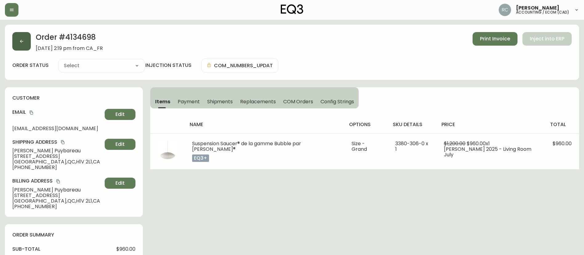
type input "Processing"
select select "PROCESSING"
click at [192, 101] on span "Payment" at bounding box center [189, 101] width 22 height 6
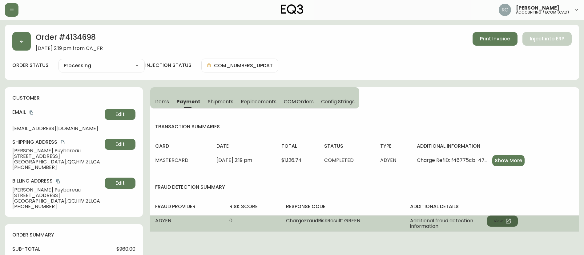
click at [507, 224] on button "View" at bounding box center [502, 220] width 31 height 11
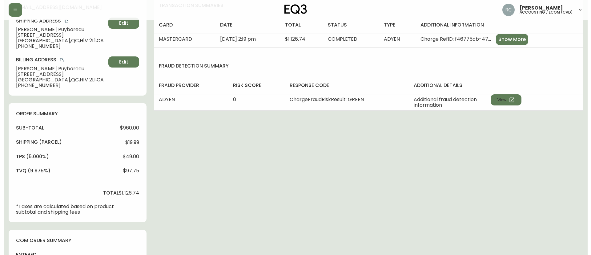
scroll to position [228, 0]
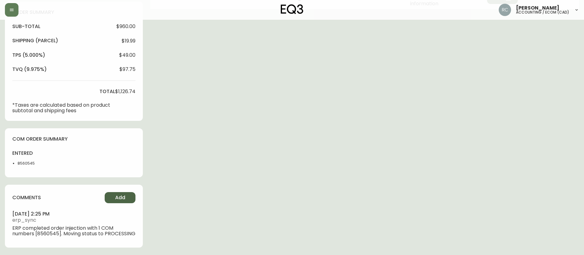
click at [113, 196] on button "Add" at bounding box center [120, 197] width 31 height 11
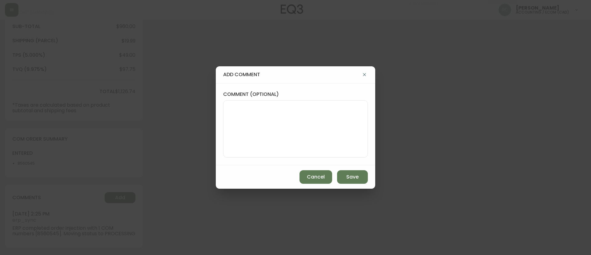
drag, startPoint x: 287, startPoint y: 114, endPoint x: 264, endPoint y: 23, distance: 93.8
click at [287, 112] on textarea "comment (optional)" at bounding box center [295, 128] width 134 height 49
paste textarea "MANUAL FRAUD REVIEW - APPROVED - same shipping and billing address -"
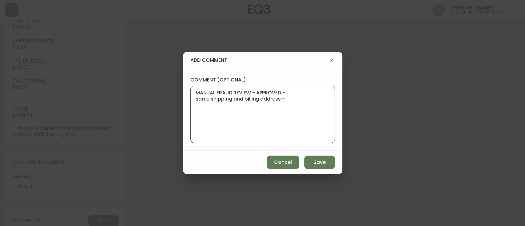
paste textarea "Time since an authorized payment was first seen with email address 2yr 278d"
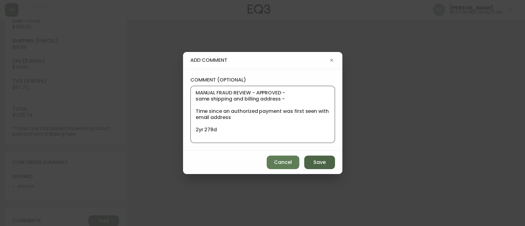
type textarea "MANUAL FRAUD REVIEW - APPROVED - same shipping and billing address - Time since…"
click at [311, 160] on button "Save" at bounding box center [319, 163] width 31 height 14
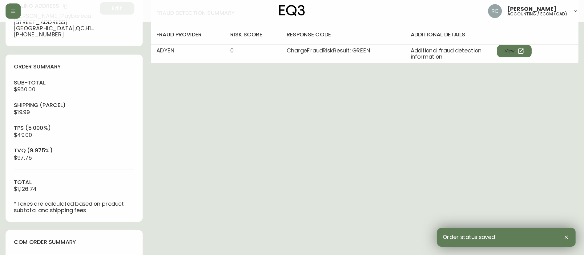
scroll to position [0, 0]
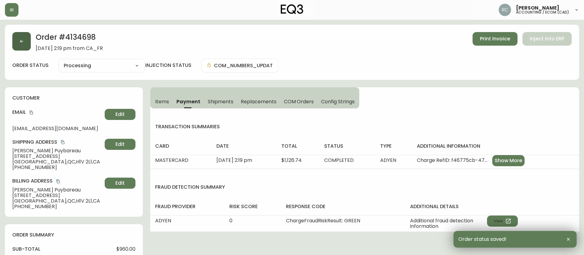
click at [21, 39] on icon "button" at bounding box center [21, 41] width 5 height 5
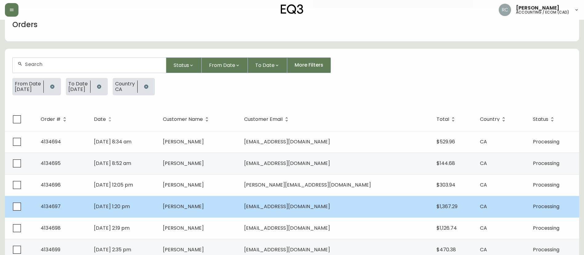
scroll to position [154, 0]
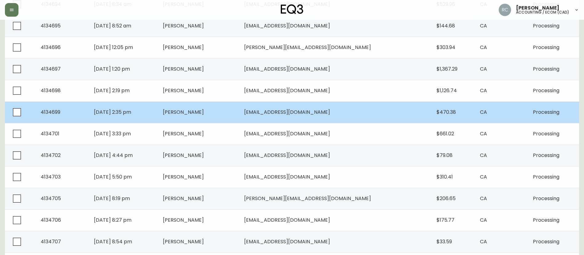
click at [204, 111] on span "[PERSON_NAME]" at bounding box center [183, 111] width 41 height 7
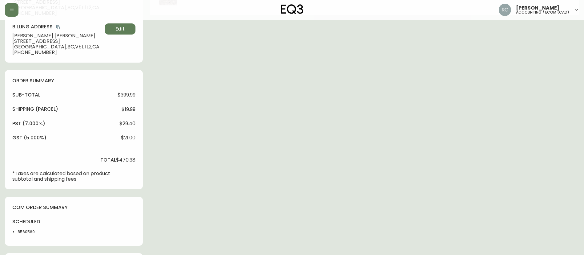
type input "Processing"
select select "PROCESSING"
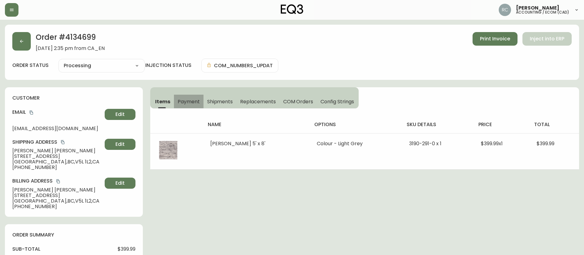
drag, startPoint x: 186, startPoint y: 100, endPoint x: 68, endPoint y: 69, distance: 121.7
click at [68, 69] on div "Order # 4134699 August 18, 2025 at 2:35 pm from CA_EN Print Invoice Inject into…" at bounding box center [292, 251] width 574 height 452
click at [23, 41] on icon "button" at bounding box center [21, 41] width 5 height 5
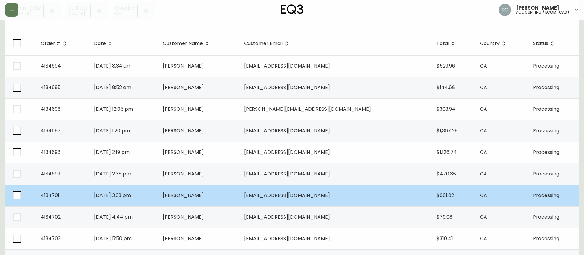
click at [200, 198] on span "[PERSON_NAME]" at bounding box center [183, 194] width 41 height 7
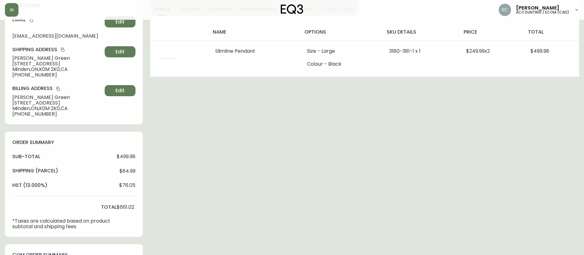
type input "Processing"
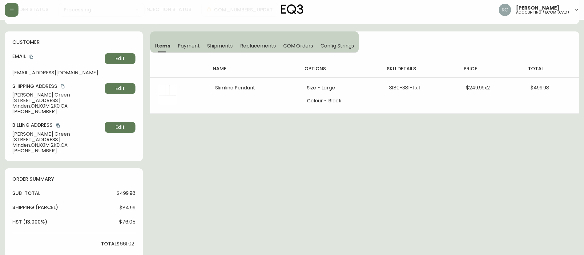
select select "PROCESSING"
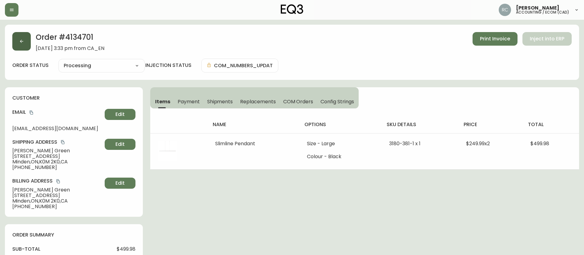
click at [27, 37] on button "button" at bounding box center [21, 41] width 18 height 18
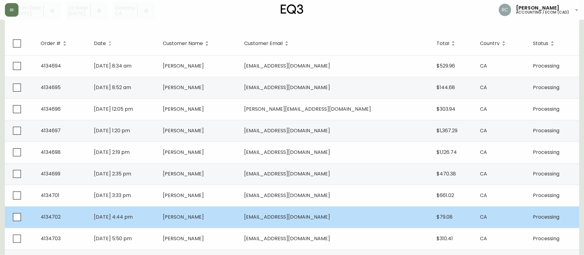
click at [221, 218] on td "[PERSON_NAME]" at bounding box center [199, 217] width 82 height 22
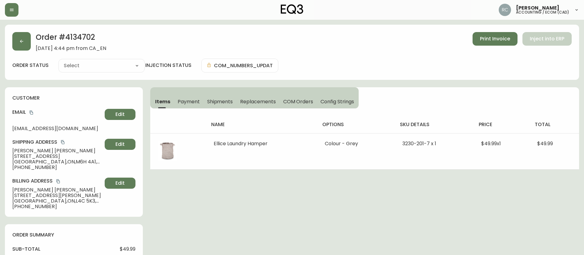
type input "Processing"
select select "PROCESSING"
click at [18, 40] on button "button" at bounding box center [21, 41] width 18 height 18
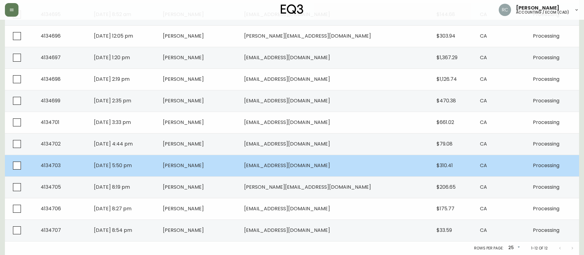
click at [200, 165] on span "[PERSON_NAME]" at bounding box center [183, 165] width 41 height 7
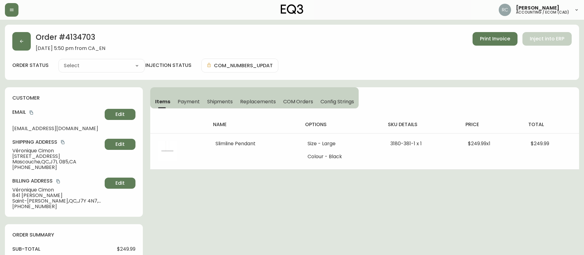
type input "Processing"
select select "PROCESSING"
click at [189, 98] on span "Payment" at bounding box center [189, 101] width 22 height 6
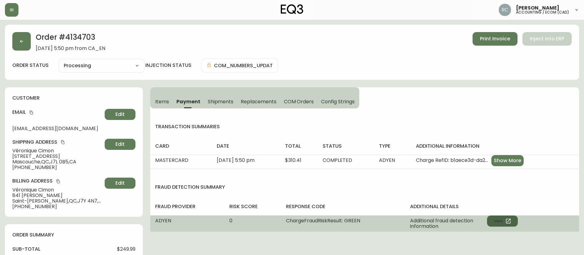
click at [499, 219] on button "View" at bounding box center [502, 220] width 31 height 11
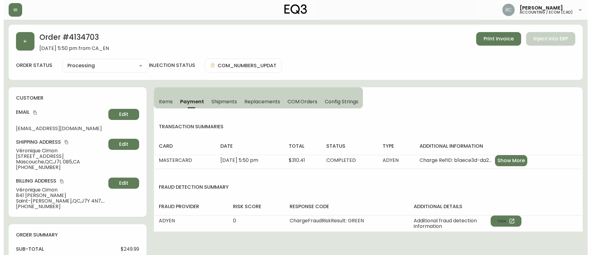
scroll to position [228, 0]
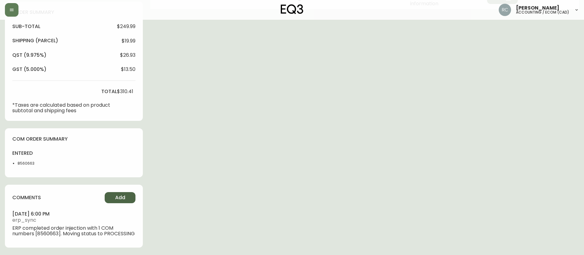
click at [110, 192] on button "Add" at bounding box center [120, 197] width 31 height 11
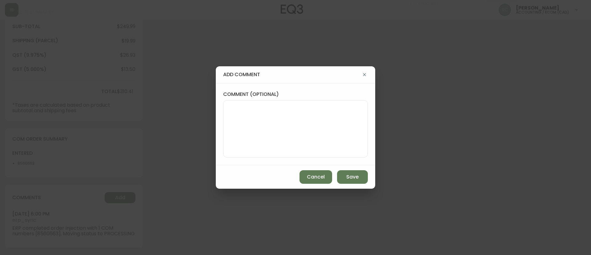
click at [332, 109] on textarea "comment (optional)" at bounding box center [295, 128] width 134 height 49
paste textarea "MANUAL FRAUD REVIEW - APPROVED -"
click at [349, 113] on textarea "MANUAL FRAUD REVIEW - APPROVED -" at bounding box center [295, 128] width 134 height 49
paste textarea "company email -"
paste textarea "Time since an authorized payment was first seen with email address 3yr 356d"
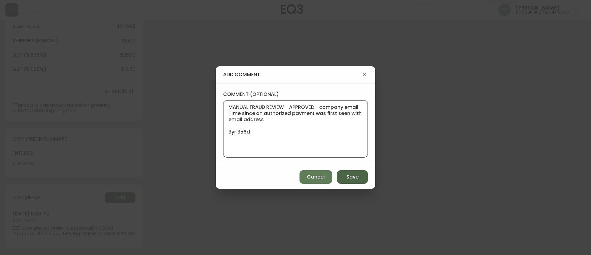
type textarea "MANUAL FRAUD REVIEW - APPROVED - company email - Time since an authorized payme…"
click at [353, 176] on span "Save" at bounding box center [352, 176] width 12 height 7
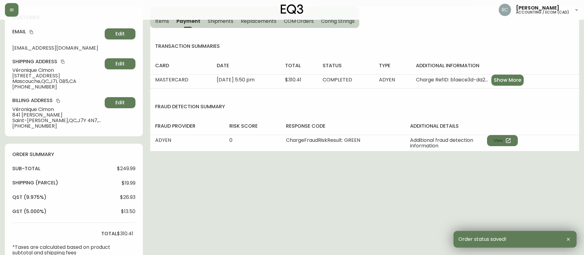
scroll to position [0, 0]
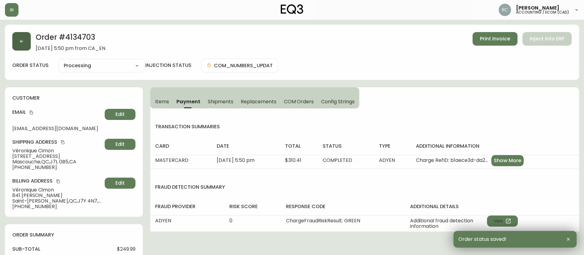
click at [21, 41] on icon "button" at bounding box center [21, 41] width 3 height 3
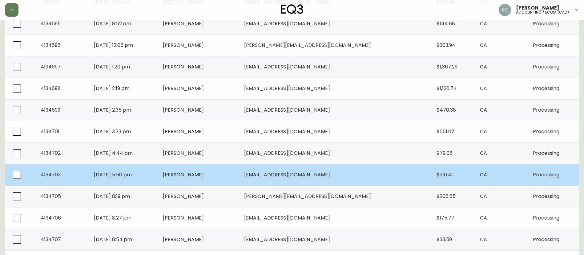
scroll to position [165, 0]
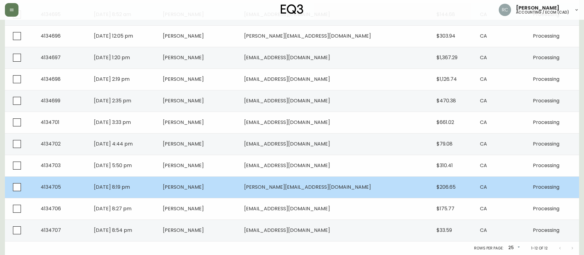
click at [204, 187] on span "[PERSON_NAME]" at bounding box center [183, 186] width 41 height 7
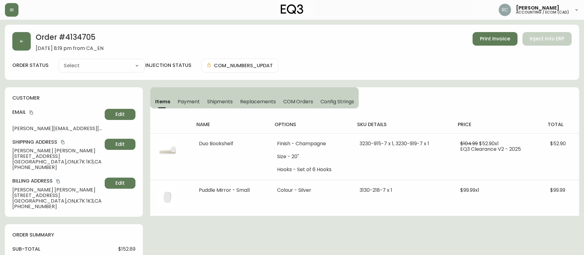
type input "Processing"
select select "PROCESSING"
click at [185, 95] on button "Payment" at bounding box center [189, 101] width 30 height 14
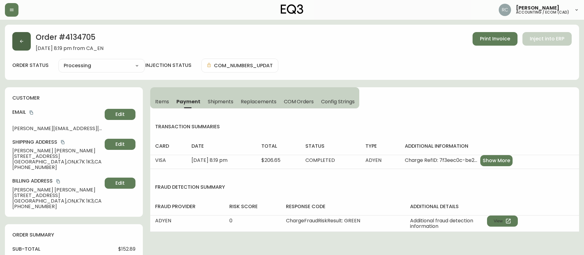
click at [21, 35] on button "button" at bounding box center [21, 41] width 18 height 18
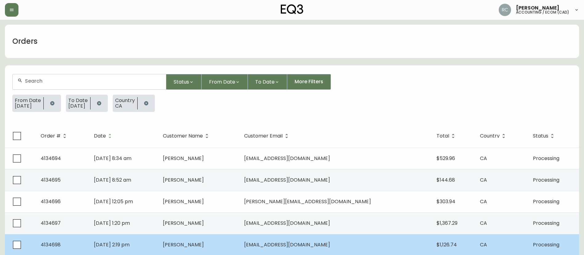
scroll to position [123, 0]
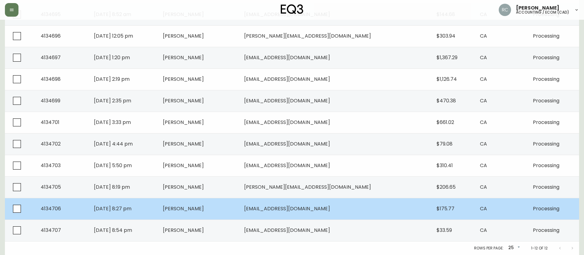
click at [204, 210] on span "[PERSON_NAME]" at bounding box center [183, 208] width 41 height 7
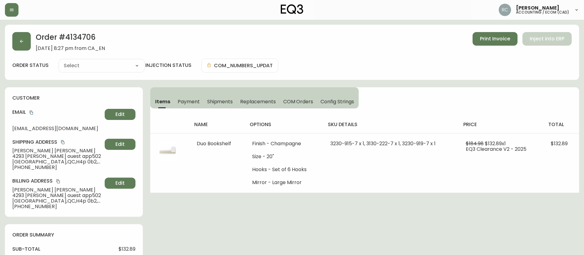
type input "Processing"
select select "PROCESSING"
click at [191, 98] on span "Payment" at bounding box center [189, 101] width 22 height 6
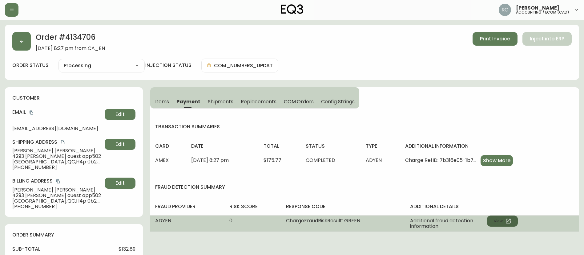
click at [496, 217] on button "View" at bounding box center [502, 220] width 31 height 11
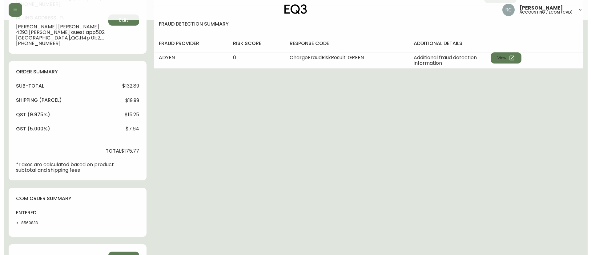
scroll to position [228, 0]
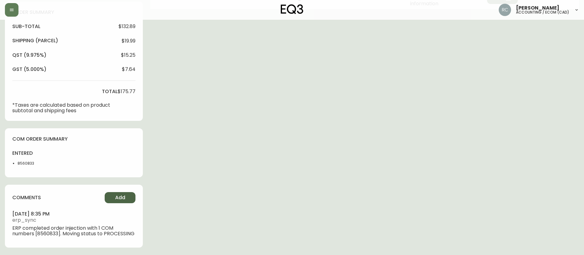
click at [114, 196] on button "Add" at bounding box center [120, 197] width 31 height 11
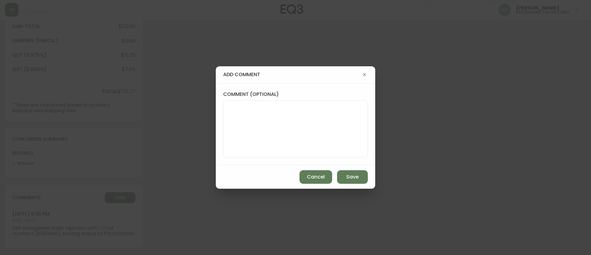
drag, startPoint x: 276, startPoint y: 99, endPoint x: 273, endPoint y: 108, distance: 9.7
click at [275, 100] on div "comment (optional)" at bounding box center [295, 124] width 145 height 66
click at [273, 109] on textarea "comment (optional)" at bounding box center [295, 128] width 134 height 49
paste textarea "MANUAL FRAUD REVIEW - APPROVED - same shipping and billing address -"
paste textarea "Time since an authorized payment was first seen with email address 3yr 338d"
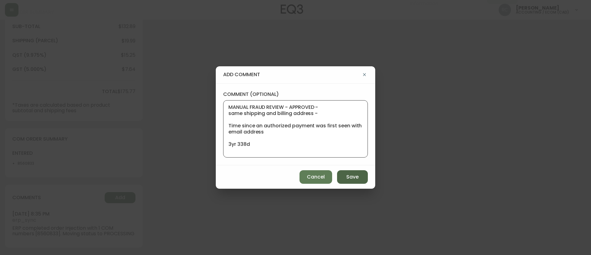
type textarea "MANUAL FRAUD REVIEW - APPROVED - same shipping and billing address - Time since…"
click at [348, 176] on span "Save" at bounding box center [352, 176] width 12 height 7
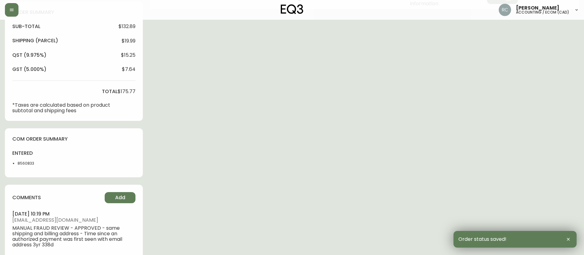
scroll to position [0, 0]
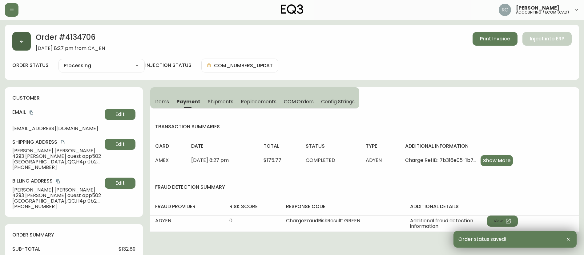
click at [20, 36] on button "button" at bounding box center [21, 41] width 18 height 18
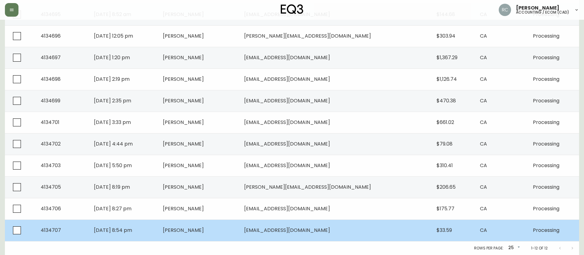
click at [216, 235] on td "[PERSON_NAME]" at bounding box center [199, 230] width 82 height 22
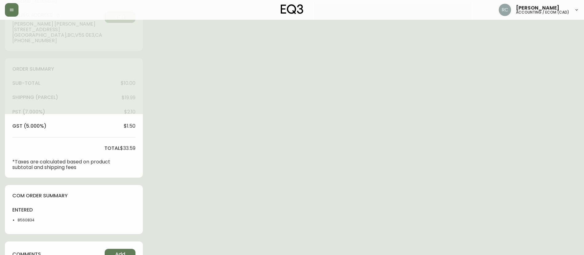
type input "Processing"
select select "PROCESSING"
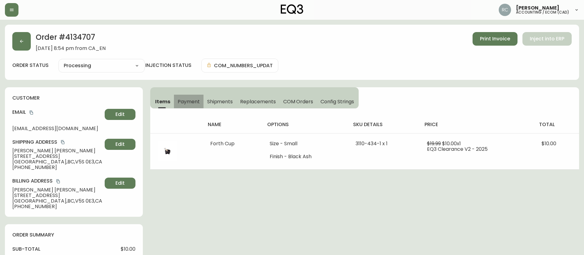
click at [188, 98] on span "Payment" at bounding box center [189, 101] width 22 height 6
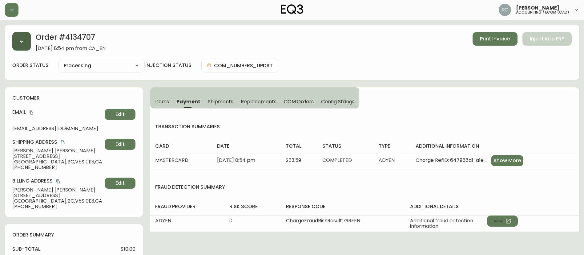
click at [26, 48] on button "button" at bounding box center [21, 41] width 18 height 18
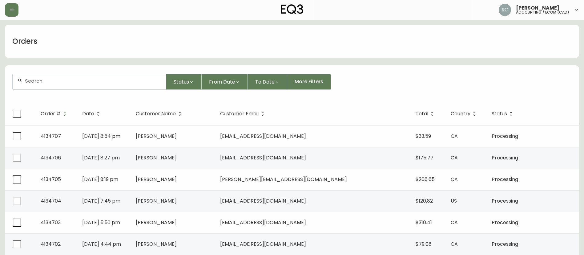
click at [81, 79] on input "text" at bounding box center [93, 81] width 136 height 6
paste input "4132087"
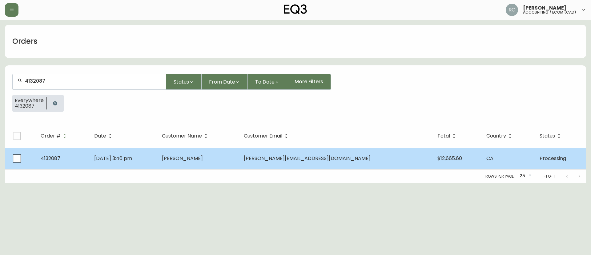
type input "4132087"
click at [198, 156] on span "[PERSON_NAME]" at bounding box center [182, 157] width 41 height 7
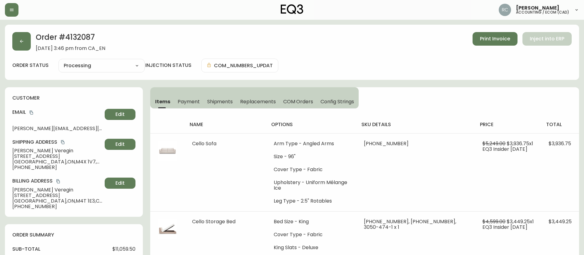
type input "Processing"
select select "PROCESSING"
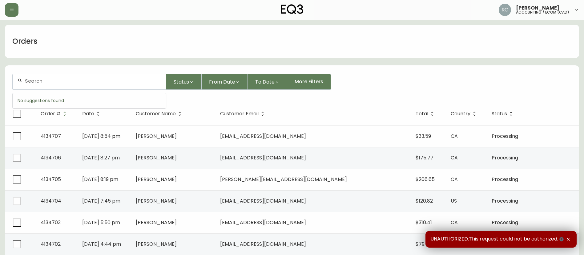
click at [110, 82] on input "text" at bounding box center [93, 81] width 136 height 6
paste input "4132564"
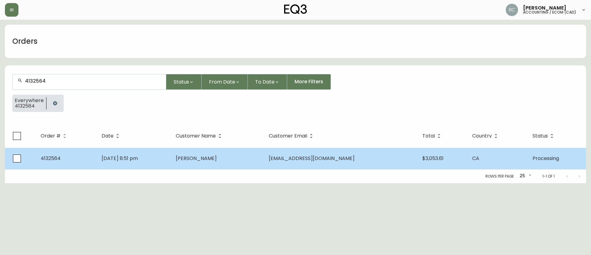
type input "4132564"
click at [124, 149] on td "Apr 21 2025, 8:51 pm" at bounding box center [134, 158] width 74 height 22
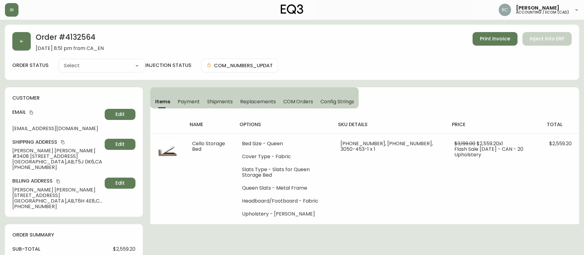
type input "Processing"
select select "PROCESSING"
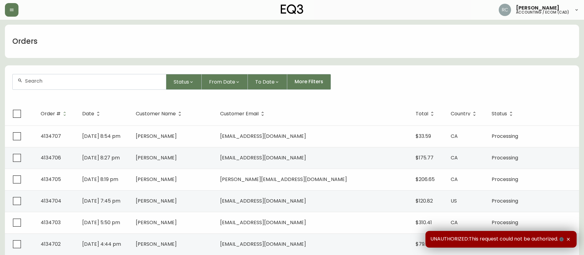
click at [85, 84] on div at bounding box center [89, 81] width 153 height 15
paste input "4132870"
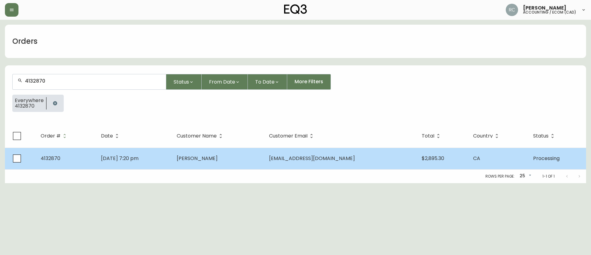
type input "4132870"
click at [212, 160] on span "[PERSON_NAME]" at bounding box center [197, 157] width 41 height 7
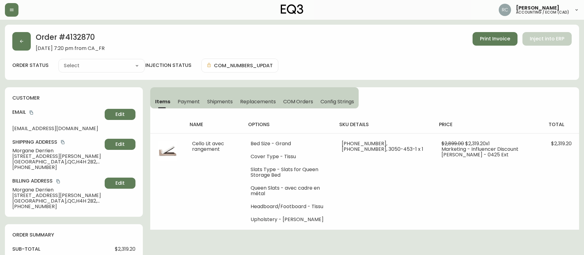
type input "Processing"
select select "PROCESSING"
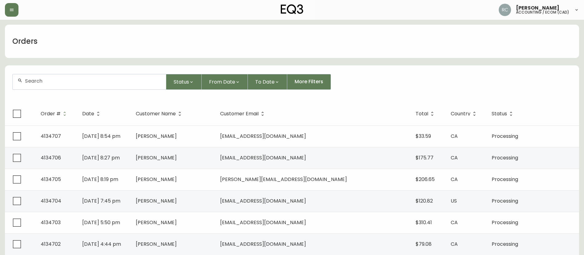
click at [115, 75] on div at bounding box center [89, 81] width 153 height 15
paste input "4133069"
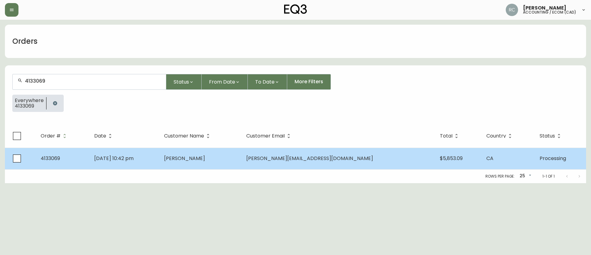
type input "4133069"
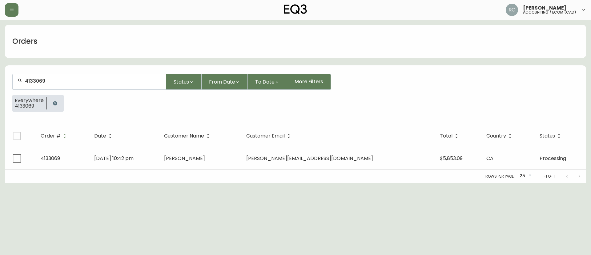
click at [205, 156] on span "[PERSON_NAME]" at bounding box center [184, 157] width 41 height 7
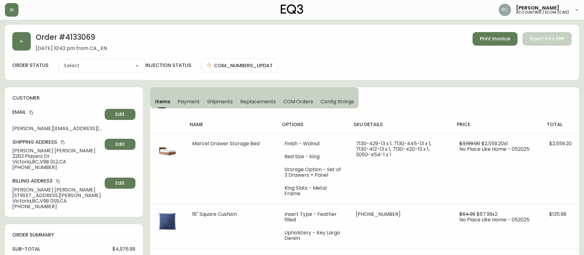
type input "Processing"
select select "PROCESSING"
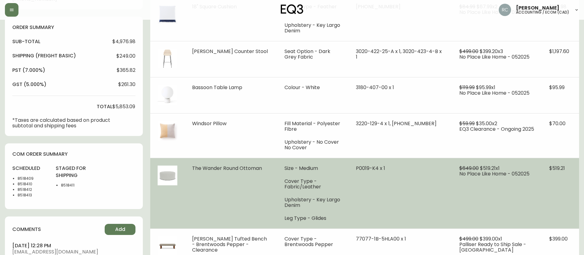
scroll to position [215, 0]
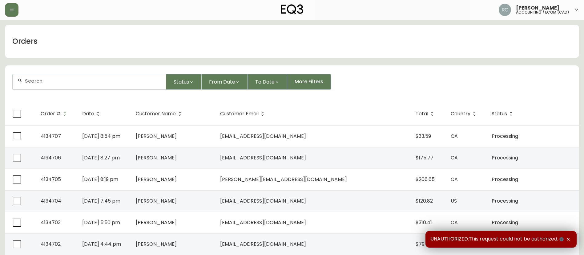
click at [128, 85] on div at bounding box center [89, 81] width 153 height 15
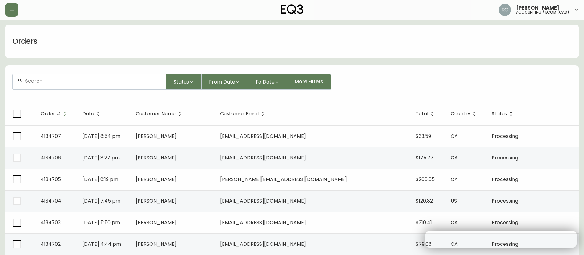
paste input "4133254"
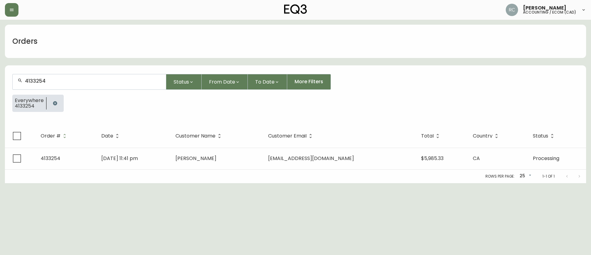
type input "4133254"
drag, startPoint x: 80, startPoint y: 80, endPoint x: 78, endPoint y: 76, distance: 4.7
click at [80, 80] on input "4133254" at bounding box center [93, 81] width 136 height 6
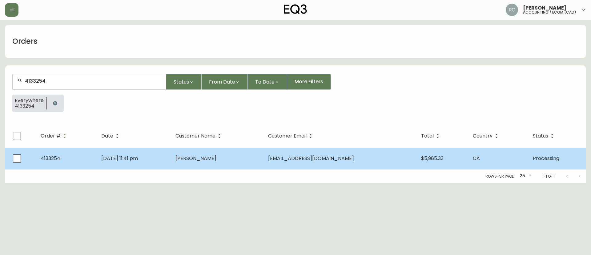
click at [161, 155] on td "May 24 2025, 11:41 pm" at bounding box center [133, 158] width 74 height 22
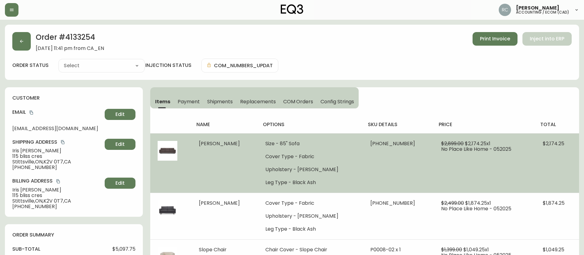
type input "Processing"
select select "PROCESSING"
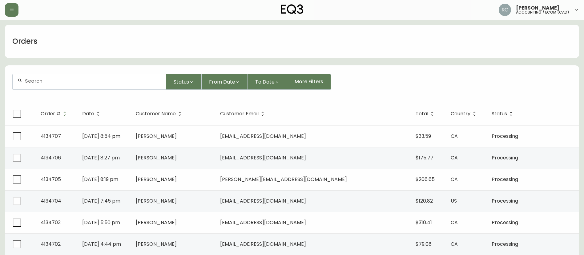
click at [88, 72] on form "Status From Date To Date More Filters" at bounding box center [292, 83] width 574 height 35
click at [82, 79] on input "text" at bounding box center [93, 81] width 136 height 6
paste input "4133526"
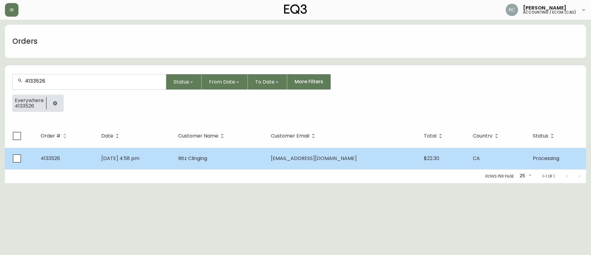
type input "4133526"
click at [254, 161] on td "Ritz Clinging" at bounding box center [219, 158] width 93 height 22
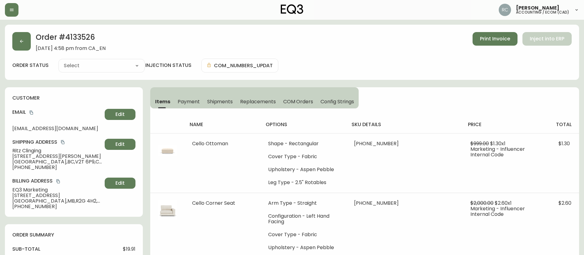
type input "Processing"
select select "PROCESSING"
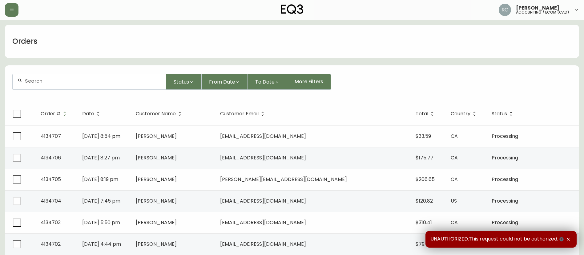
click at [120, 86] on div at bounding box center [89, 81] width 153 height 15
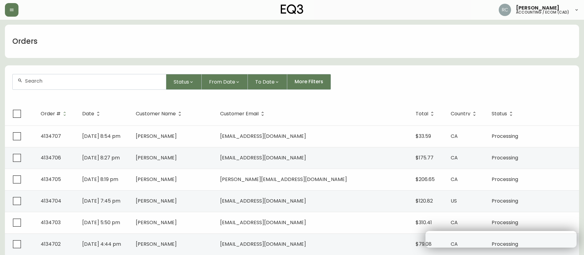
paste input "4134510"
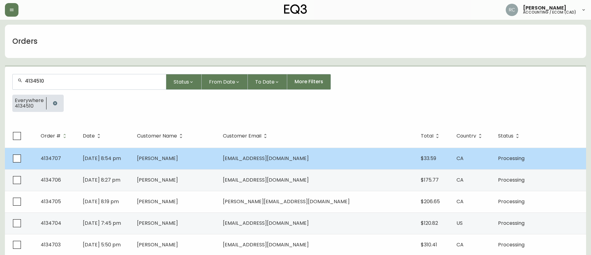
type input "4134510"
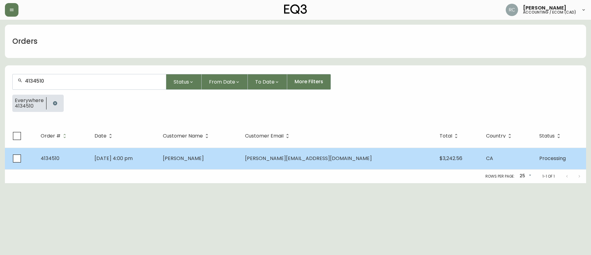
click at [239, 164] on td "[PERSON_NAME]" at bounding box center [199, 158] width 82 height 22
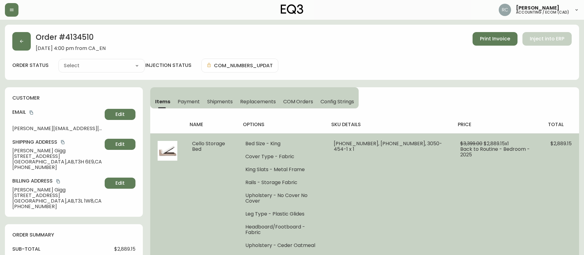
type input "Processing"
select select "PROCESSING"
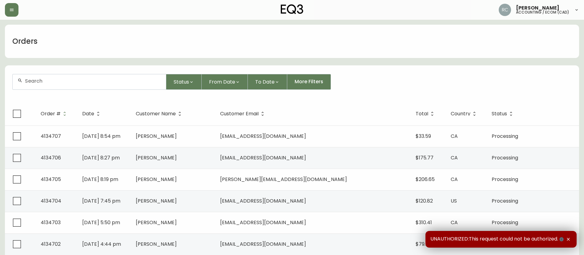
click at [106, 87] on div at bounding box center [89, 81] width 153 height 15
paste input "4134640"
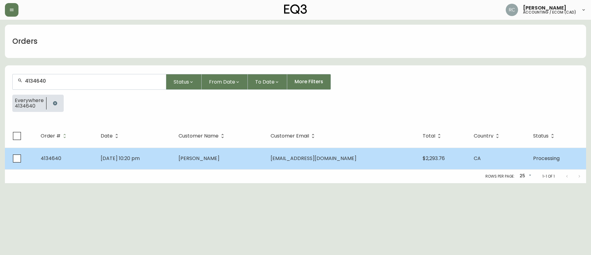
type input "4134640"
click at [263, 154] on td "Lindsay Morphy" at bounding box center [220, 158] width 92 height 22
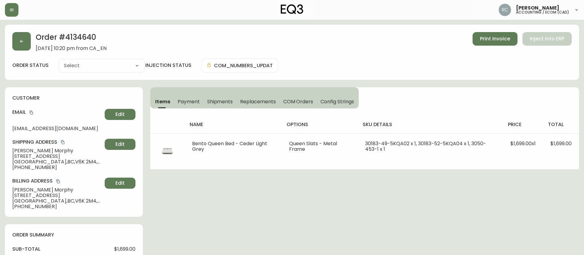
type input "Processing"
select select "PROCESSING"
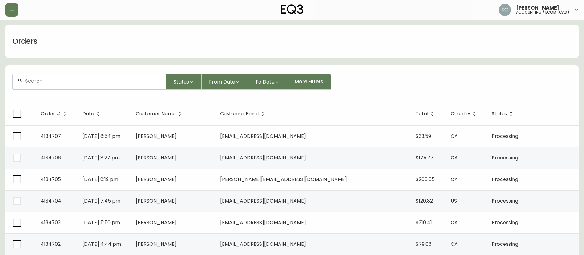
click at [114, 84] on div at bounding box center [89, 81] width 153 height 15
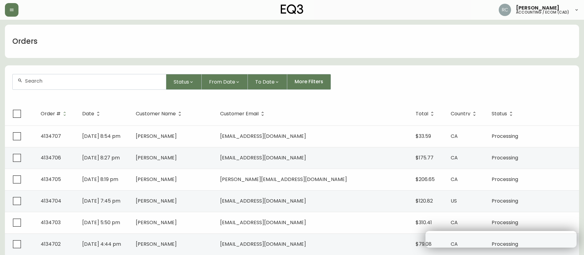
paste input "4131859"
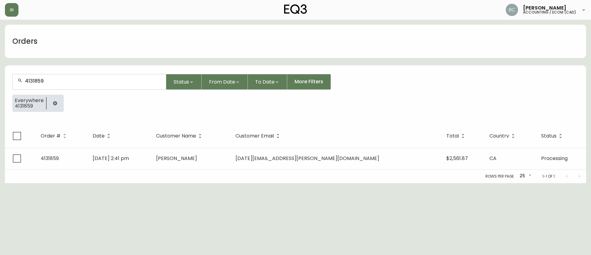
click at [40, 84] on div "4131859" at bounding box center [89, 81] width 153 height 15
paste input "2614"
type input "4132614"
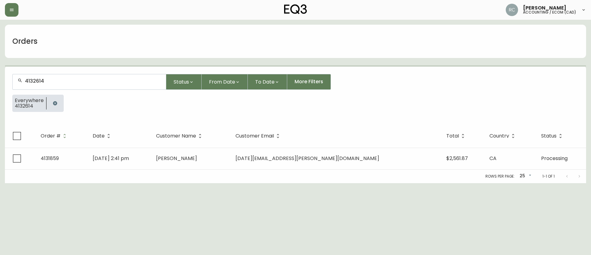
type input "4132614"
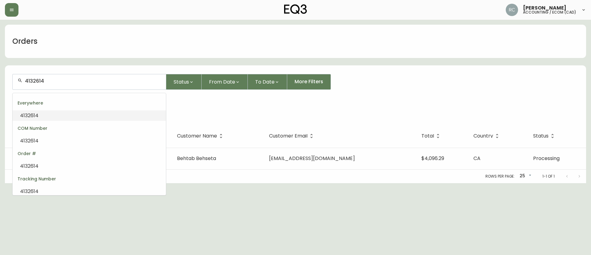
click at [39, 83] on input "4132614" at bounding box center [93, 81] width 136 height 6
